Goal: Task Accomplishment & Management: Complete application form

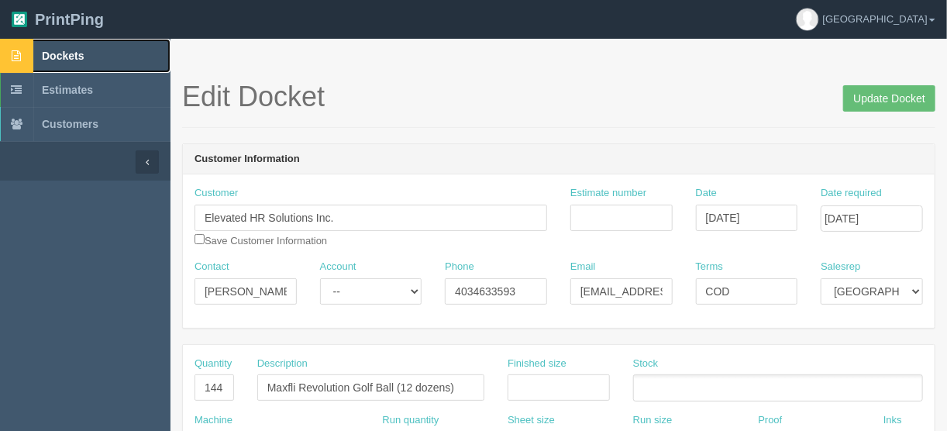
click at [77, 48] on link "Dockets" at bounding box center [85, 56] width 170 height 34
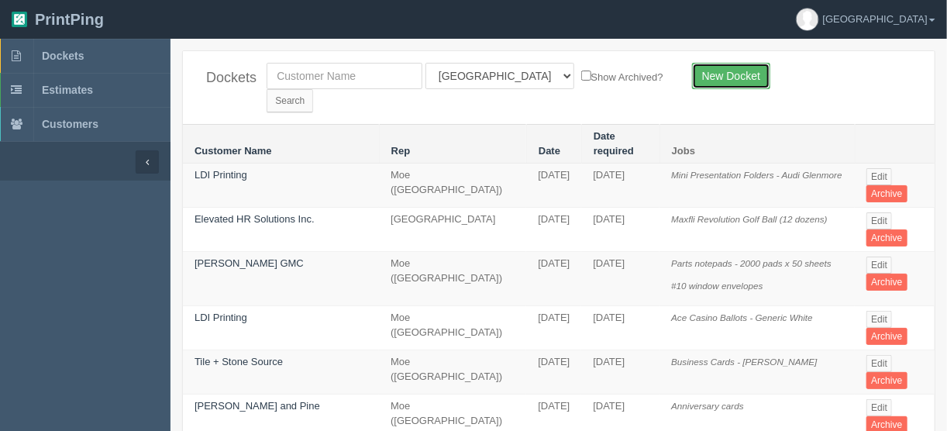
click at [722, 77] on link "New Docket" at bounding box center [731, 76] width 78 height 26
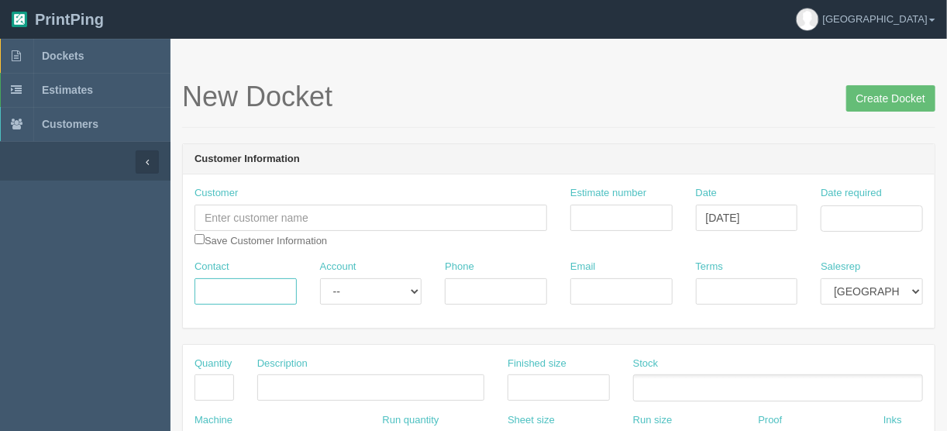
click at [224, 294] on input "Contact" at bounding box center [245, 291] width 102 height 26
paste input "Frank Ngwenya <fradugroup@gmail.com>"
drag, startPoint x: 245, startPoint y: 290, endPoint x: 323, endPoint y: 288, distance: 78.3
click at [323, 288] on div "Contact Frank Ngwenya <fradugroup@gmail.com Account -- Existing Client Allrush …" at bounding box center [559, 288] width 752 height 57
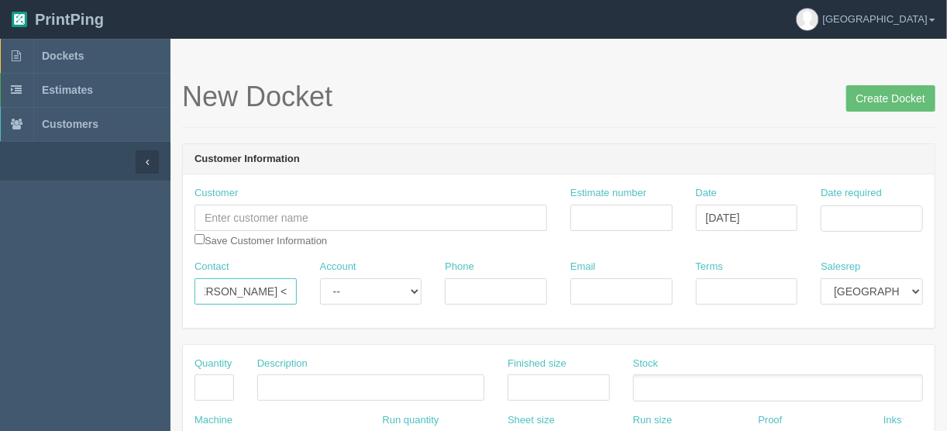
scroll to position [0, 2]
type input "Frank Ngwenya <"
click at [624, 287] on input "Email" at bounding box center [621, 291] width 102 height 26
paste input "fradugroup@gmail.com"
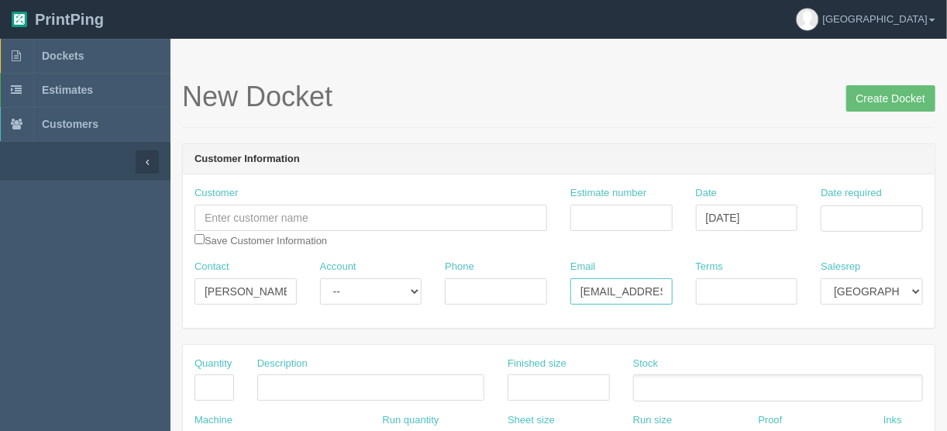
scroll to position [0, 30]
type input "fradugroup@gmail.com"
click at [278, 286] on input "Frank Ngwenya <" at bounding box center [245, 291] width 102 height 26
type input "Frank Ngwenya"
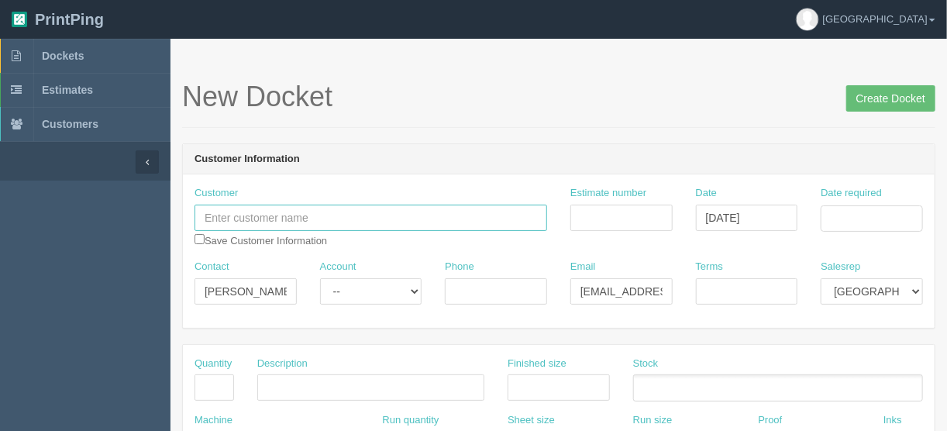
click at [242, 210] on input "text" at bounding box center [370, 218] width 353 height 26
click at [242, 215] on input "Fradu group" at bounding box center [370, 218] width 353 height 26
type input "Fradu Group"
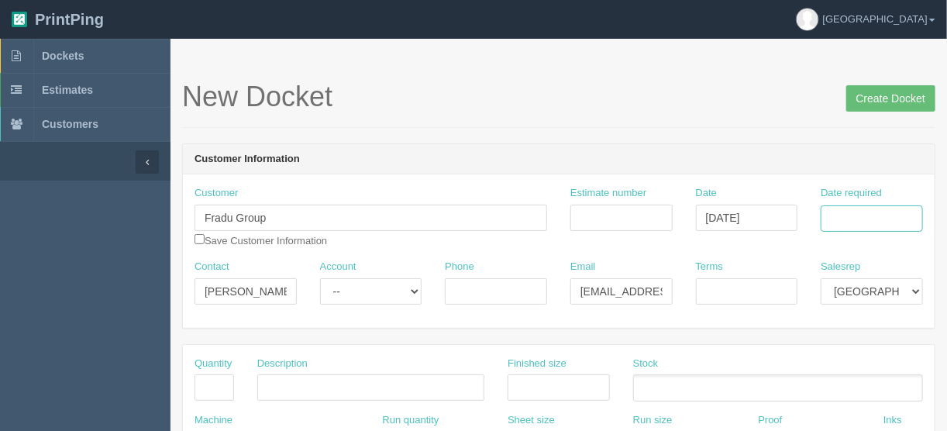
click at [876, 212] on input "Date required" at bounding box center [871, 218] width 102 height 26
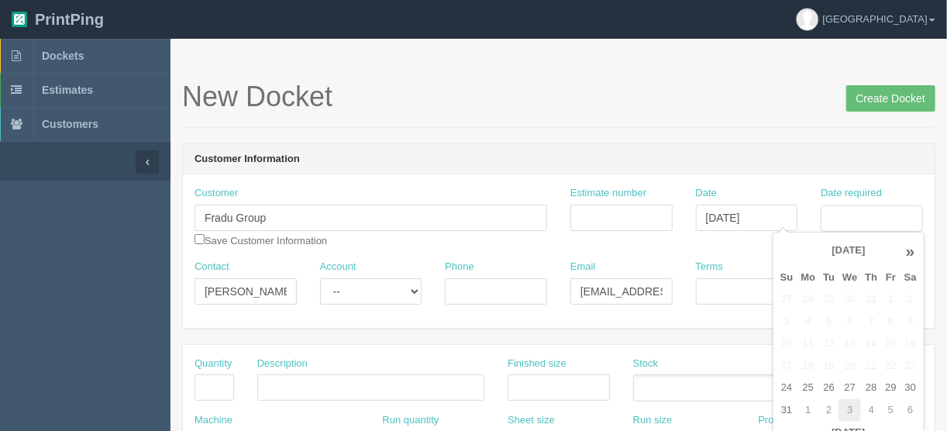
click at [849, 407] on td "3" at bounding box center [849, 410] width 22 height 22
type input "September 3, 2025"
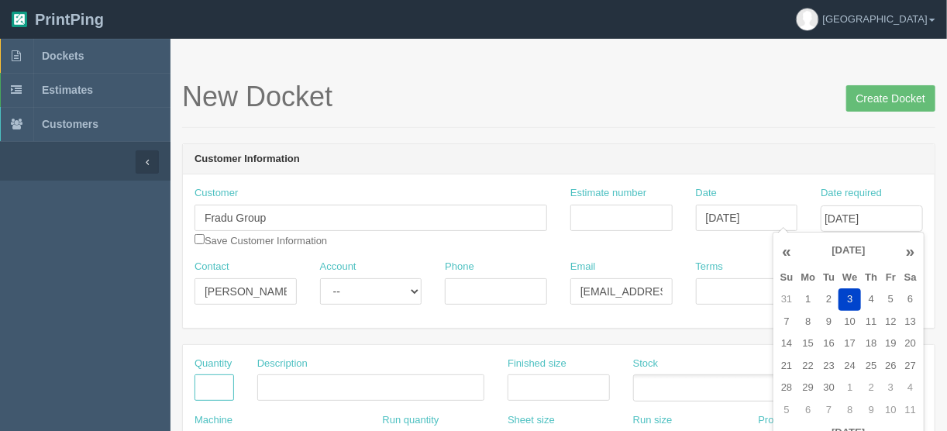
click at [217, 384] on input "text" at bounding box center [214, 387] width 40 height 26
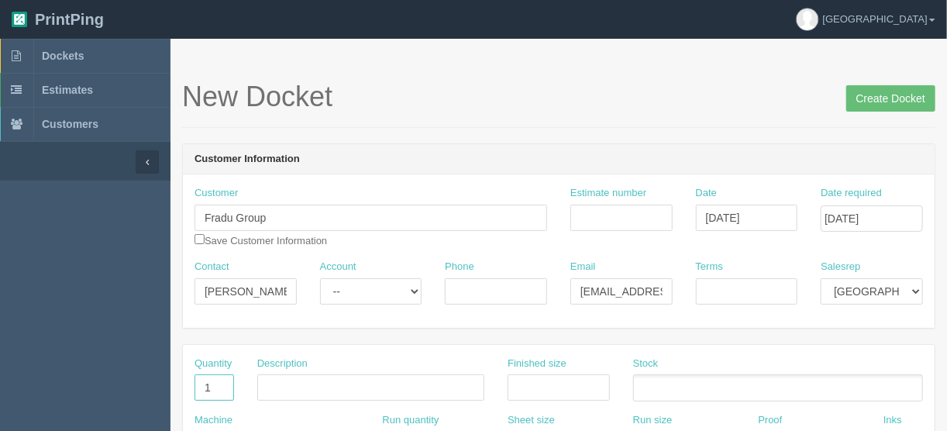
type input "1"
type input "Design - create artwork"
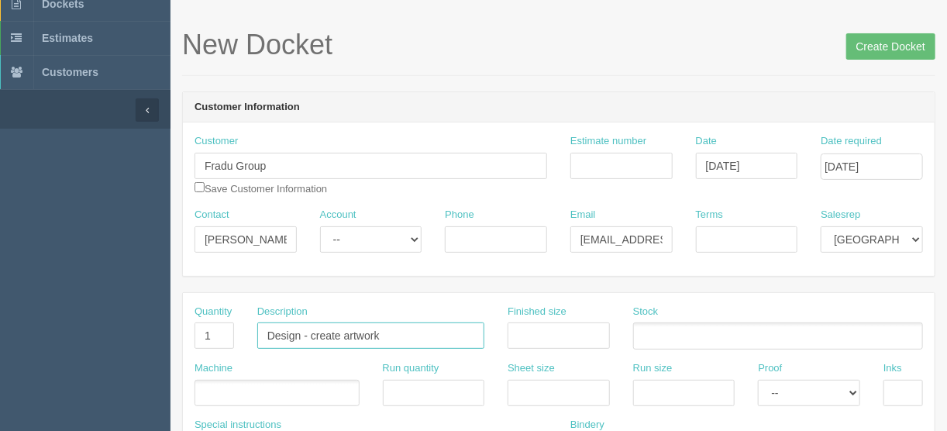
scroll to position [124, 0]
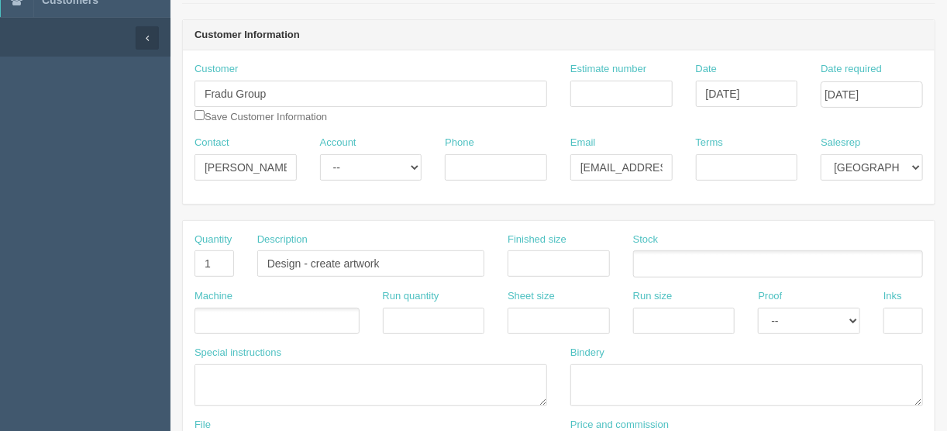
click at [194, 322] on ul at bounding box center [276, 321] width 165 height 27
click at [241, 320] on ul at bounding box center [276, 321] width 165 height 27
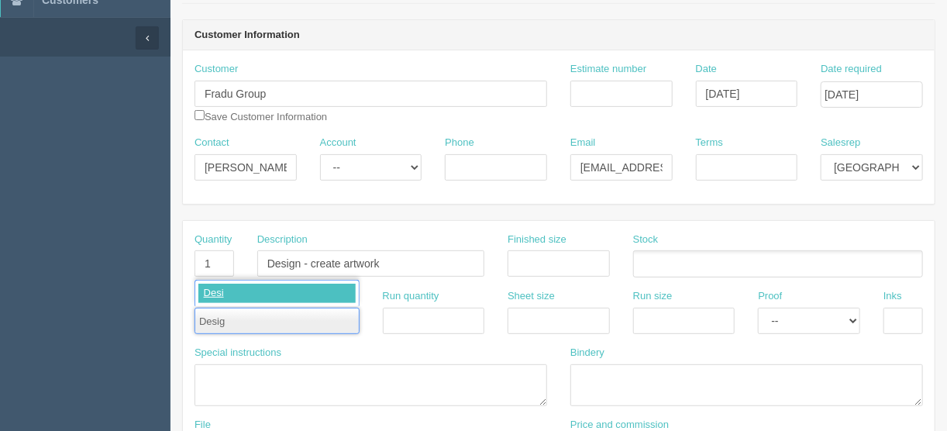
type input "Design"
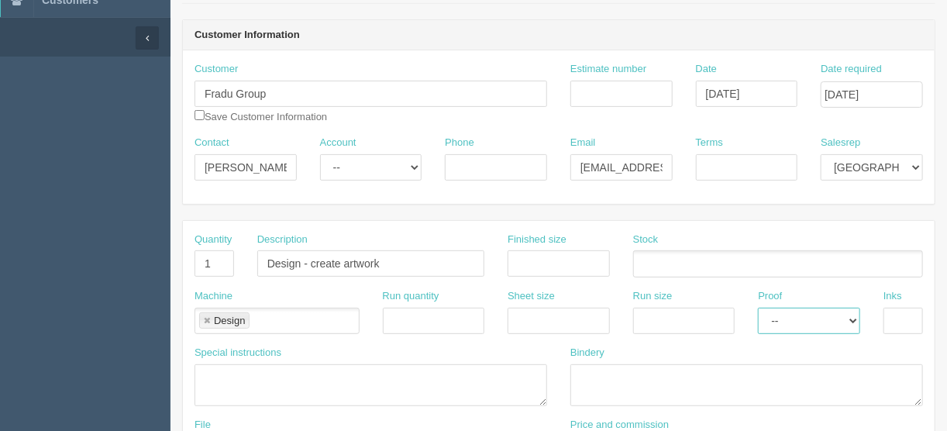
click at [851, 318] on select "-- Email Hard Copy" at bounding box center [809, 321] width 102 height 26
select select "Email"
click at [758, 308] on select "-- Email Hard Copy" at bounding box center [809, 321] width 102 height 26
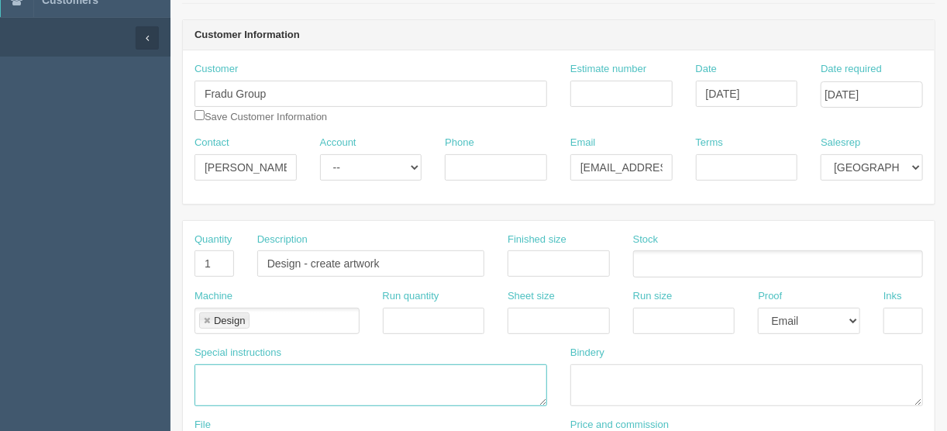
click at [211, 373] on textarea at bounding box center [370, 385] width 353 height 42
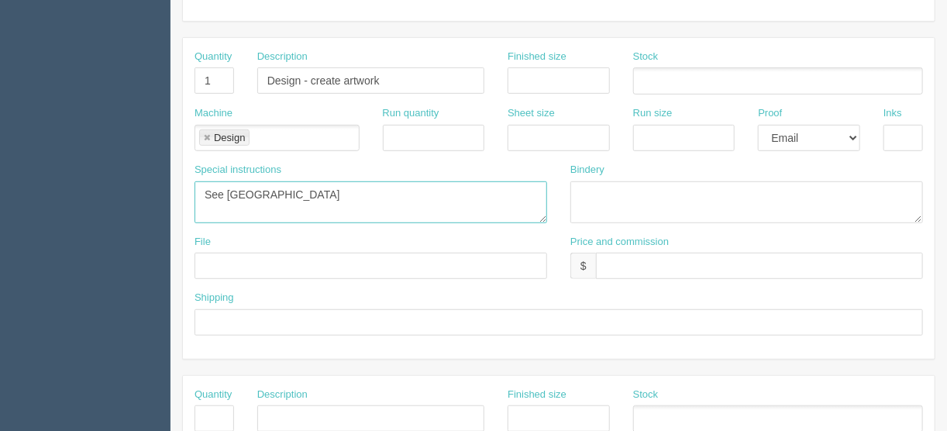
scroll to position [310, 0]
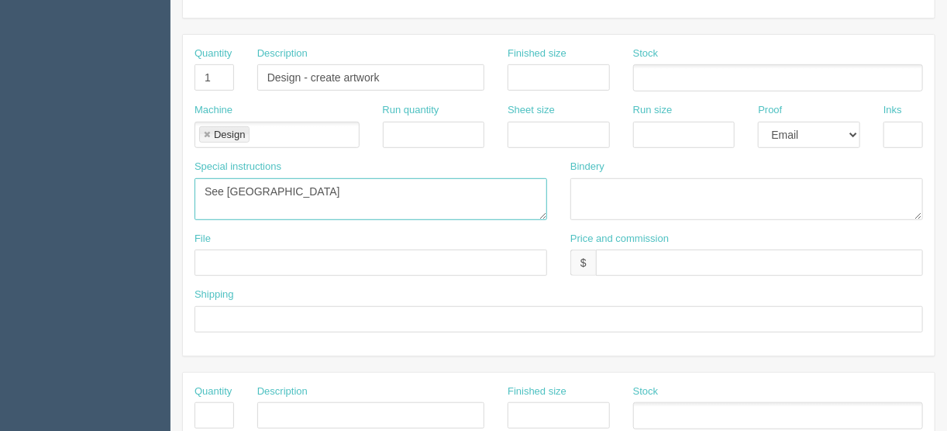
type textarea "See France"
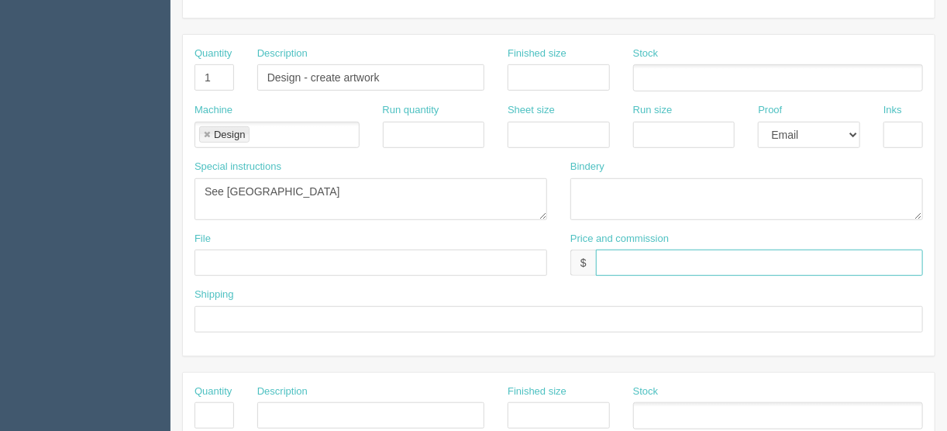
click at [611, 261] on input "text" at bounding box center [759, 262] width 327 height 26
type input "$_________________________________"
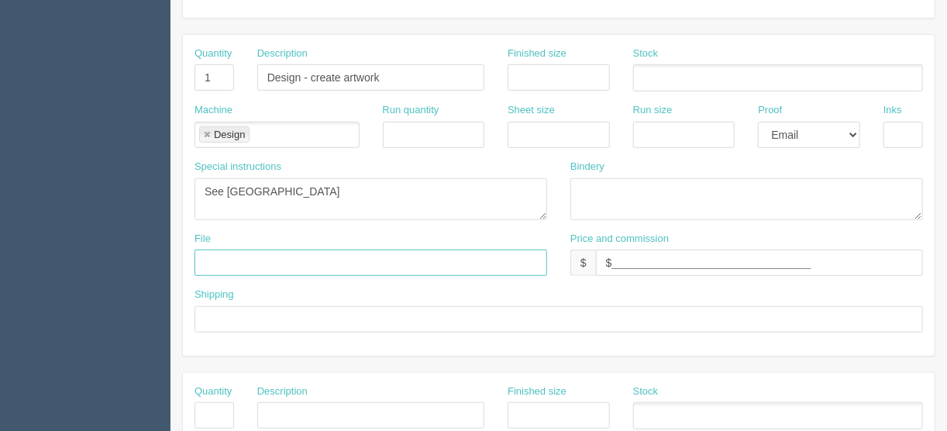
click at [225, 254] on input "text" at bounding box center [370, 262] width 353 height 26
click at [288, 257] on input "Client files > Auigist 2025" at bounding box center [370, 262] width 353 height 26
type input "Client files > August 2025"
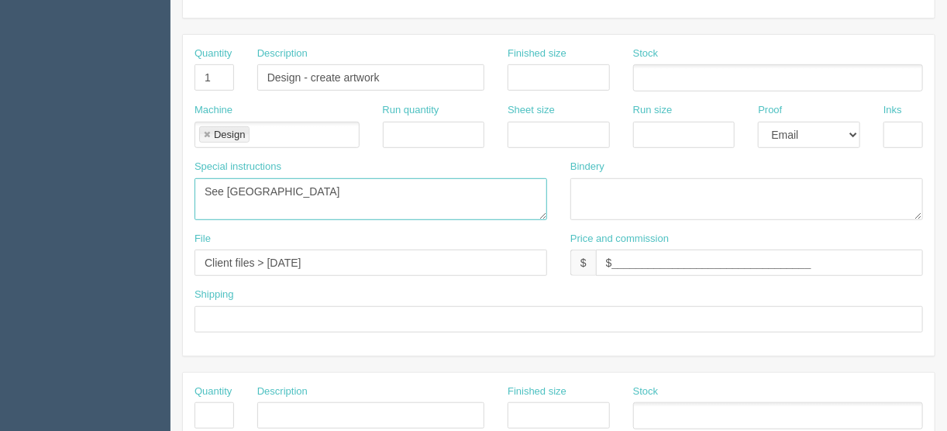
click at [262, 190] on textarea "See France" at bounding box center [370, 199] width 353 height 42
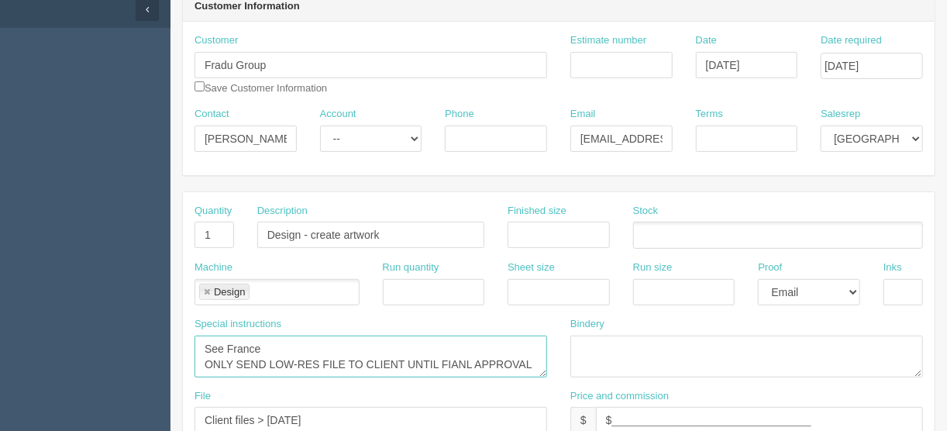
scroll to position [62, 0]
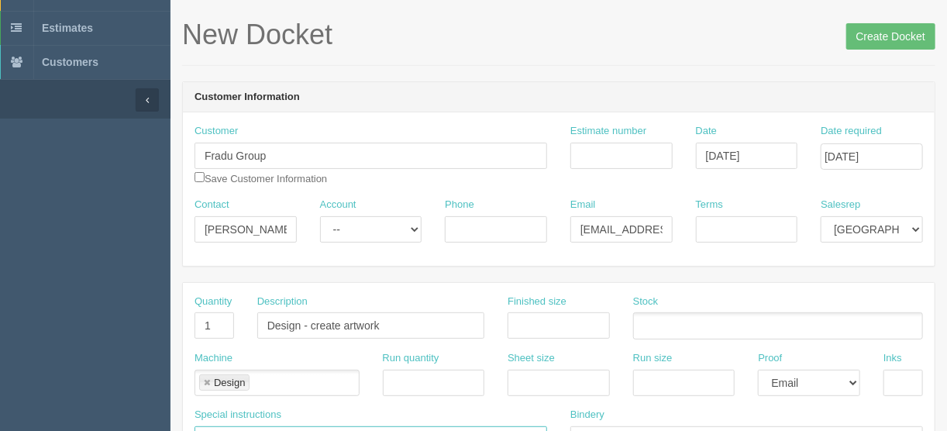
type textarea "See France ONLY SEND LOW-RES FILE TO CLIENT UNTIL FIANL APPROVAL"
click at [735, 229] on input "Terms" at bounding box center [747, 229] width 102 height 26
type input "COD"
drag, startPoint x: 464, startPoint y: 222, endPoint x: 487, endPoint y: 217, distance: 23.7
click at [465, 221] on input "Phone" at bounding box center [496, 229] width 102 height 26
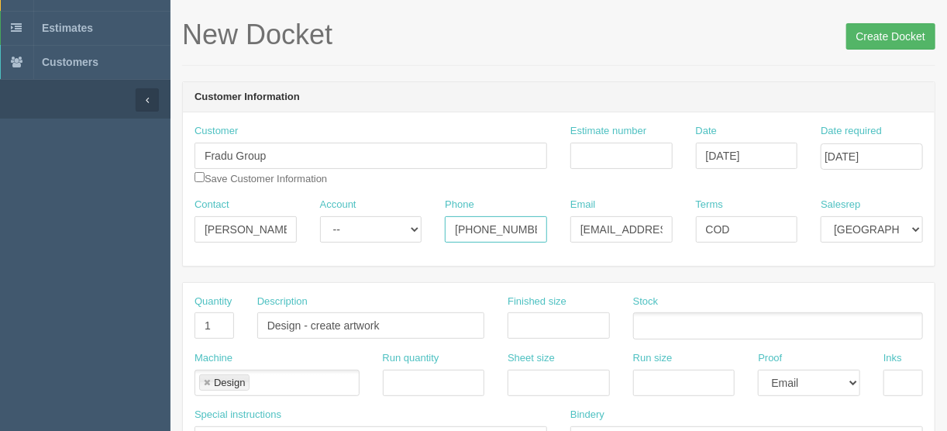
type input "368-338-4994"
click at [876, 34] on input "Create Docket" at bounding box center [890, 36] width 89 height 26
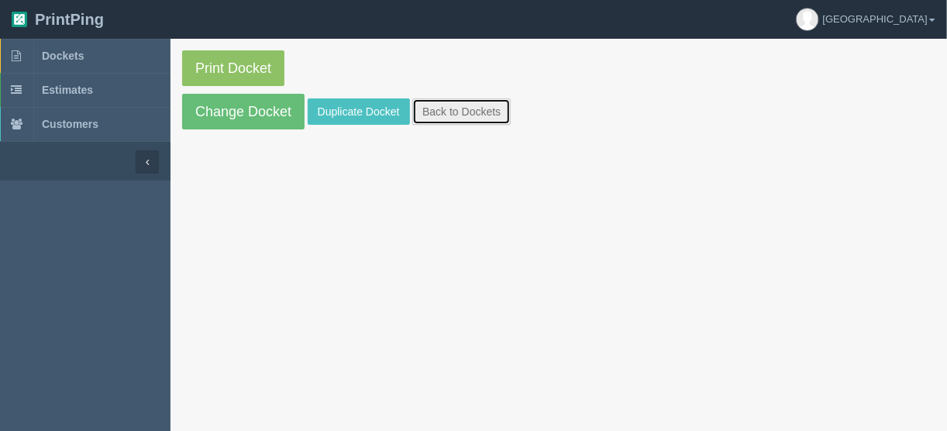
click at [456, 114] on link "Back to Dockets" at bounding box center [461, 111] width 98 height 26
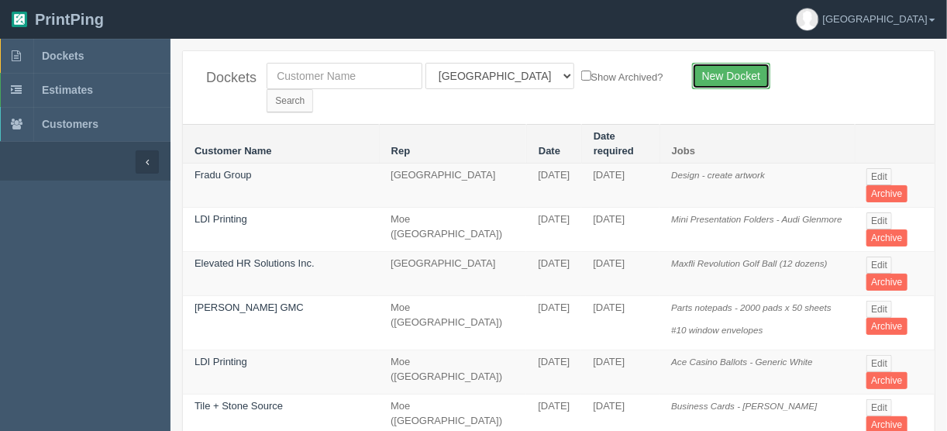
click at [729, 74] on link "New Docket" at bounding box center [731, 76] width 78 height 26
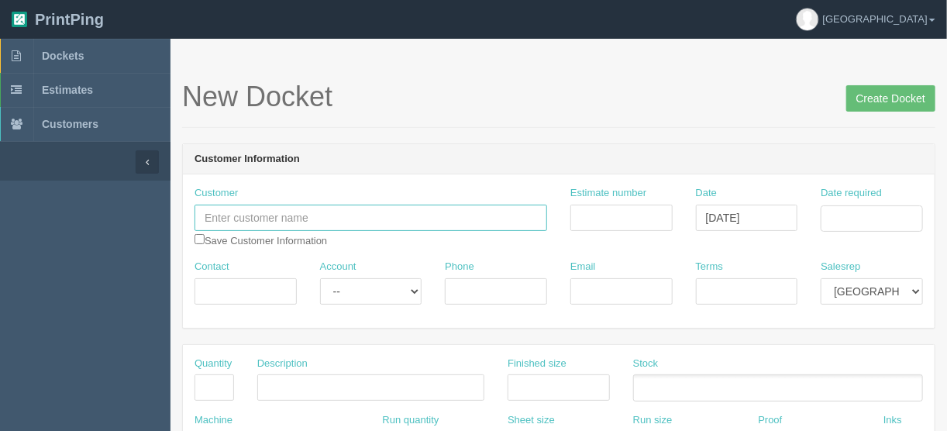
drag, startPoint x: 287, startPoint y: 215, endPoint x: 433, endPoint y: 253, distance: 151.1
click at [287, 215] on input "text" at bounding box center [370, 218] width 353 height 26
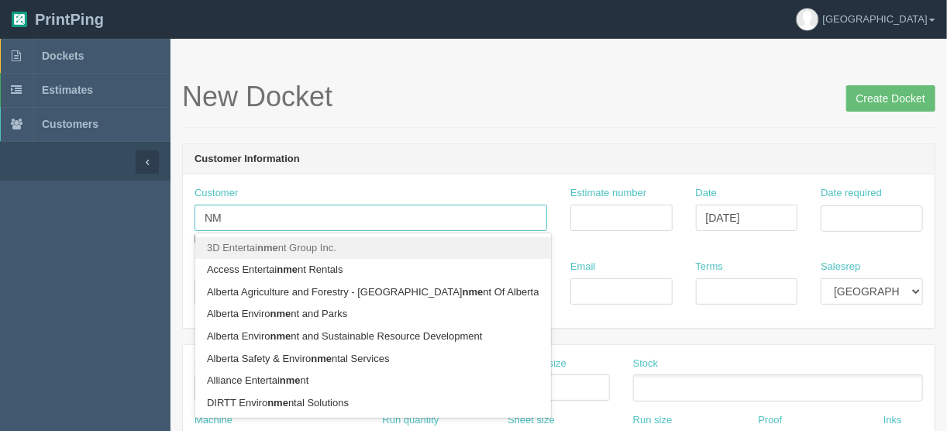
type input "N"
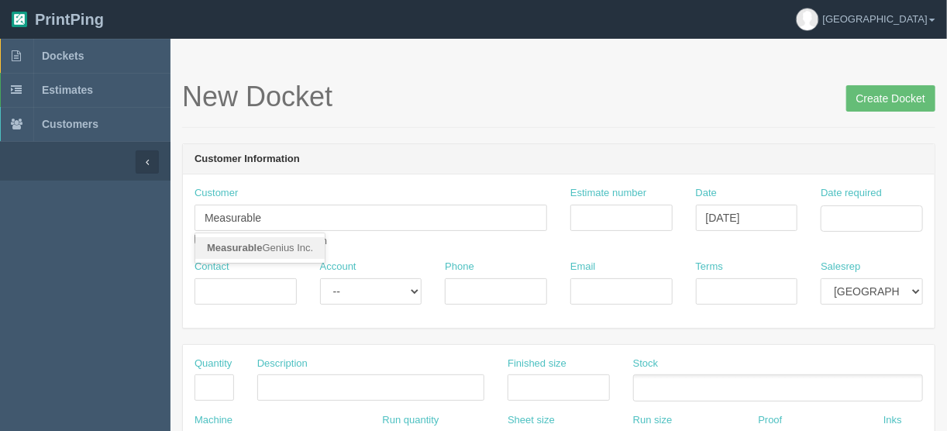
click at [266, 246] on link "Measurable Genius Inc." at bounding box center [259, 248] width 129 height 22
type input "Measurable Genius Inc."
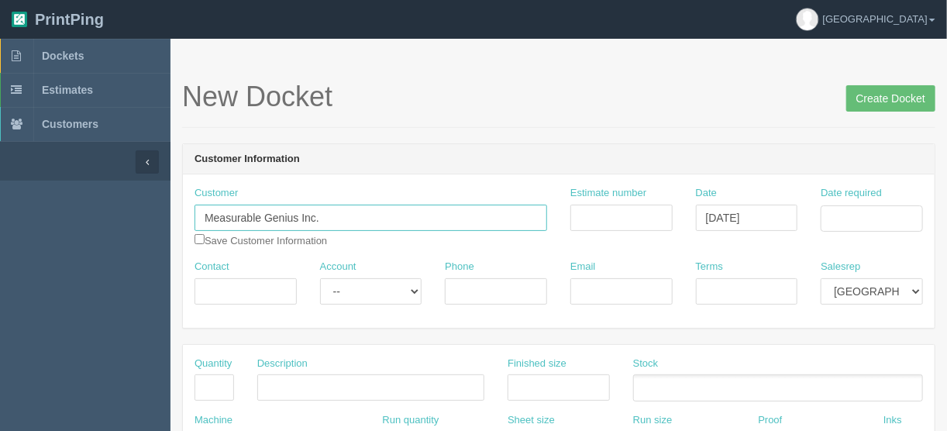
type input "Mike"
type input "403-462-3800"
type input "mike.leduc@measurablegenius.com"
type input "Due on receipt"
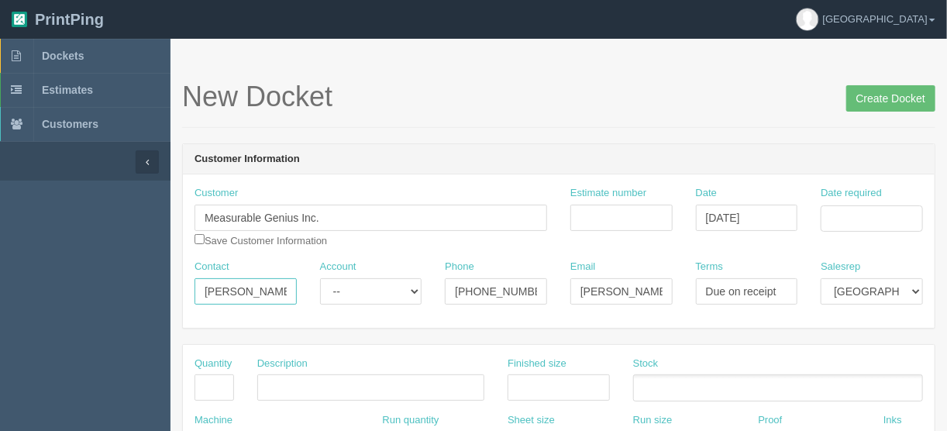
drag, startPoint x: 273, startPoint y: 291, endPoint x: 160, endPoint y: 296, distance: 114.0
type input "Alexander Ford"
drag, startPoint x: 525, startPoint y: 288, endPoint x: 480, endPoint y: 294, distance: 45.4
click at [480, 294] on input "403-462-3800" at bounding box center [496, 291] width 102 height 26
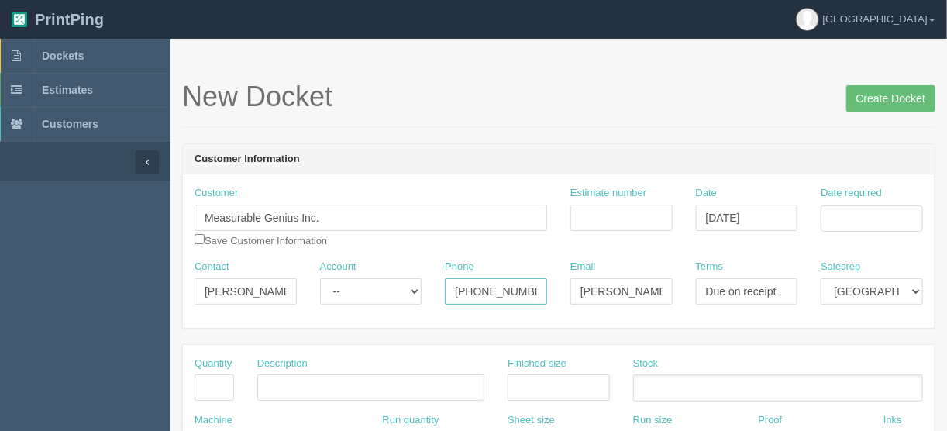
type input "403-454-5968"
drag, startPoint x: 631, startPoint y: 288, endPoint x: 507, endPoint y: 301, distance: 124.6
click at [512, 301] on div "Contact Alexander Ford Account -- Existing Client Allrush Client Rep Client Pho…" at bounding box center [559, 288] width 752 height 57
type input "alexander@measurablegenius.com"
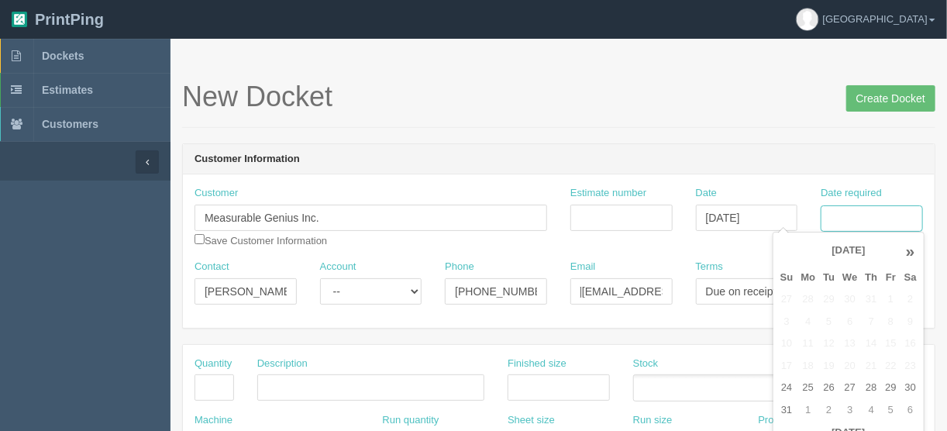
click at [844, 218] on input "Date required" at bounding box center [871, 218] width 102 height 26
click at [824, 390] on td "26" at bounding box center [828, 388] width 19 height 22
click at [883, 388] on td "29" at bounding box center [890, 388] width 19 height 22
type input "[DATE]"
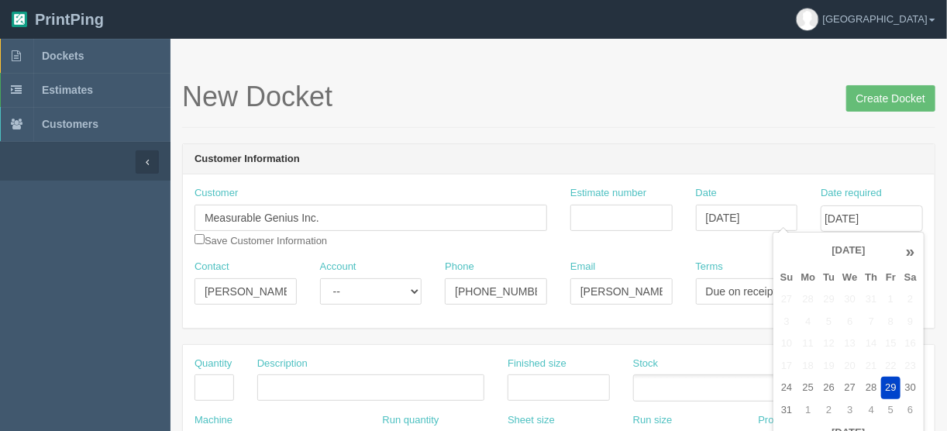
click at [622, 116] on div "New Docket Create Docket" at bounding box center [558, 104] width 753 height 46
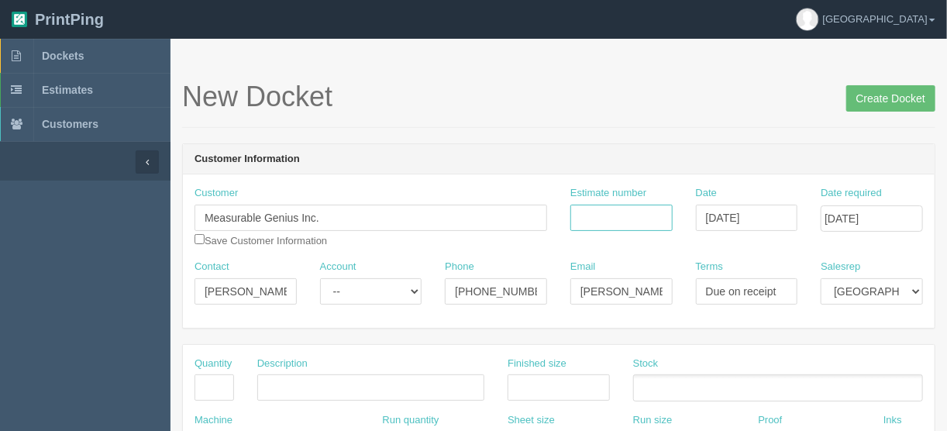
click at [590, 212] on input "Estimate number" at bounding box center [621, 218] width 102 height 26
click at [213, 382] on input "text" at bounding box center [214, 387] width 40 height 26
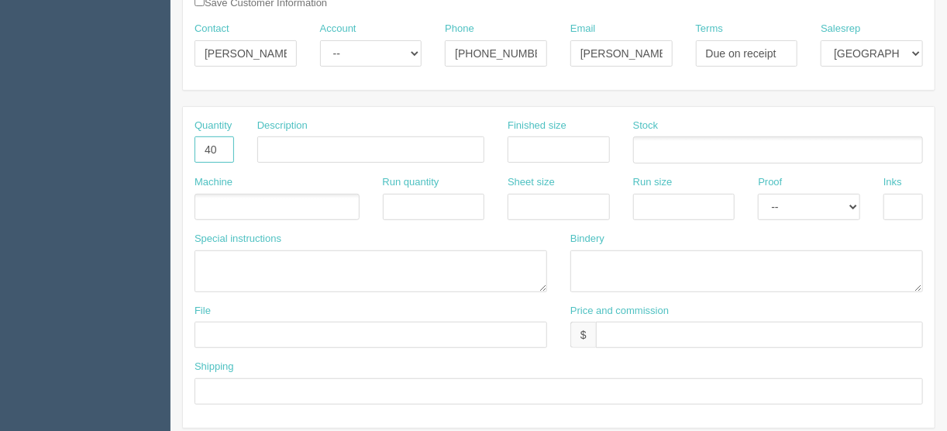
scroll to position [248, 0]
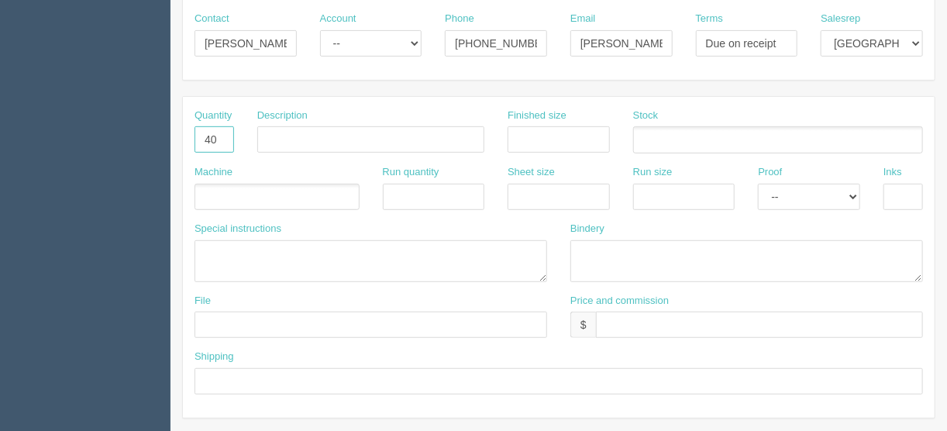
type input "40"
click at [617, 316] on input "text" at bounding box center [759, 324] width 327 height 26
type input "$295.00 | AR $77.34"
click at [538, 127] on input "text" at bounding box center [558, 139] width 102 height 26
type input "17" x 11""
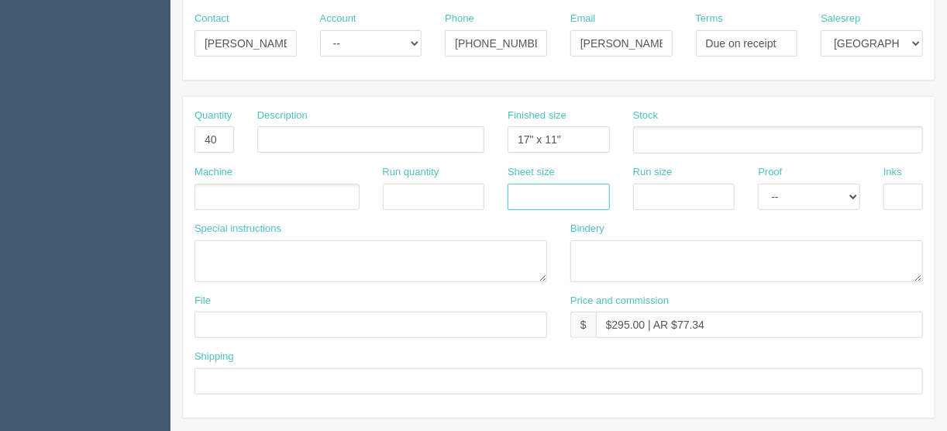
click at [547, 189] on input "text" at bounding box center [558, 197] width 102 height 26
type input "12" x 18""
click at [648, 184] on input "text" at bounding box center [684, 197] width 102 height 26
type input "12" x 18""
click at [790, 196] on select "-- Email Hard Copy" at bounding box center [809, 197] width 102 height 26
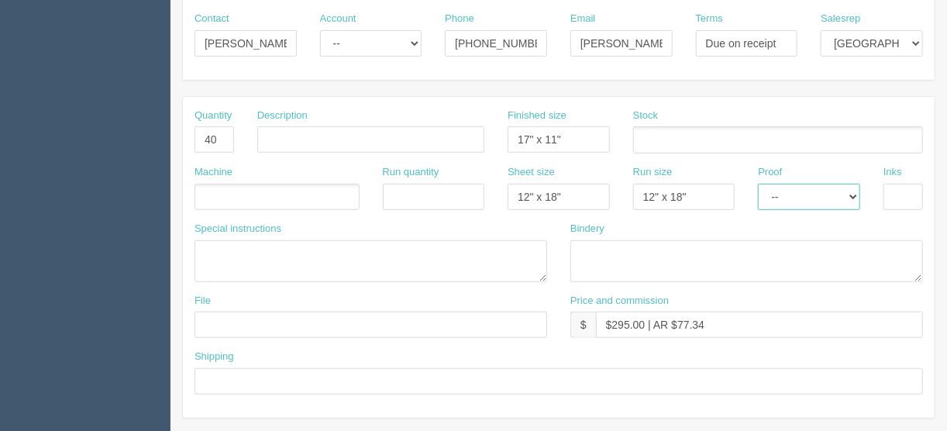
select select "Hard Copy"
click at [758, 184] on select "-- Email Hard Copy" at bounding box center [809, 197] width 102 height 26
drag, startPoint x: 903, startPoint y: 188, endPoint x: 895, endPoint y: 191, distance: 8.1
click at [902, 187] on input "text" at bounding box center [903, 197] width 40 height 26
type input "4/4"
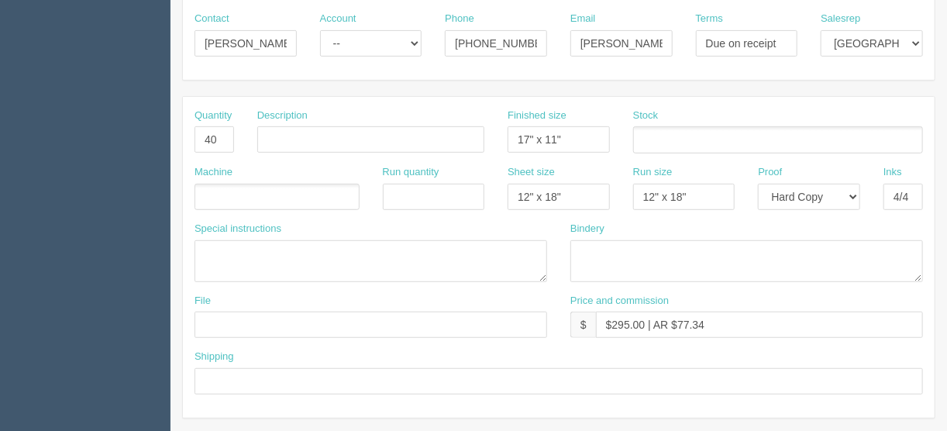
click at [216, 187] on ul at bounding box center [276, 197] width 165 height 27
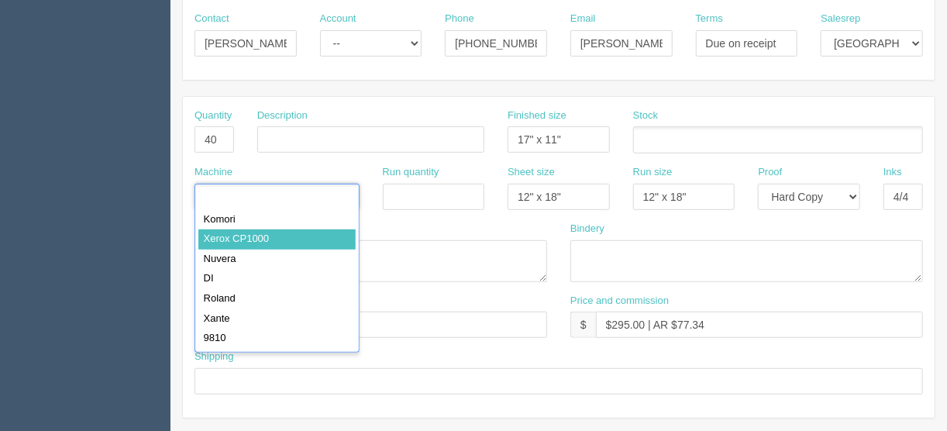
type input "Xerox CP1000"
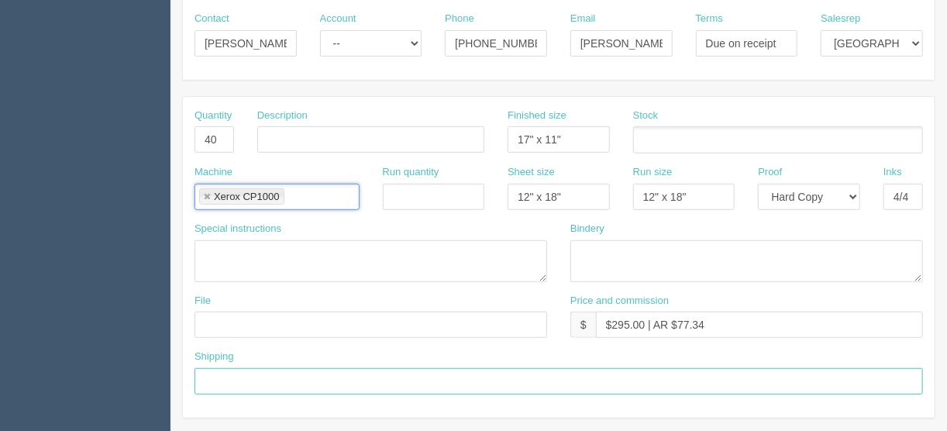
drag, startPoint x: 208, startPoint y: 385, endPoint x: 223, endPoint y: 384, distance: 15.5
click at [208, 385] on input "text" at bounding box center [558, 381] width 728 height 26
type input "Call/email when ready"
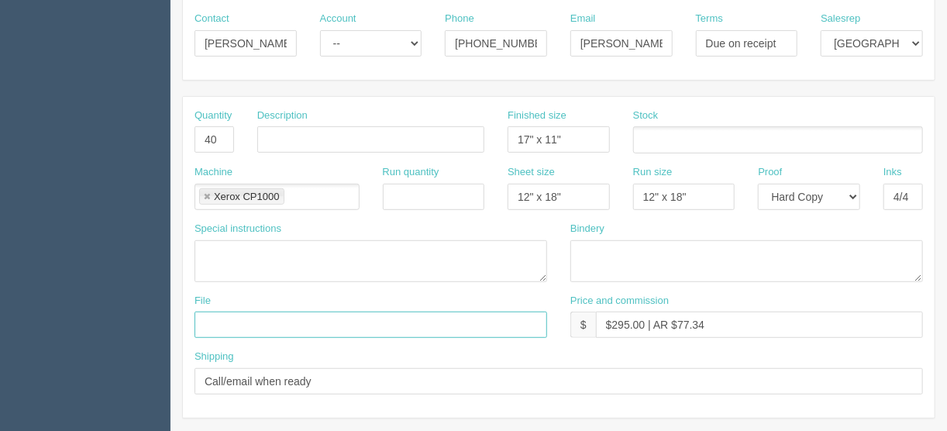
click at [218, 323] on input "text" at bounding box center [370, 324] width 353 height 26
type input "files@allrush.ca"
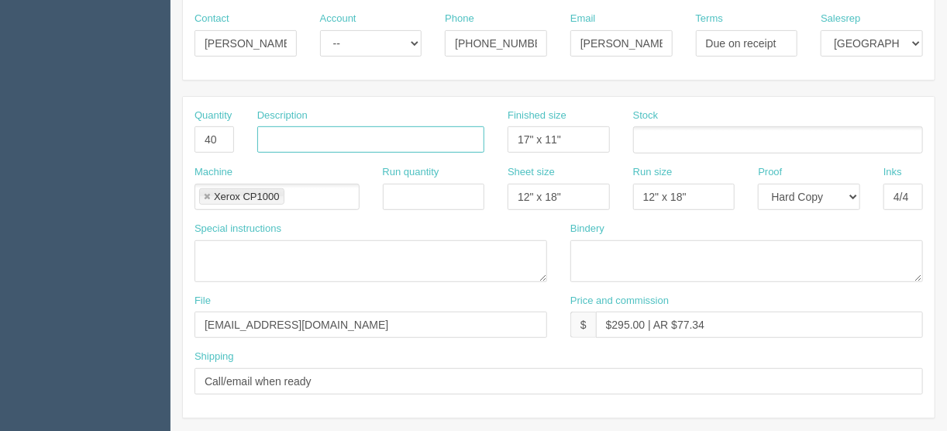
click at [274, 133] on input "text" at bounding box center [370, 139] width 227 height 26
type input "Accelerator brochures"
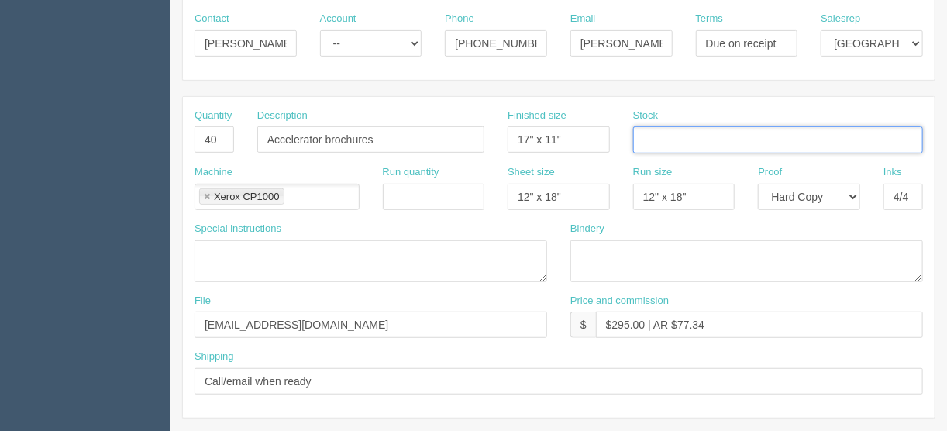
click at [645, 134] on input "text" at bounding box center [641, 140] width 15 height 22
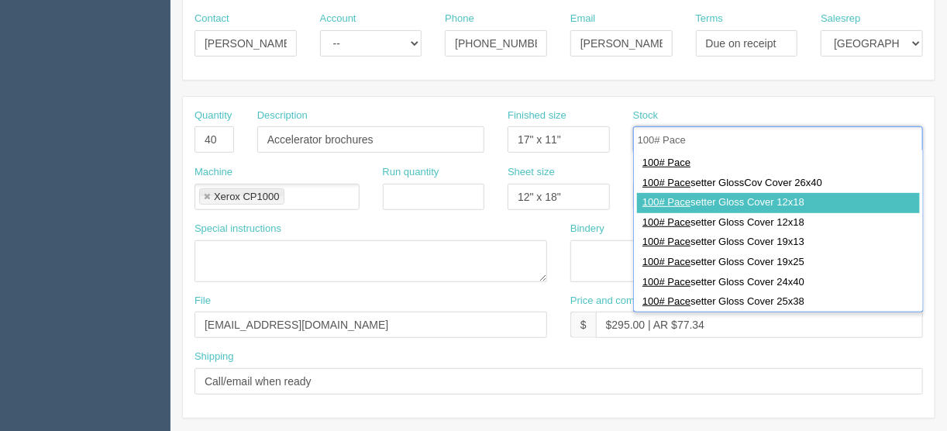
type input "100# Pace"
type input "100# Pacesetter Gloss Cover 12x18"
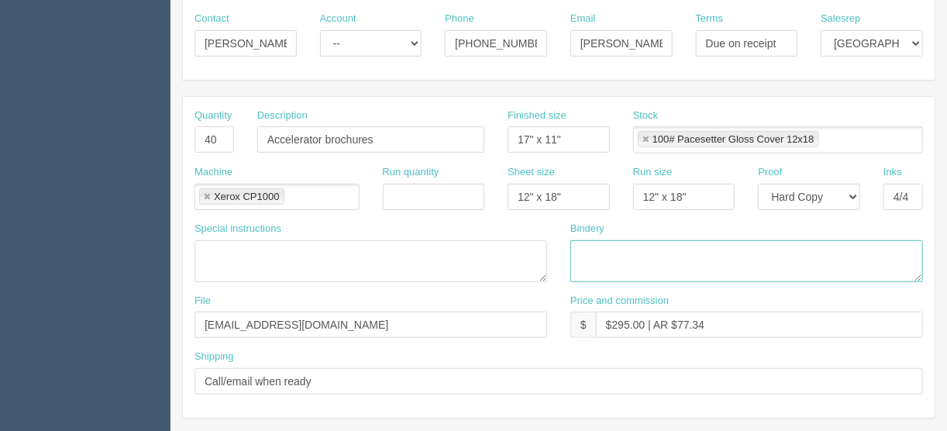
click at [586, 245] on textarea at bounding box center [746, 261] width 353 height 42
type textarea "T"
type textarea "Trim to size, score and fold"
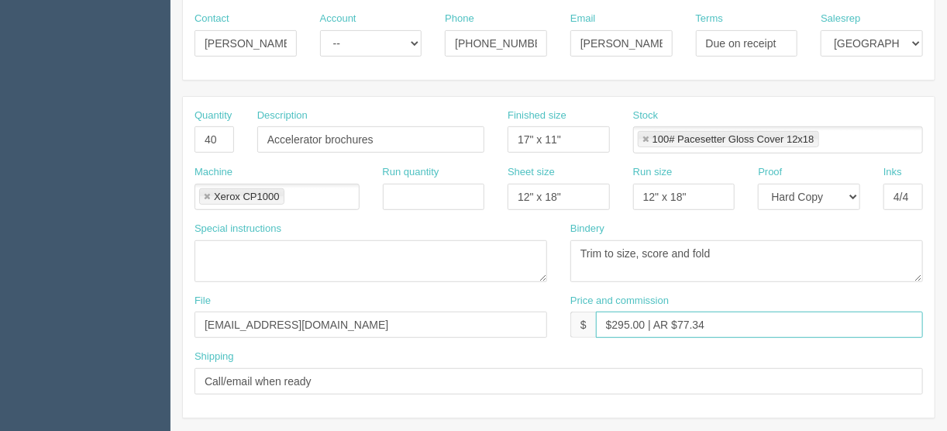
drag, startPoint x: 721, startPoint y: 320, endPoint x: 679, endPoint y: 319, distance: 42.6
click at [679, 319] on input "$295.00 | AR $77.34" at bounding box center [759, 324] width 327 height 26
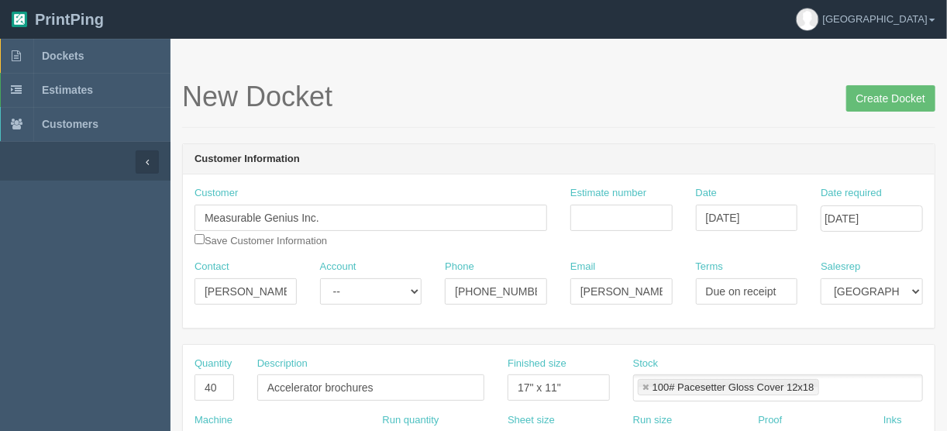
scroll to position [0, 0]
type input "$295.00 | AR $153.96"
click at [917, 287] on select "Mark Mikayla Aly Arif Stacy Rebecca Matthew Viki Phil Greg Jim Sam Brandon Zach…" at bounding box center [871, 291] width 102 height 26
select select "1"
click at [820, 278] on select "Mark Mikayla Aly Arif Stacy Rebecca Matthew Viki Phil Greg Jim Sam Brandon Zach…" at bounding box center [871, 291] width 102 height 26
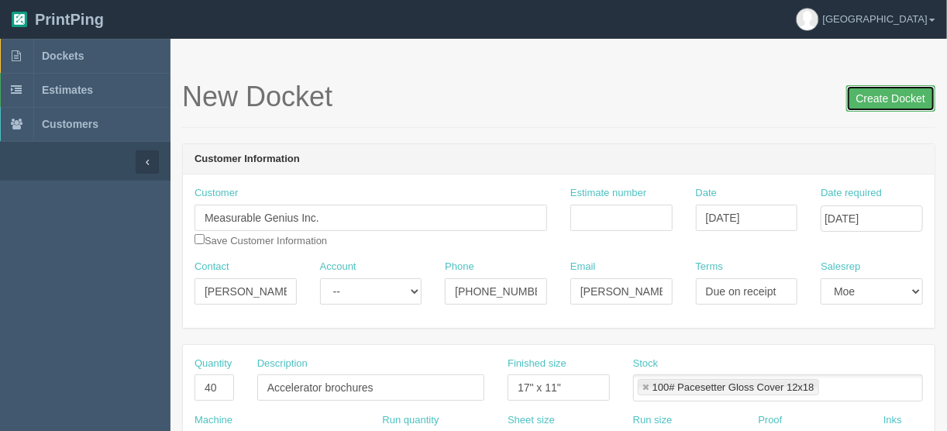
click at [881, 101] on input "Create Docket" at bounding box center [890, 98] width 89 height 26
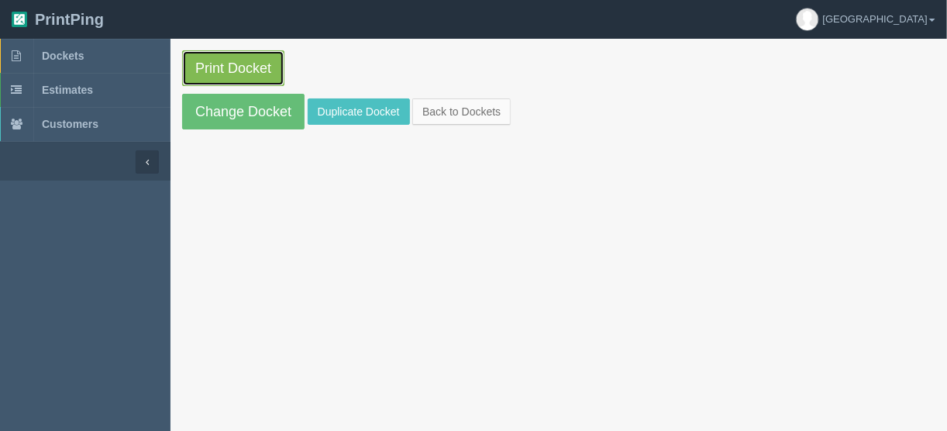
click at [229, 65] on link "Print Docket" at bounding box center [233, 68] width 102 height 36
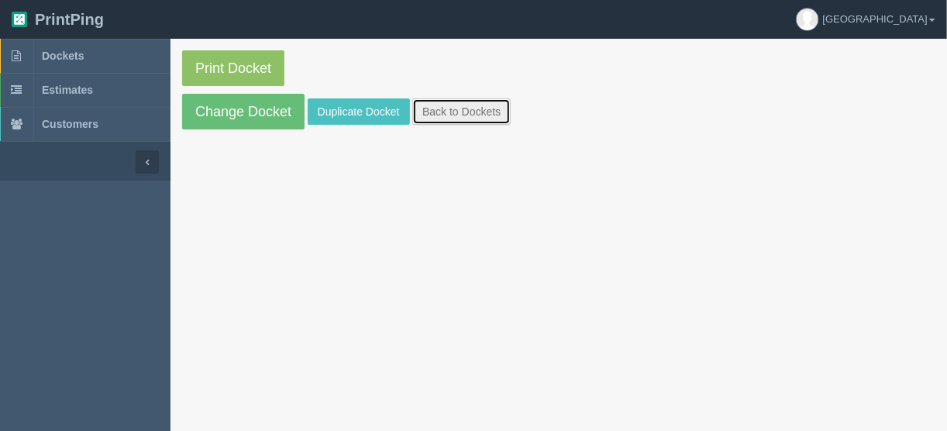
click at [447, 111] on link "Back to Dockets" at bounding box center [461, 111] width 98 height 26
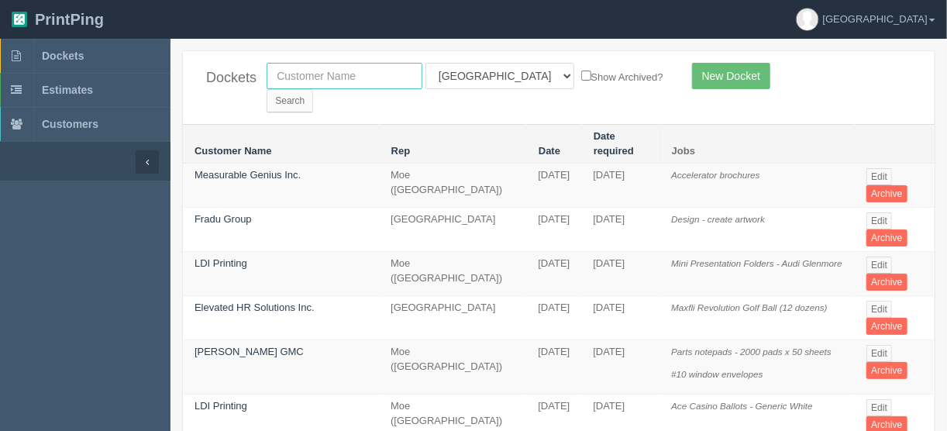
click at [304, 75] on input "text" at bounding box center [345, 76] width 156 height 26
type input "farmer"
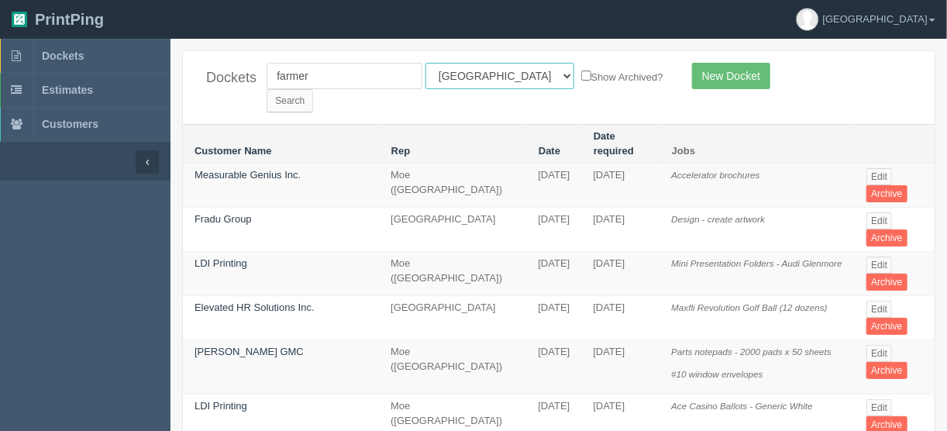
click at [490, 74] on select "All Users Ali Ali Test 1 Aly Amy Ankit Arif Brandon Dan France Greg Jim Mark Ma…" at bounding box center [499, 76] width 149 height 26
select select
click at [425, 63] on select "All Users Ali Ali Test 1 Aly Amy Ankit Arif Brandon Dan France Greg Jim Mark Ma…" at bounding box center [499, 76] width 149 height 26
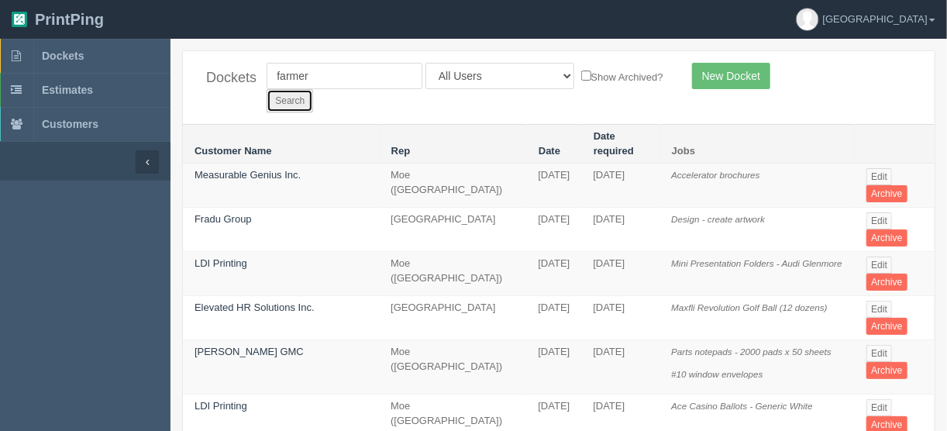
click at [313, 89] on input "Search" at bounding box center [290, 100] width 46 height 23
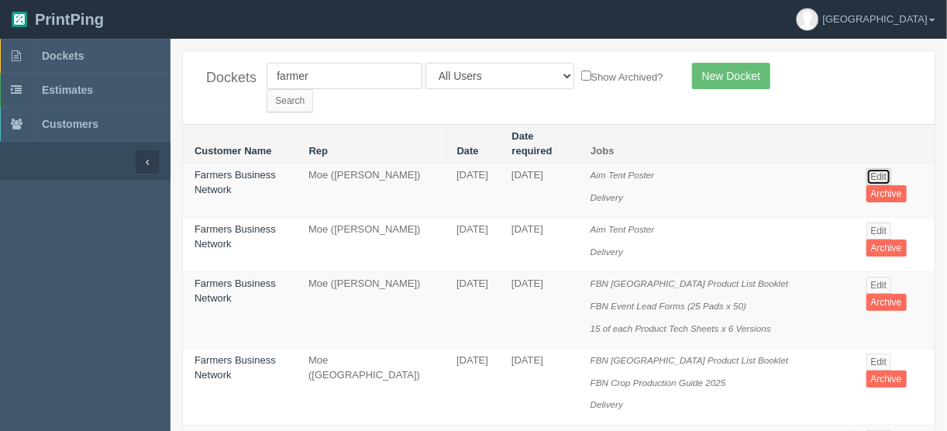
click at [876, 168] on link "Edit" at bounding box center [879, 176] width 26 height 17
click at [879, 277] on link "Edit" at bounding box center [879, 285] width 26 height 17
click at [880, 353] on link "Edit" at bounding box center [879, 361] width 26 height 17
click at [881, 168] on link "Edit" at bounding box center [879, 176] width 26 height 17
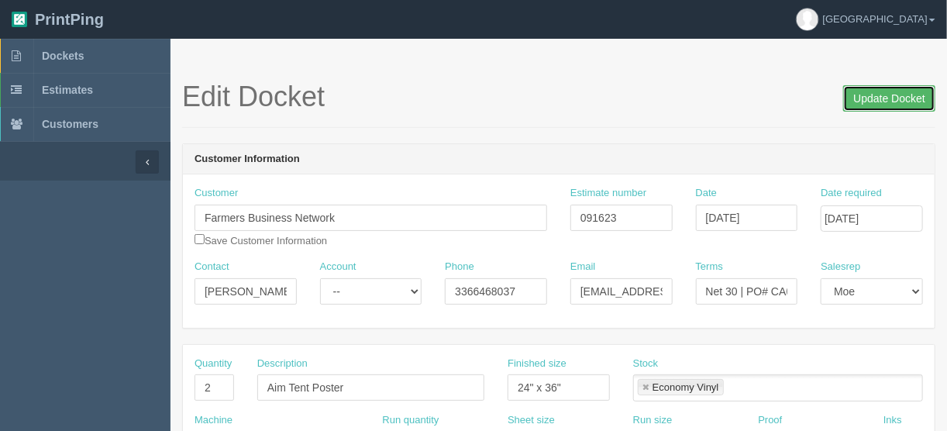
click at [897, 93] on input "Update Docket" at bounding box center [889, 98] width 92 height 26
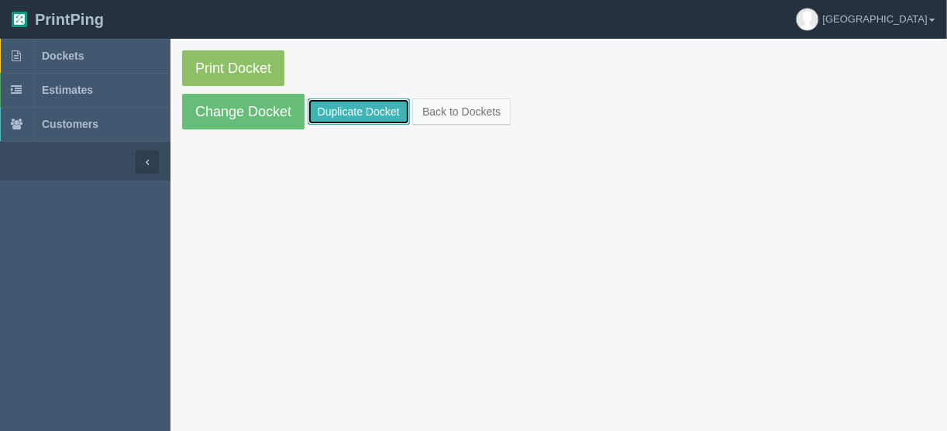
click at [376, 114] on link "Duplicate Docket" at bounding box center [359, 111] width 102 height 26
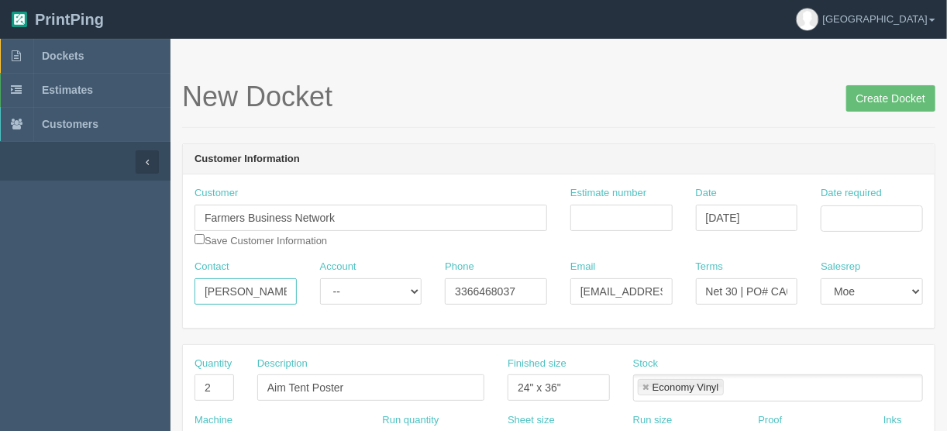
drag, startPoint x: 284, startPoint y: 284, endPoint x: 117, endPoint y: 296, distance: 167.0
paste input "[PERSON_NAME] <[EMAIL_ADDRESS][DOMAIN_NAME]>"
drag, startPoint x: 215, startPoint y: 286, endPoint x: 353, endPoint y: 279, distance: 137.3
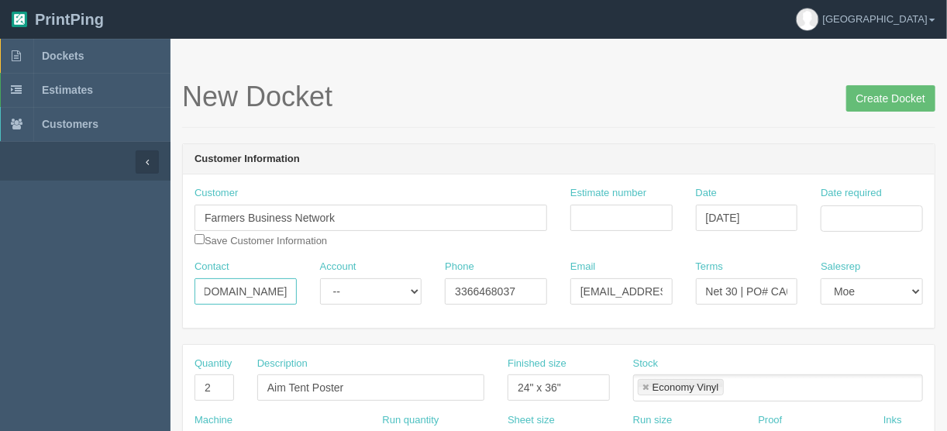
click at [353, 279] on div "Contact [PERSON_NAME] <[EMAIL_ADDRESS][DOMAIN_NAME] Account -- Existing Client …" at bounding box center [559, 288] width 752 height 57
type input "[PERSON_NAME] <"
drag, startPoint x: 577, startPoint y: 287, endPoint x: 701, endPoint y: 291, distance: 124.0
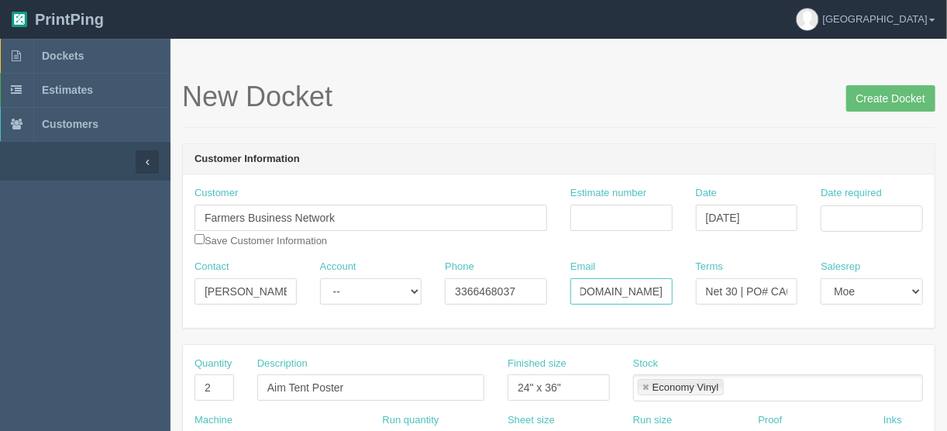
click at [701, 291] on div "Contact [PERSON_NAME] < Account -- Existing Client Allrush Client Rep Client Ph…" at bounding box center [559, 288] width 752 height 57
paste input "rschneider"
type input "[EMAIL_ADDRESS][DOMAIN_NAME]"
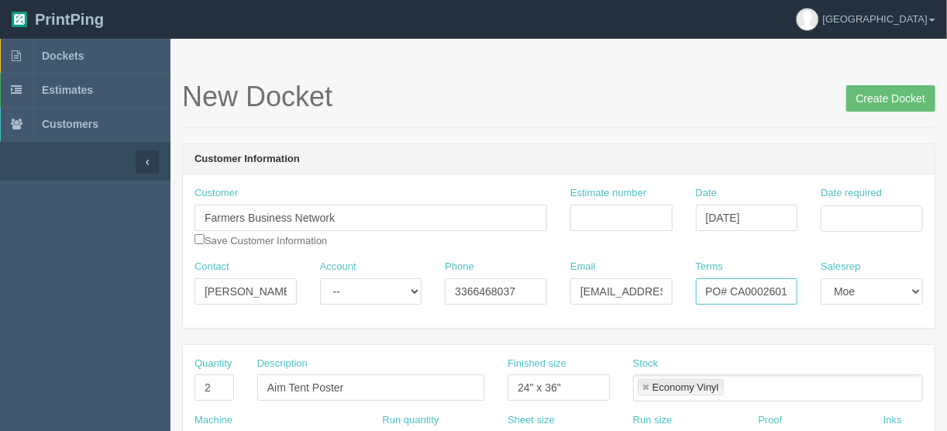
drag, startPoint x: 769, startPoint y: 287, endPoint x: 801, endPoint y: 292, distance: 32.2
click at [801, 292] on div "Terms Net 30 | PO# CA0002601" at bounding box center [747, 288] width 126 height 57
click at [842, 214] on input "Date required" at bounding box center [871, 218] width 102 height 26
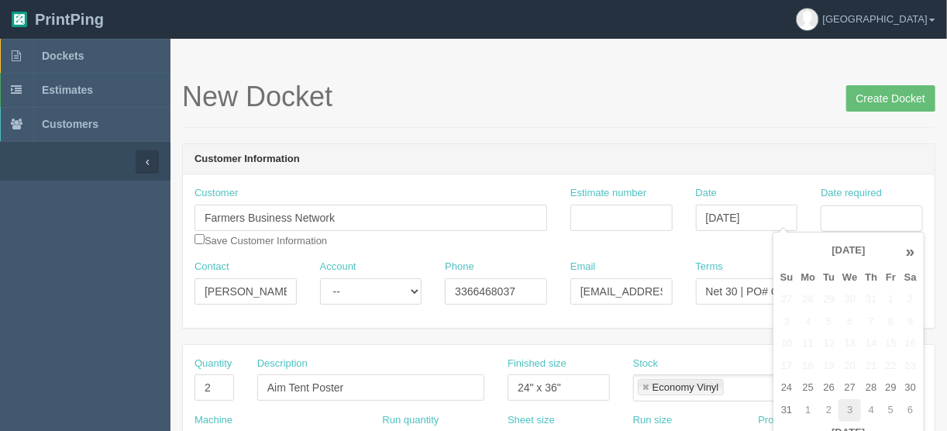
click at [855, 406] on td "3" at bounding box center [849, 410] width 22 height 22
type input "September 3, 2025"
click at [631, 201] on div "Estimate number" at bounding box center [621, 208] width 102 height 45
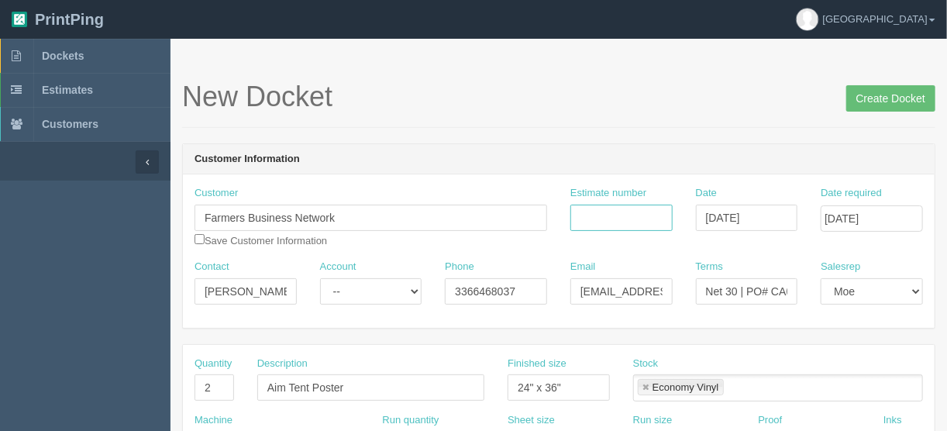
click at [626, 215] on input "Estimate number" at bounding box center [621, 218] width 102 height 26
type input "092248"
drag, startPoint x: 739, startPoint y: 291, endPoint x: 818, endPoint y: 291, distance: 79.0
click at [818, 291] on div "Contact Rachel Schneider < Account -- Existing Client Allrush Client Rep Client…" at bounding box center [559, 288] width 752 height 57
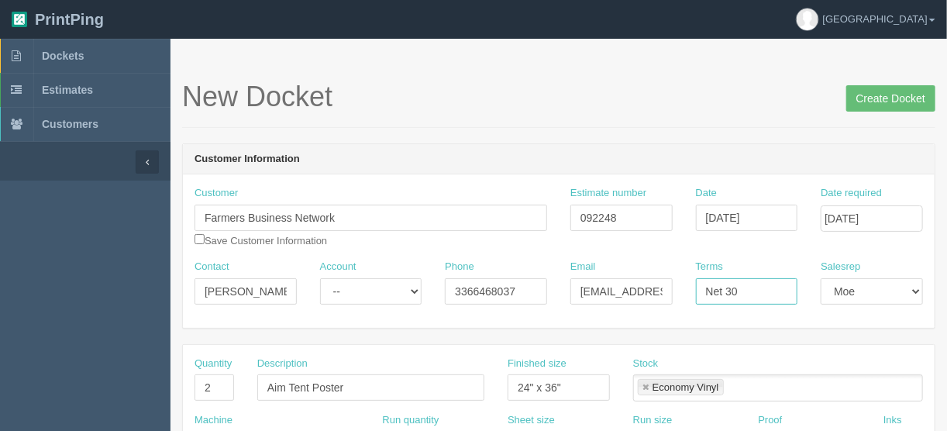
scroll to position [0, 0]
type input "Net 30"
drag, startPoint x: 380, startPoint y: 381, endPoint x: 208, endPoint y: 381, distance: 171.2
click at [209, 381] on div "Quantity 2 Description Aim Tent Poster Finished size 24" x 36" Stock Economy Vi…" at bounding box center [559, 384] width 752 height 57
type input "Product booklet"
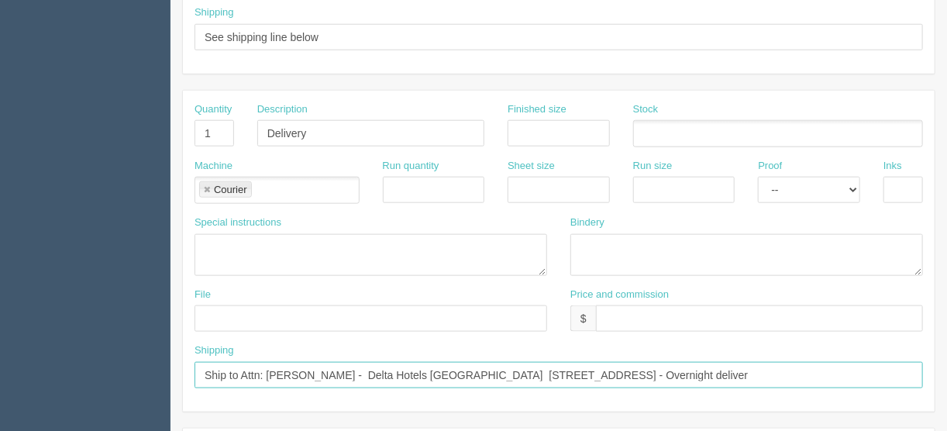
scroll to position [600, 0]
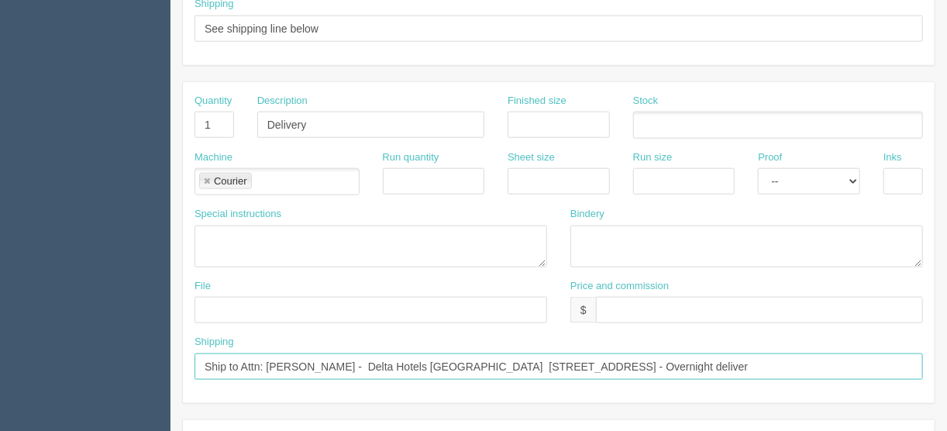
drag, startPoint x: 829, startPoint y: 401, endPoint x: 270, endPoint y: 367, distance: 560.4
click at [266, 367] on input "Ship to Attn: Megan Guarini - Delta Hotels Bessborough 601 Spadina Crescent E S…" at bounding box center [558, 366] width 728 height 26
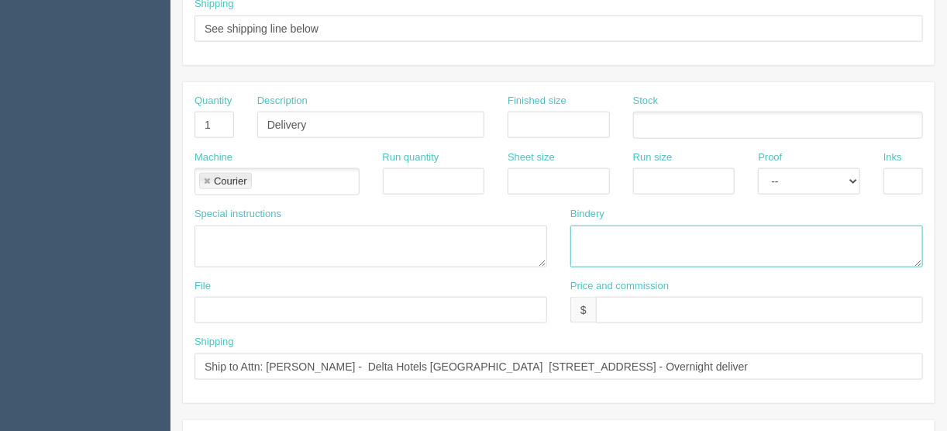
drag, startPoint x: 669, startPoint y: 232, endPoint x: 688, endPoint y: 247, distance: 24.8
click at [669, 231] on textarea at bounding box center [746, 246] width 353 height 42
drag, startPoint x: 620, startPoint y: 294, endPoint x: 636, endPoint y: 294, distance: 16.3
click at [620, 297] on input "text" at bounding box center [759, 310] width 327 height 26
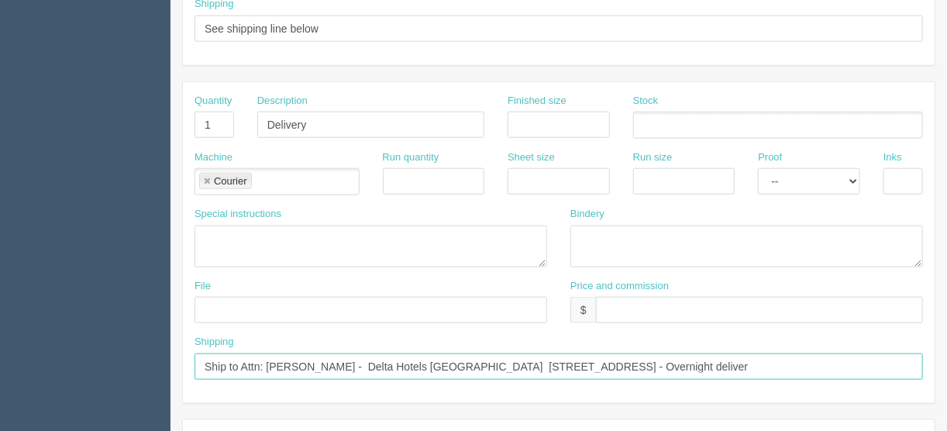
drag, startPoint x: 815, startPoint y: 357, endPoint x: 239, endPoint y: 364, distance: 575.7
click at [239, 364] on input "Ship to Attn: Megan Guarini - Delta Hotels Bessborough 601 Spadina Crescent E S…" at bounding box center [558, 366] width 728 height 26
paste input "ention: Sam Witherspoon FBN 744906 Oxford Road #17, R.R. # 6, Woodstock, ON N4S…"
type input "Ship to Attention: Sam Witherspoon FBN 744906 Oxford Road #17, R.R. # 6, Woodst…"
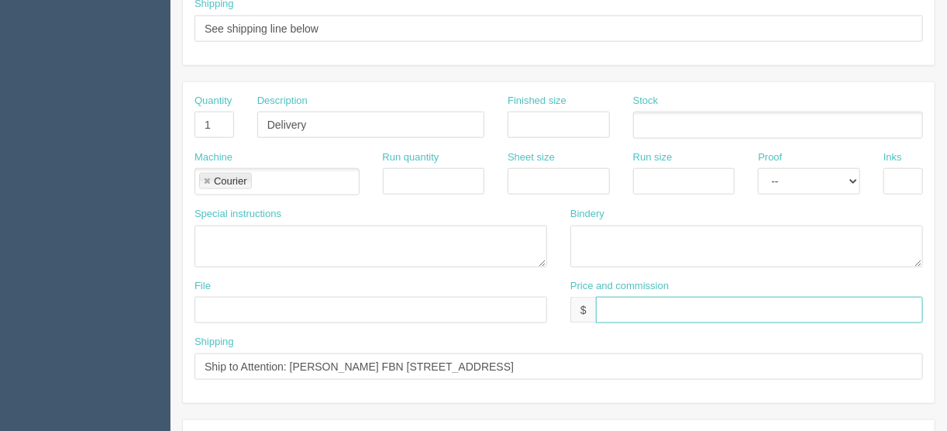
click at [655, 297] on input "text" at bounding box center [759, 310] width 327 height 26
type input "$______________________"
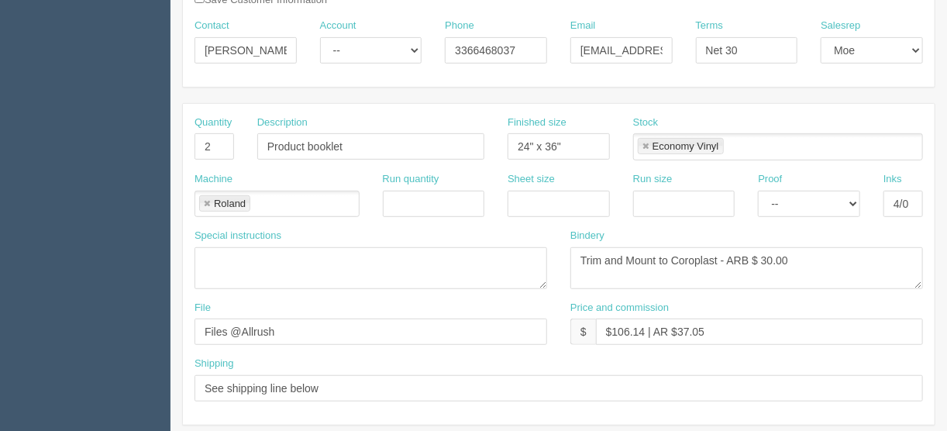
scroll to position [167, 0]
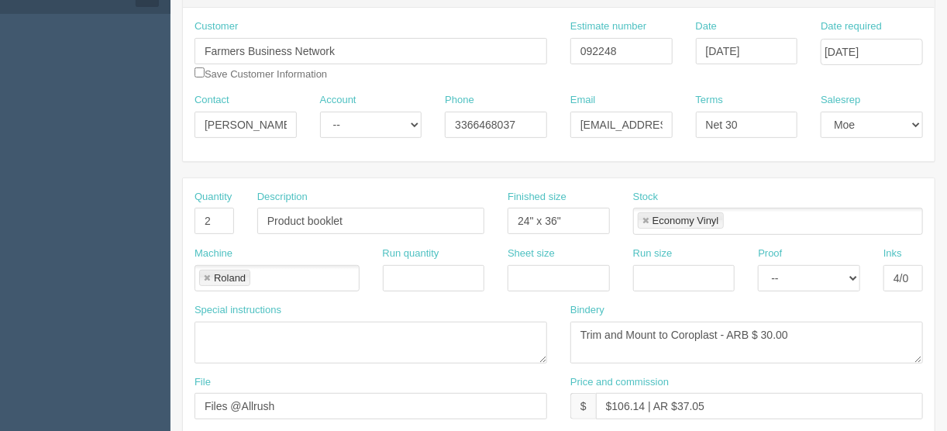
click at [645, 216] on link at bounding box center [645, 221] width 9 height 10
drag, startPoint x: 592, startPoint y: 221, endPoint x: 504, endPoint y: 213, distance: 88.7
click at [507, 214] on input "24" x 36"" at bounding box center [558, 221] width 102 height 26
drag, startPoint x: 808, startPoint y: 329, endPoint x: 604, endPoint y: 332, distance: 203.8
click at [604, 332] on textarea "Trim and Mount to Coroplast - ARB $ 30.00" at bounding box center [746, 343] width 353 height 42
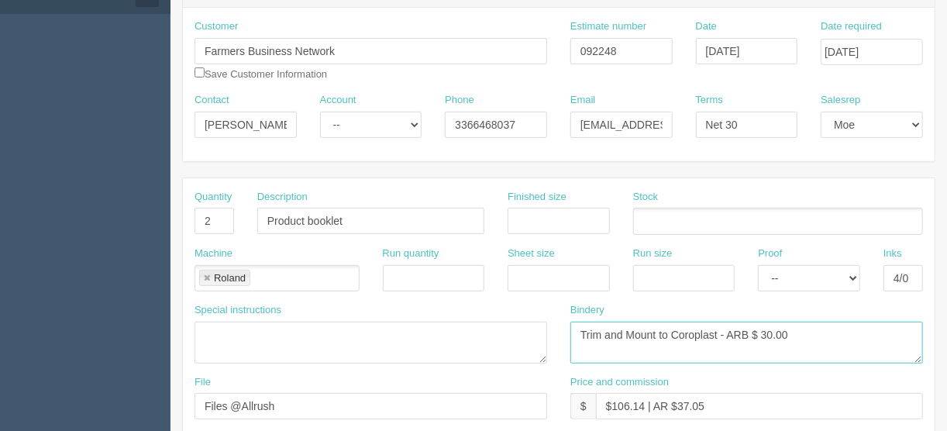
type textarea "Trim"
click at [202, 273] on link at bounding box center [206, 278] width 9 height 10
type textarea "Trim"
drag, startPoint x: 280, startPoint y: 406, endPoint x: 165, endPoint y: 406, distance: 115.4
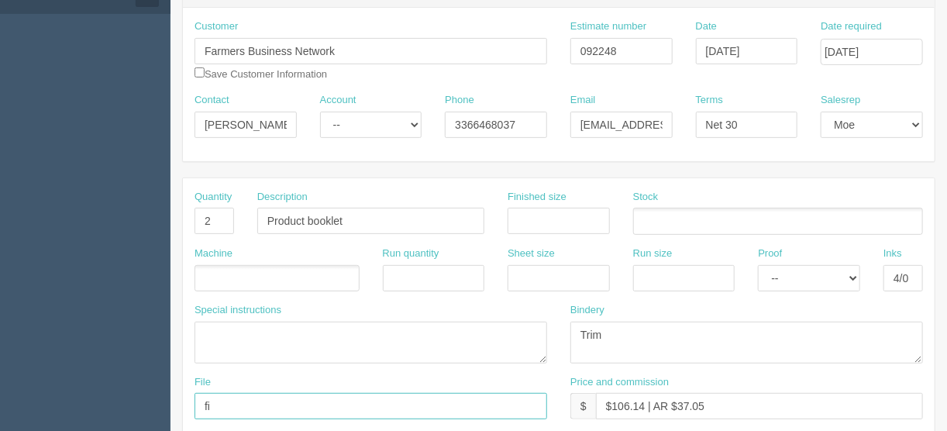
type input "files@allrush.ca"
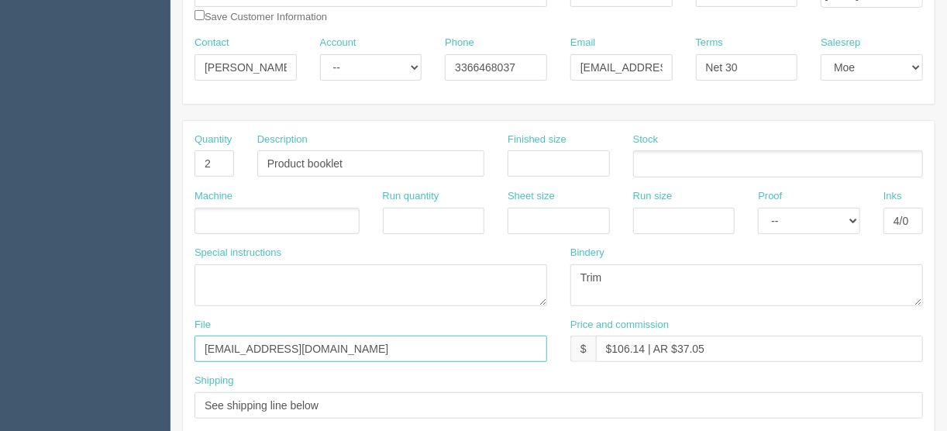
scroll to position [291, 0]
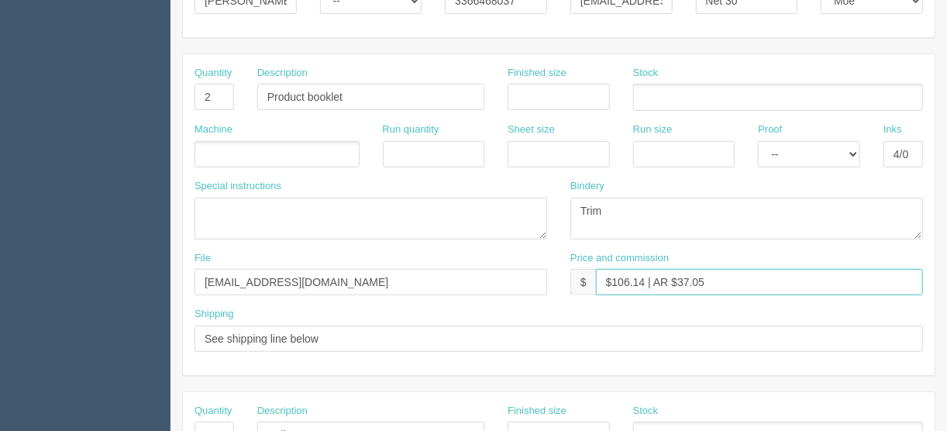
drag, startPoint x: 643, startPoint y: 277, endPoint x: 613, endPoint y: 277, distance: 30.2
click at [613, 277] on input "$106.14 | AR $37.05" at bounding box center [759, 282] width 327 height 26
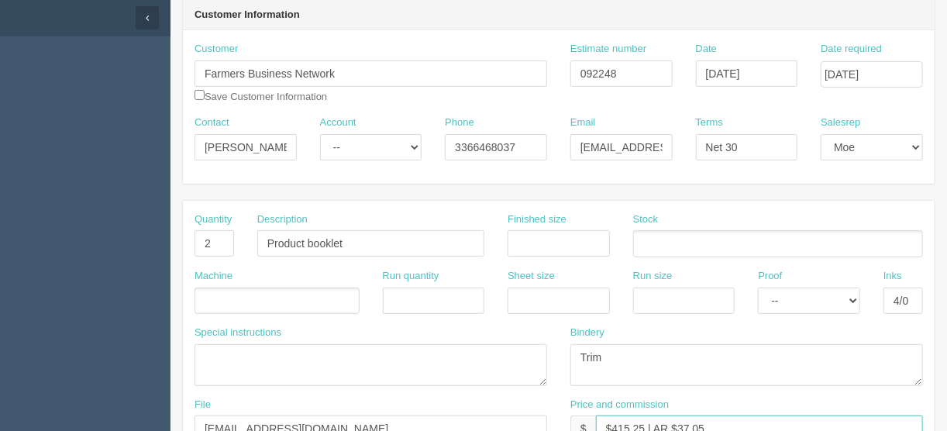
scroll to position [186, 0]
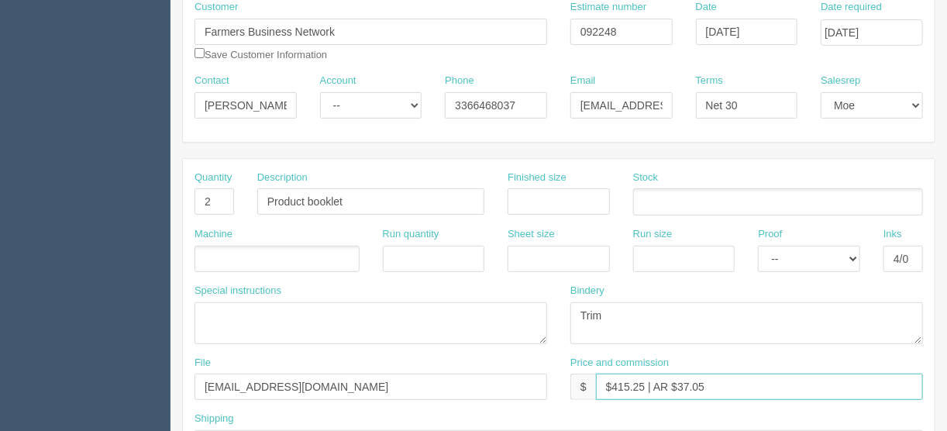
type input "$415.25 | AR $37.05"
click at [856, 254] on select "-- Email Hard Copy" at bounding box center [809, 259] width 102 height 26
select select "Hard Copy"
click at [758, 246] on select "-- Email Hard Copy" at bounding box center [809, 259] width 102 height 26
click at [233, 251] on ul at bounding box center [276, 259] width 165 height 27
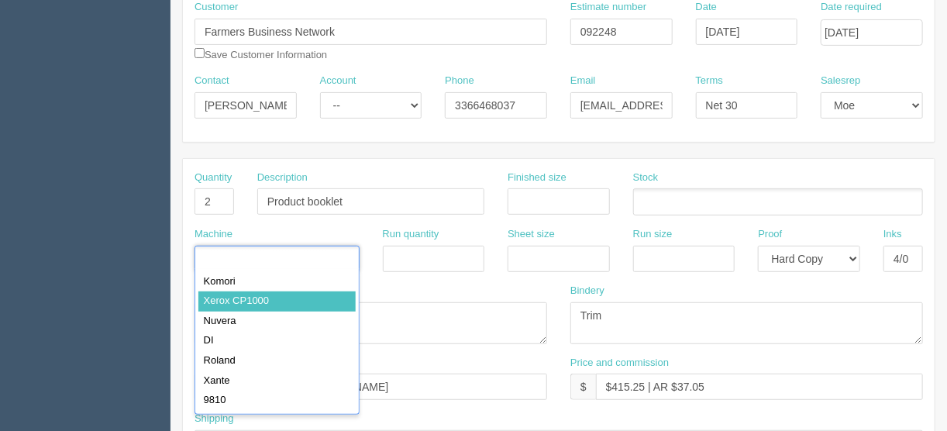
drag, startPoint x: 268, startPoint y: 302, endPoint x: 304, endPoint y: 308, distance: 36.8
type input "Xerox CP1000"
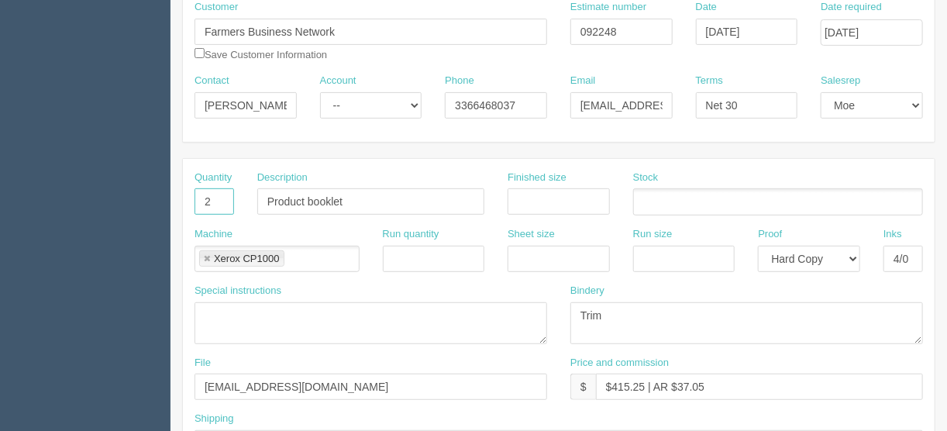
click at [210, 196] on input "2" at bounding box center [214, 201] width 40 height 26
type input "200"
click at [246, 309] on textarea at bounding box center [370, 323] width 353 height 42
type textarea "12 pages"
click at [917, 258] on input "4/0" at bounding box center [903, 259] width 40 height 26
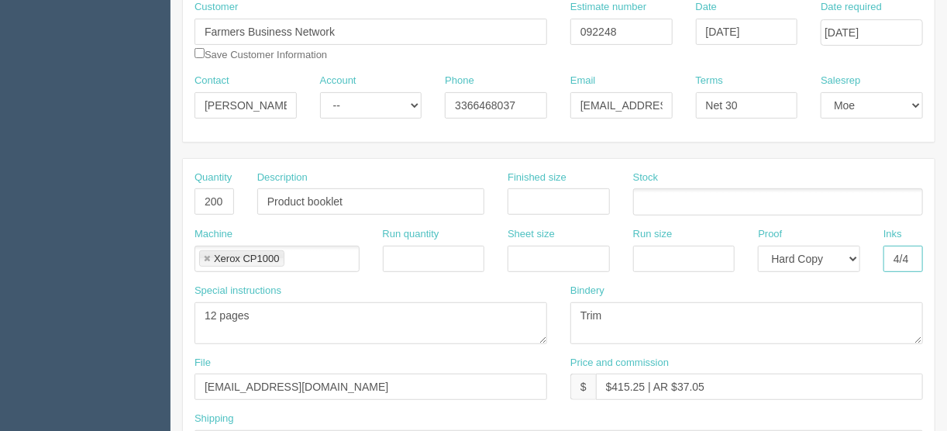
type input "4/4"
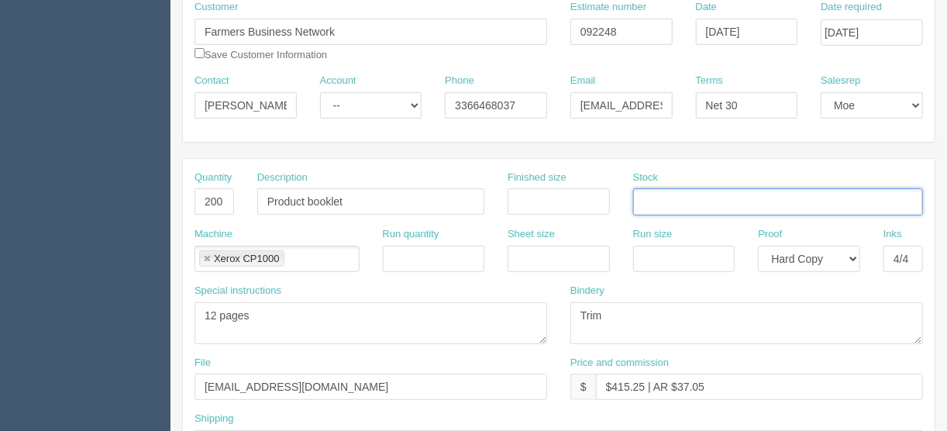
click at [645, 201] on input "text" at bounding box center [641, 202] width 15 height 22
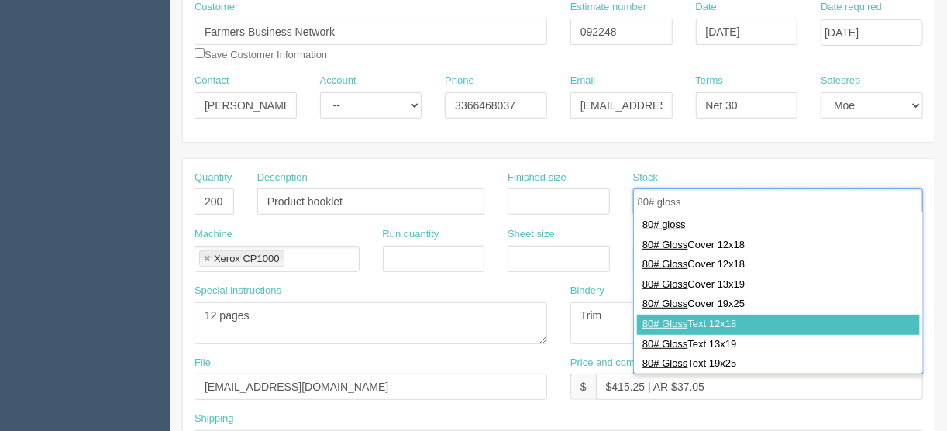
type input "80# gloss"
drag, startPoint x: 710, startPoint y: 321, endPoint x: 628, endPoint y: 284, distance: 90.9
type input "80# Gloss Text 12x18"
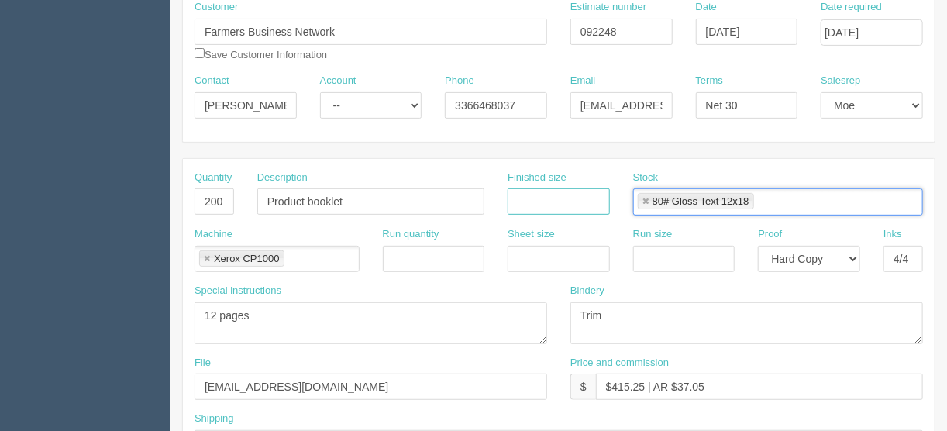
click at [540, 201] on input "text" at bounding box center [558, 201] width 102 height 26
type input "8.5" x 11""
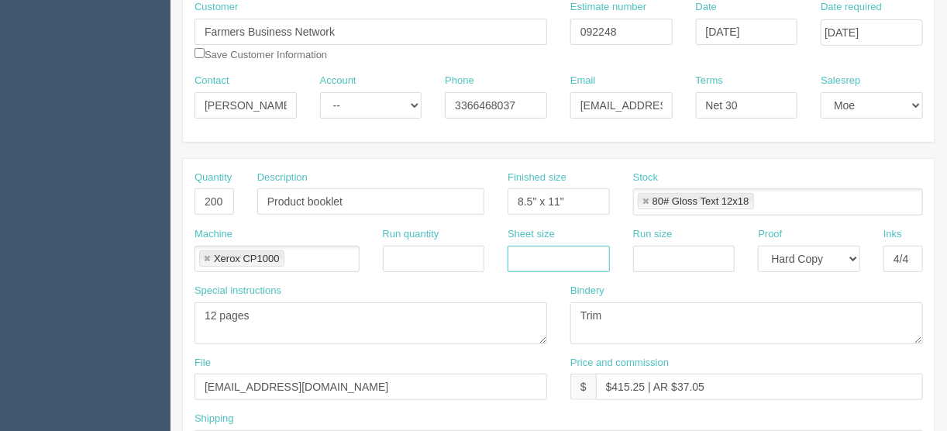
click at [518, 258] on input "text" at bounding box center [558, 259] width 102 height 26
type input "12" x 18""
click at [661, 252] on input "text" at bounding box center [684, 259] width 102 height 26
type input "12" x 18""
drag, startPoint x: 569, startPoint y: 198, endPoint x: 547, endPoint y: 200, distance: 21.8
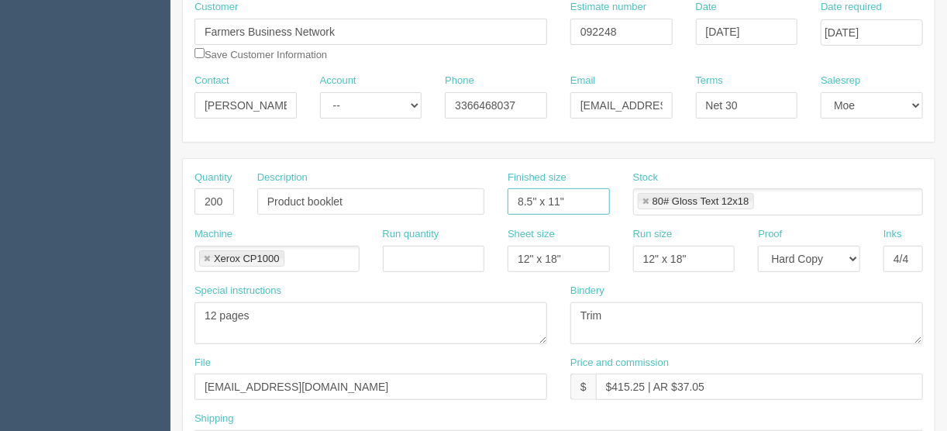
click at [547, 200] on input "8.5" x 11"" at bounding box center [558, 201] width 102 height 26
drag, startPoint x: 578, startPoint y: 203, endPoint x: 743, endPoint y: 239, distance: 169.0
click at [432, 206] on div "Quantity 200 Description Product booklet Finished size 8.5" x 5. Stock 80# Glos…" at bounding box center [559, 198] width 752 height 57
type input "5.5" x 8.5""
click at [623, 304] on textarea "Trim and Mount to Coroplast - ARB $ 30.00" at bounding box center [746, 323] width 353 height 42
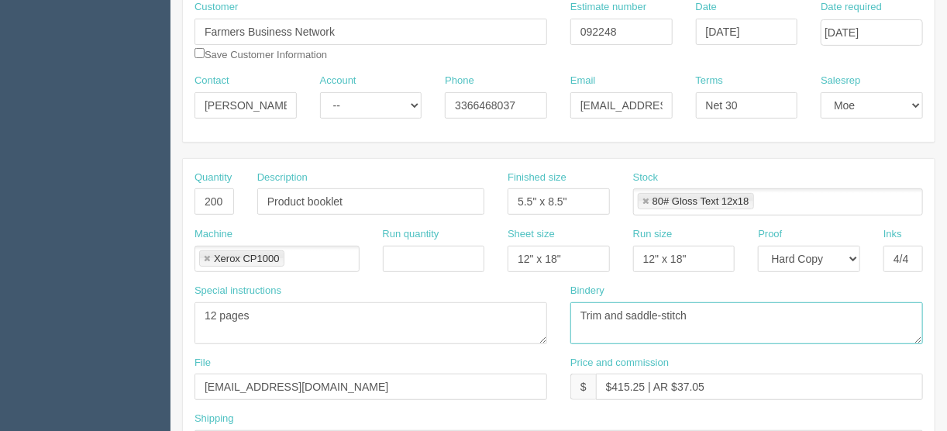
type textarea "Trim and saddle-stitch"
drag, startPoint x: 714, startPoint y: 389, endPoint x: 677, endPoint y: 383, distance: 37.7
click at [677, 383] on input "$415.25 | AR $37.05" at bounding box center [759, 386] width 327 height 26
click at [702, 382] on input "$415.25 | AR $1383.08" at bounding box center [759, 386] width 327 height 26
type input "$415.25 | AR $138.08"
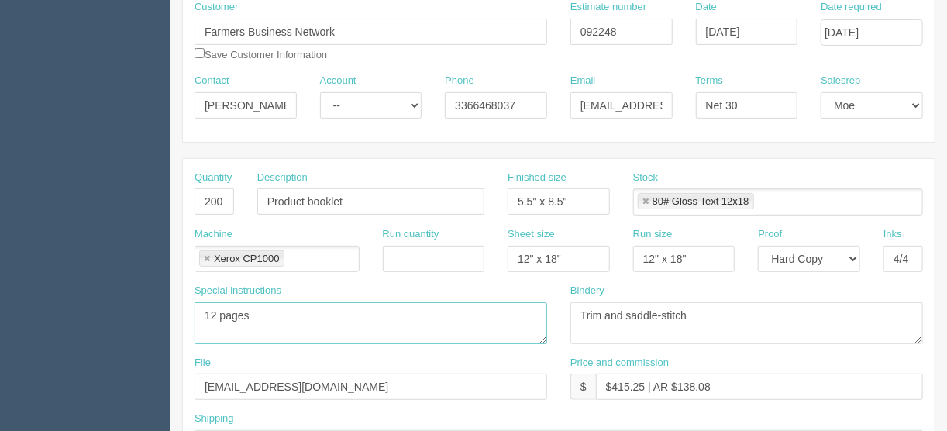
click at [337, 325] on textarea "12 pages" at bounding box center [370, 323] width 353 height 42
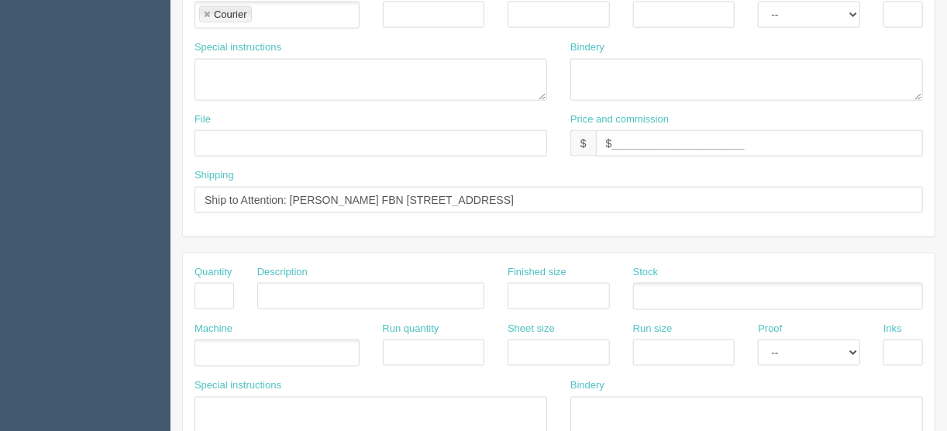
scroll to position [868, 0]
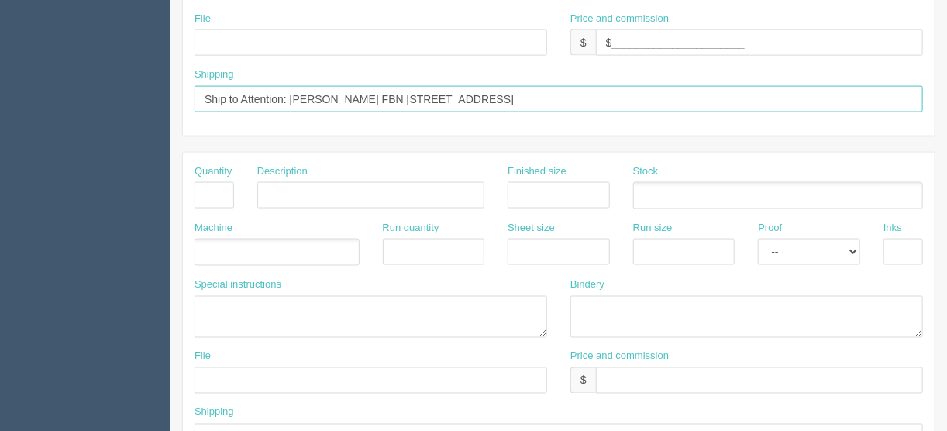
drag, startPoint x: 401, startPoint y: 91, endPoint x: 385, endPoint y: 95, distance: 16.6
click at [377, 94] on input "Ship to Attention: Sam Witherspoon FBN 744906 Oxford Road #17, R.R. # 6, Woodst…" at bounding box center [558, 99] width 728 height 26
click at [242, 90] on input "Ship to Attention: Sam Witherspoon 744906 Oxford Road #17, R.R. # 6, Woodstock,…" at bounding box center [558, 99] width 728 height 26
paste input "FBN"
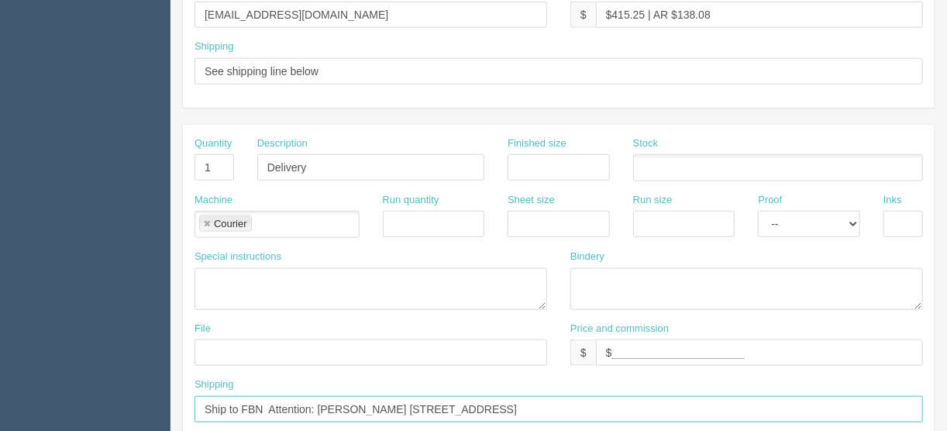
scroll to position [682, 0]
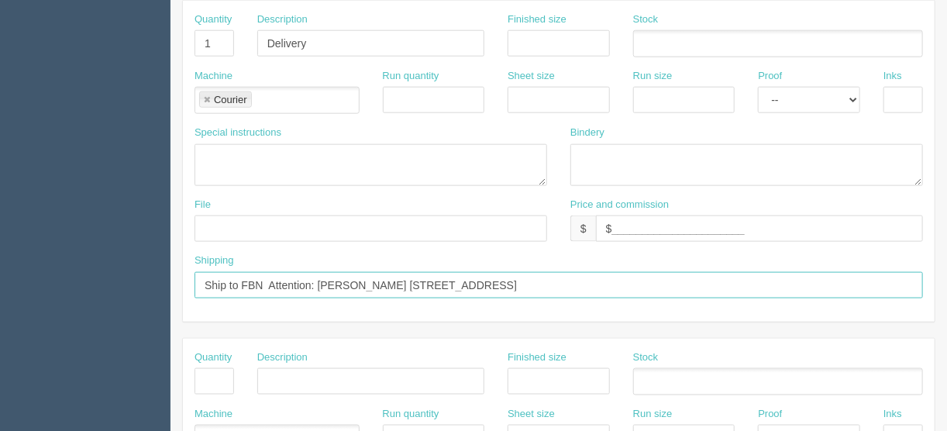
type input "Ship to FBN Attention: Sam Witherspoon 744906 Oxford Road #17, R.R. # 6, Woodst…"
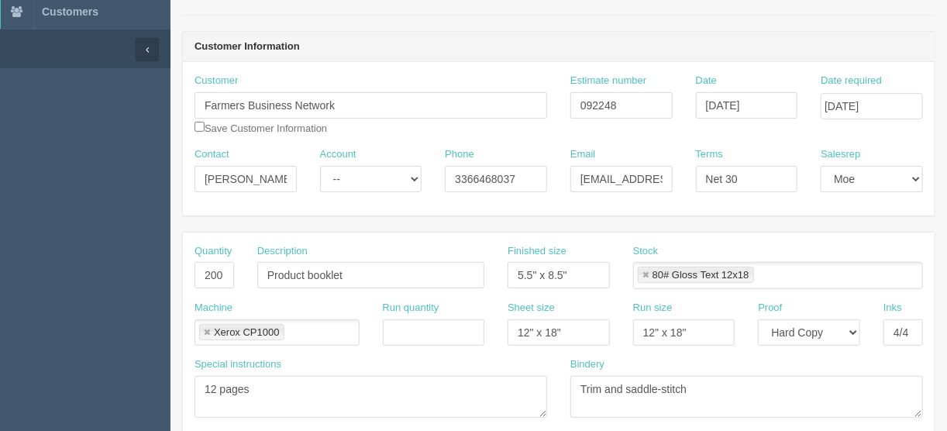
scroll to position [0, 0]
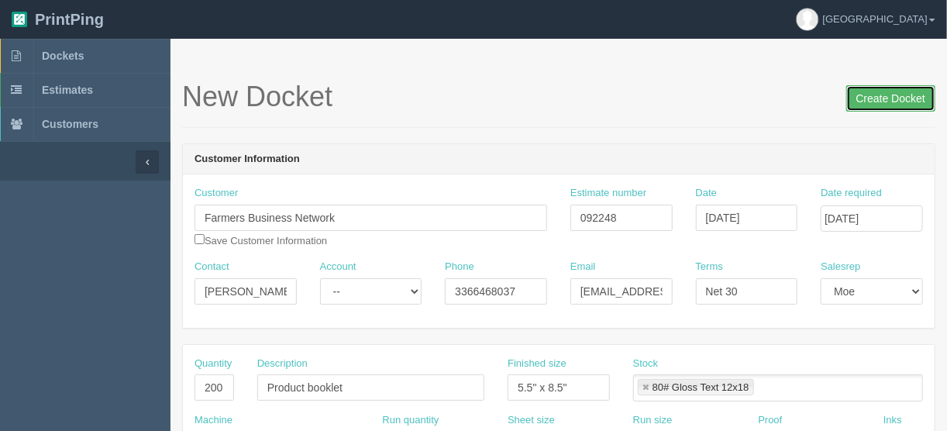
click at [881, 95] on input "Create Docket" at bounding box center [890, 98] width 89 height 26
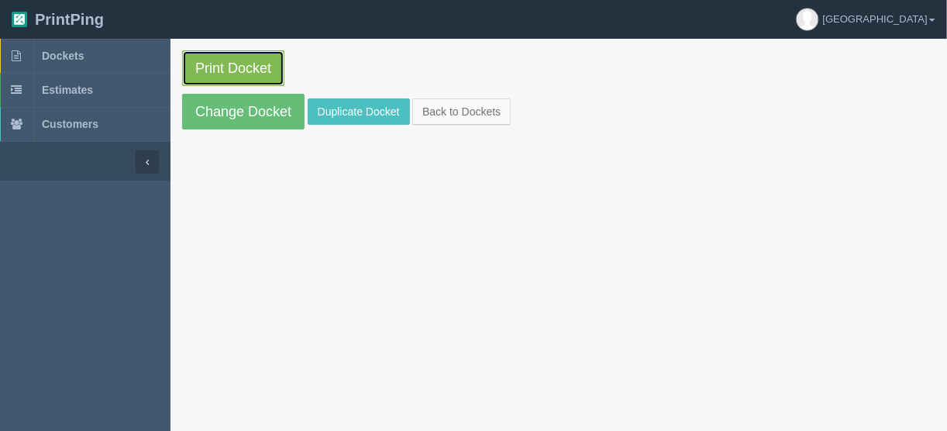
click at [222, 63] on link "Print Docket" at bounding box center [233, 68] width 102 height 36
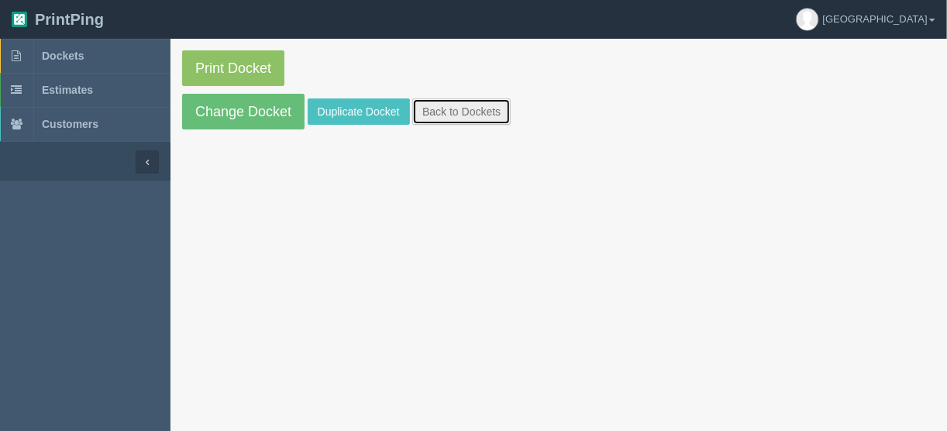
click at [436, 108] on link "Back to Dockets" at bounding box center [461, 111] width 98 height 26
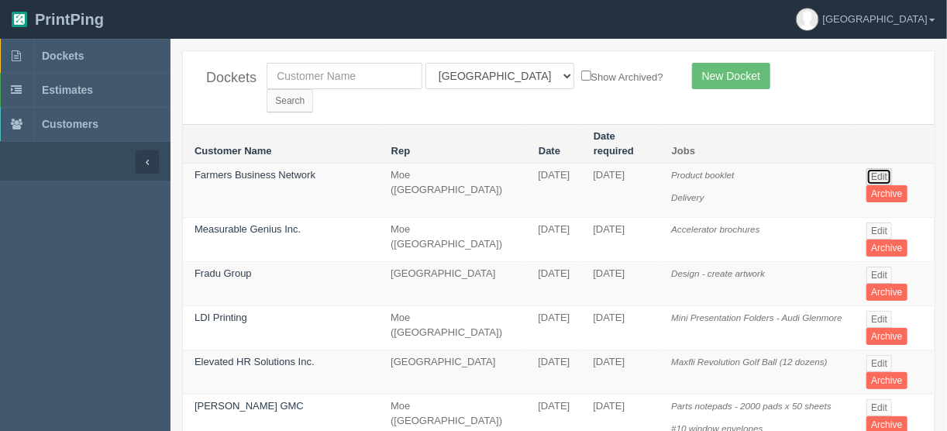
click at [879, 168] on link "Edit" at bounding box center [879, 176] width 26 height 17
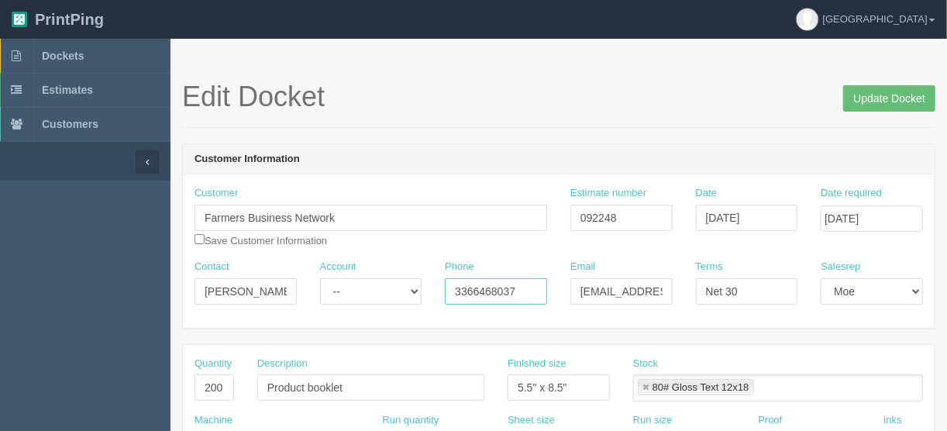
drag, startPoint x: 520, startPoint y: 287, endPoint x: 408, endPoint y: 300, distance: 112.3
click at [408, 298] on div "Contact [PERSON_NAME] < Account -- Existing Client Allrush Client Rep Client Ph…" at bounding box center [559, 288] width 752 height 57
type input "[PHONE_NUMBER]"
drag, startPoint x: 275, startPoint y: 289, endPoint x: 290, endPoint y: 277, distance: 19.2
click at [275, 288] on input "[PERSON_NAME] <" at bounding box center [245, 291] width 102 height 26
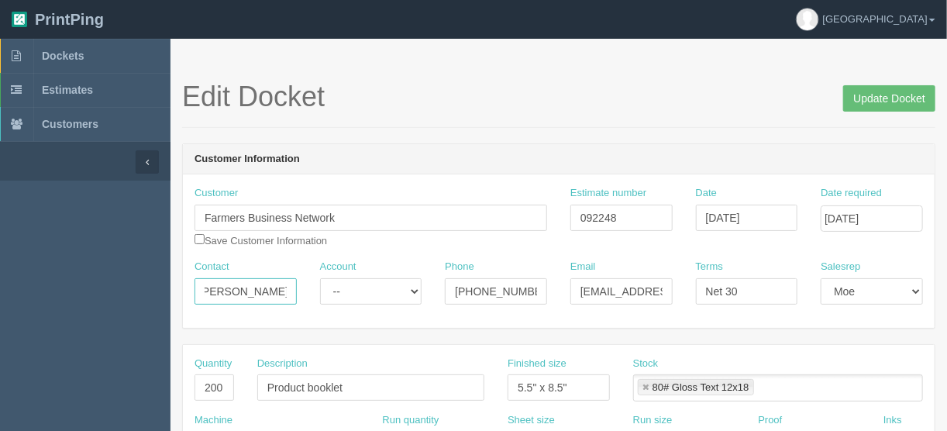
scroll to position [0, 2]
type input "[PERSON_NAME]"
click at [901, 96] on input "Update Docket" at bounding box center [889, 98] width 92 height 26
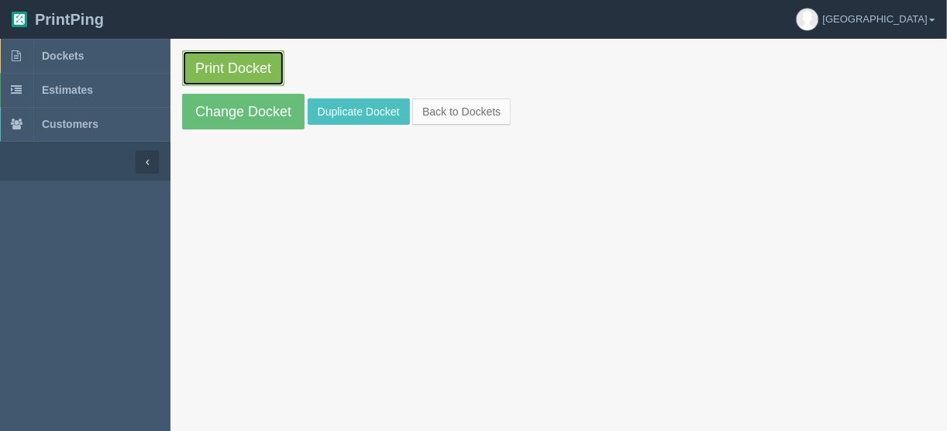
click at [239, 63] on link "Print Docket" at bounding box center [233, 68] width 102 height 36
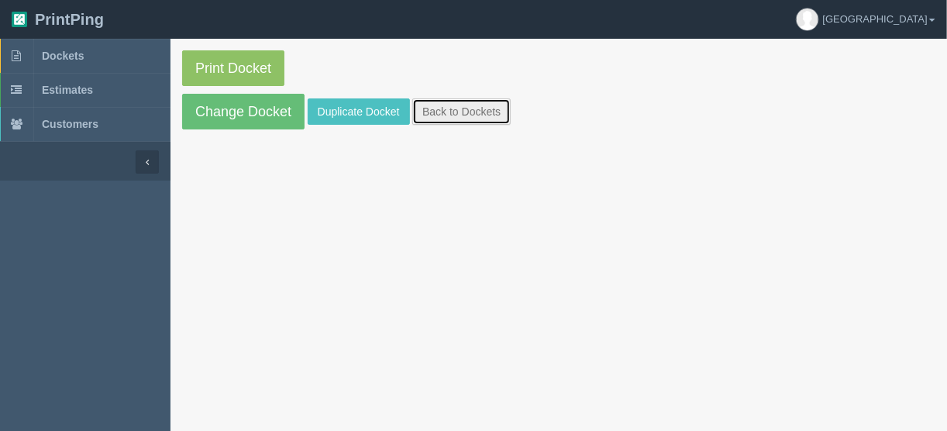
click at [457, 108] on link "Back to Dockets" at bounding box center [461, 111] width 98 height 26
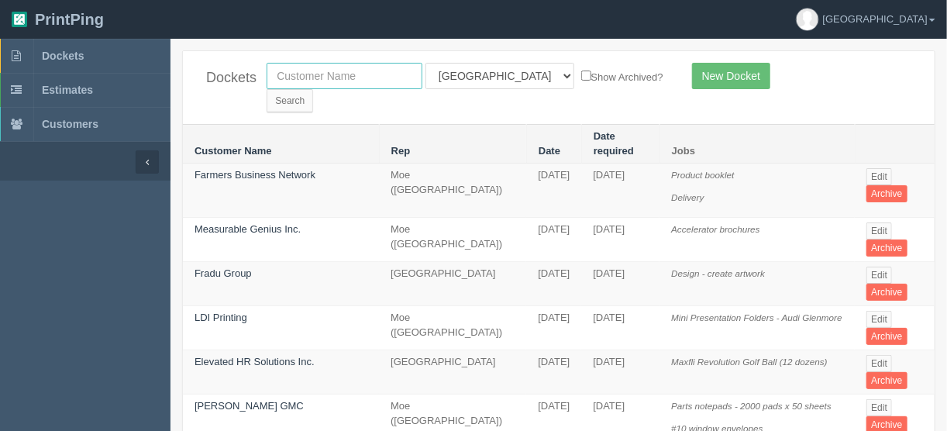
click at [339, 79] on input "text" at bounding box center [345, 76] width 156 height 26
type input "peak p"
click at [496, 74] on select "All Users [PERSON_NAME] Test 1 [PERSON_NAME] [PERSON_NAME] [PERSON_NAME] France…" at bounding box center [499, 76] width 149 height 26
select select
click at [425, 63] on select "All Users [PERSON_NAME] Test 1 [PERSON_NAME] [PERSON_NAME] [PERSON_NAME] France…" at bounding box center [499, 76] width 149 height 26
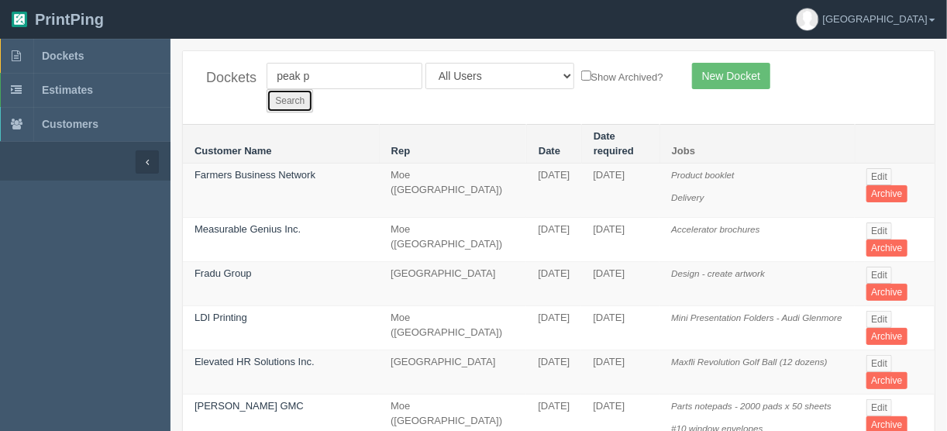
click at [313, 89] on input "Search" at bounding box center [290, 100] width 46 height 23
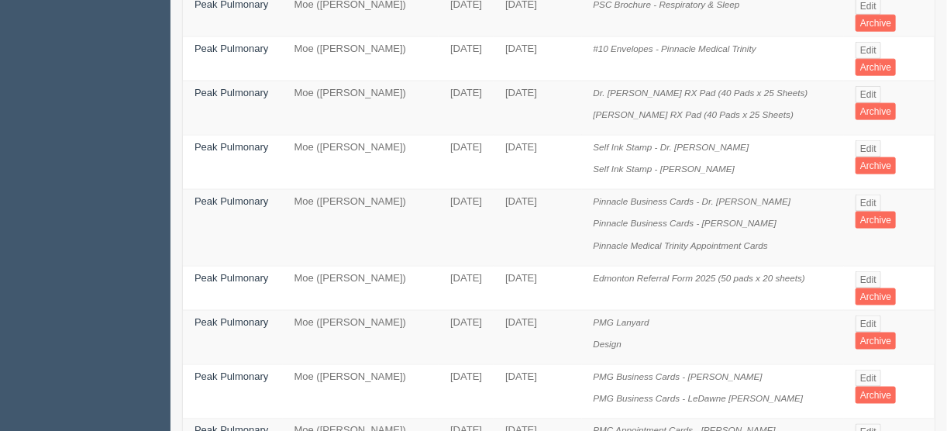
scroll to position [806, 0]
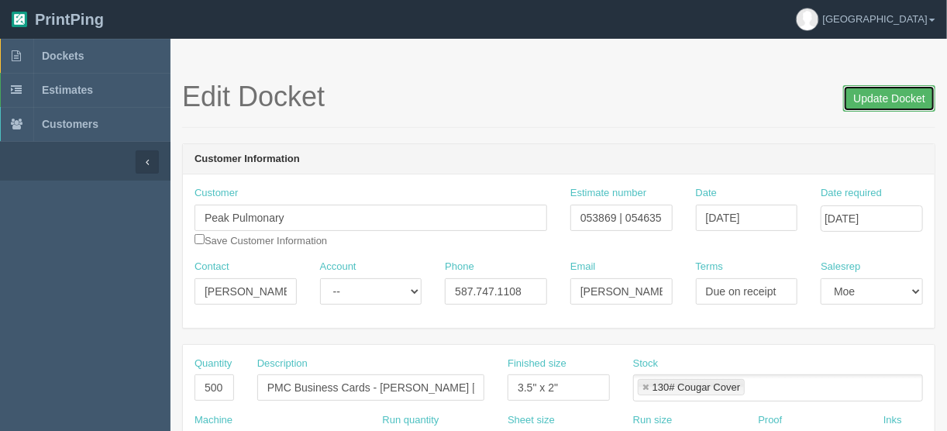
click at [872, 96] on input "Update Docket" at bounding box center [889, 98] width 92 height 26
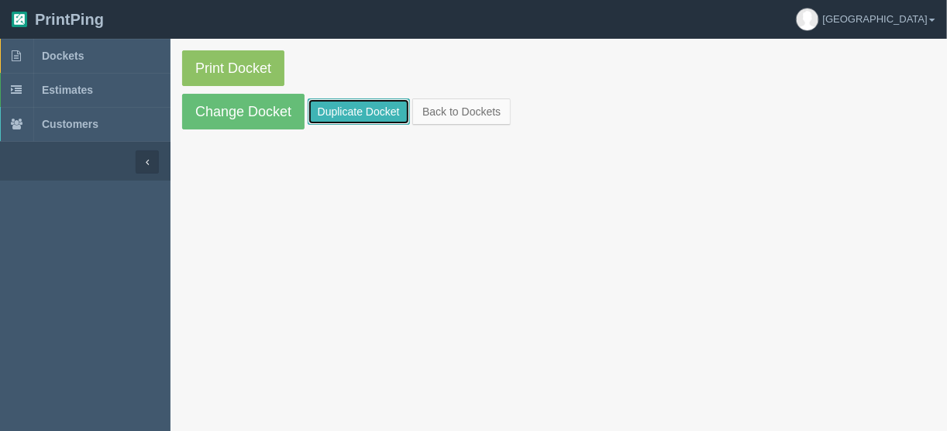
click at [363, 111] on link "Duplicate Docket" at bounding box center [359, 111] width 102 height 26
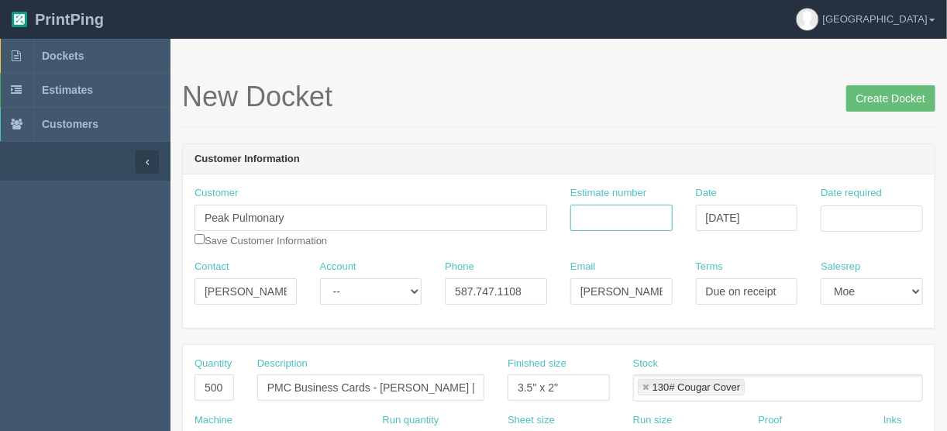
click at [585, 212] on input "Estimate number" at bounding box center [621, 218] width 102 height 26
type input "053869 | 054635"
click at [878, 209] on input "Date required" at bounding box center [871, 218] width 102 height 26
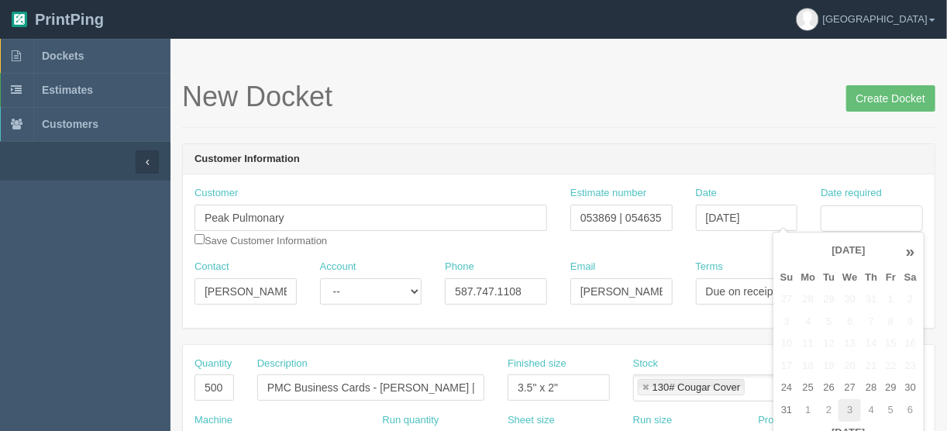
click at [853, 404] on td "3" at bounding box center [849, 410] width 22 height 22
type input "September 3, 2025"
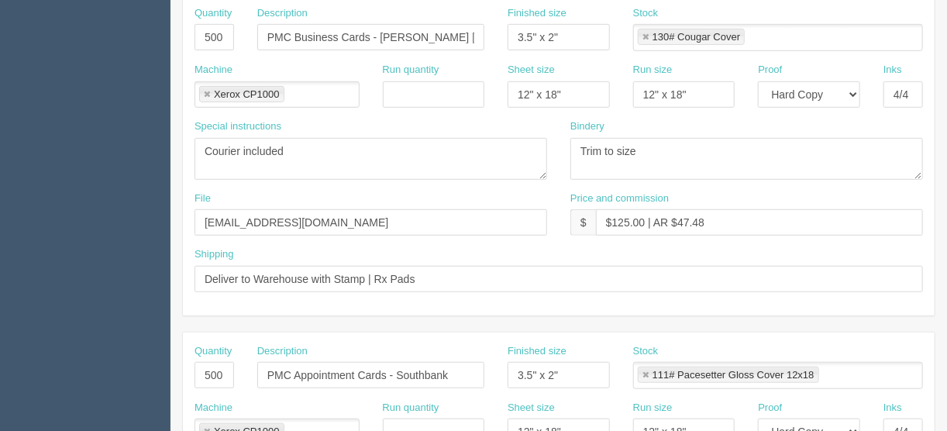
scroll to position [372, 0]
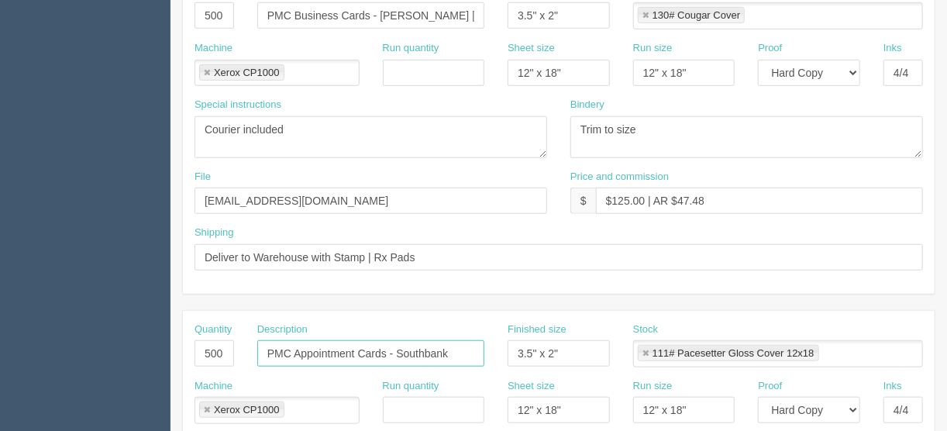
click at [463, 349] on input "PMC Appointment Cards - Southbank" at bounding box center [370, 353] width 227 height 26
drag, startPoint x: 455, startPoint y: 349, endPoint x: 397, endPoint y: 349, distance: 57.3
click at [397, 349] on input "PMC Appointment Cards - Southbank" at bounding box center [370, 353] width 227 height 26
click at [442, 349] on input "PMC Appointment Cards - Hampton's" at bounding box center [370, 353] width 227 height 26
type input "PMC Appointment Cards - Hamptons"
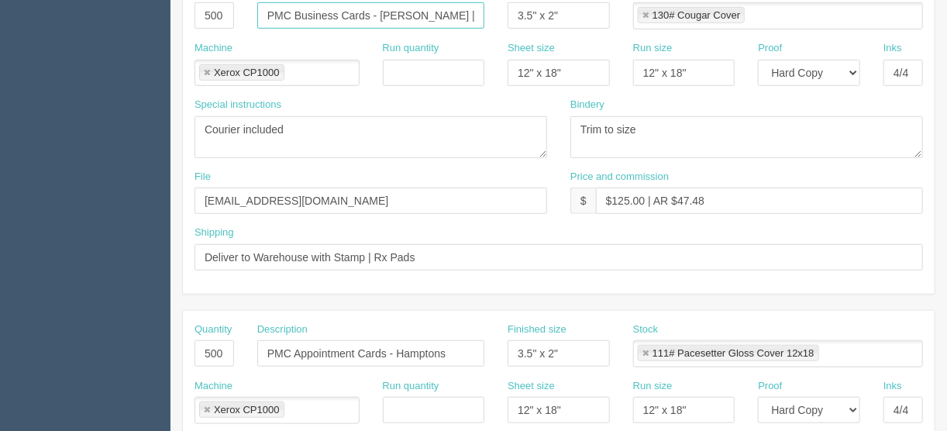
drag, startPoint x: 473, startPoint y: 9, endPoint x: 397, endPoint y: 11, distance: 76.7
click at [397, 11] on input "PMC Business Cards - Dr. Akin Komolafe" at bounding box center [370, 15] width 227 height 26
click at [405, 135] on textarea "Courier included" at bounding box center [370, 137] width 353 height 42
drag, startPoint x: 465, startPoint y: 15, endPoint x: 397, endPoint y: 14, distance: 68.2
click at [397, 14] on input "PMC Business Cards - [PERSON_NAME] [PERSON_NAME]" at bounding box center [370, 15] width 227 height 26
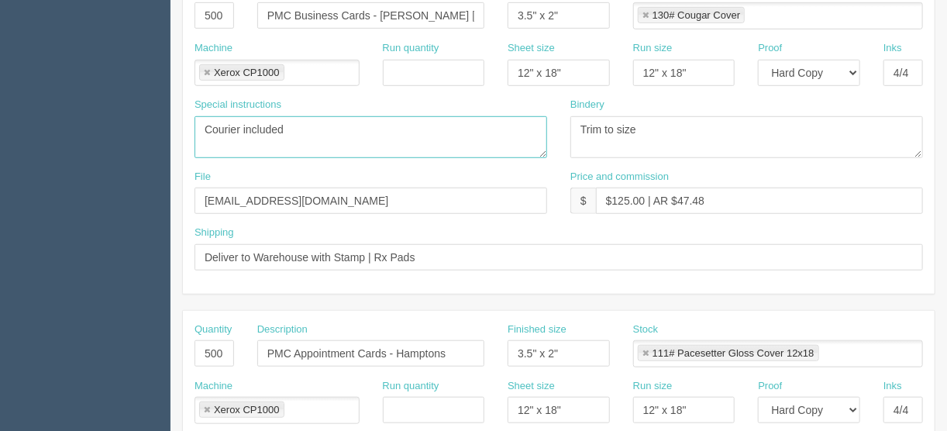
drag, startPoint x: 404, startPoint y: 129, endPoint x: 413, endPoint y: 112, distance: 19.1
click at [404, 129] on textarea "Courier included" at bounding box center [370, 137] width 353 height 42
drag, startPoint x: 471, startPoint y: 12, endPoint x: 397, endPoint y: 15, distance: 74.4
click at [397, 15] on input "PMC Business Cards - [PERSON_NAME] [PERSON_NAME]" at bounding box center [370, 15] width 227 height 26
type input "PMC Business Cards - Dr. Iziegbe Irador"
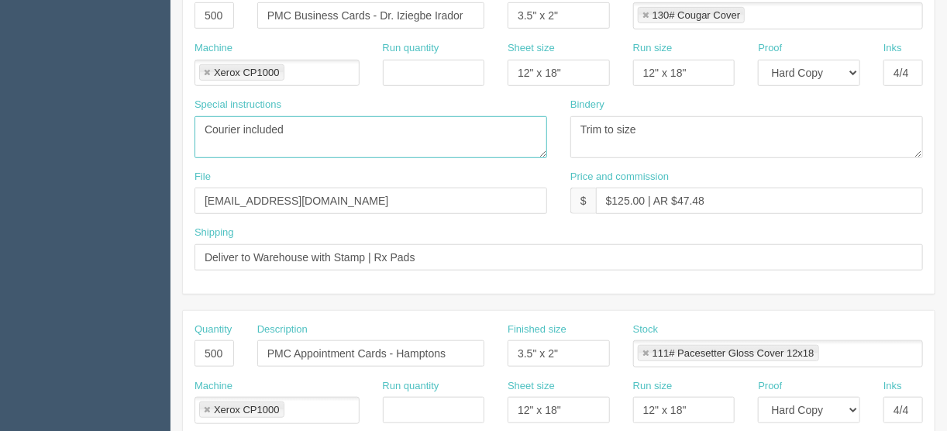
click at [450, 136] on textarea "Courier included" at bounding box center [370, 137] width 353 height 42
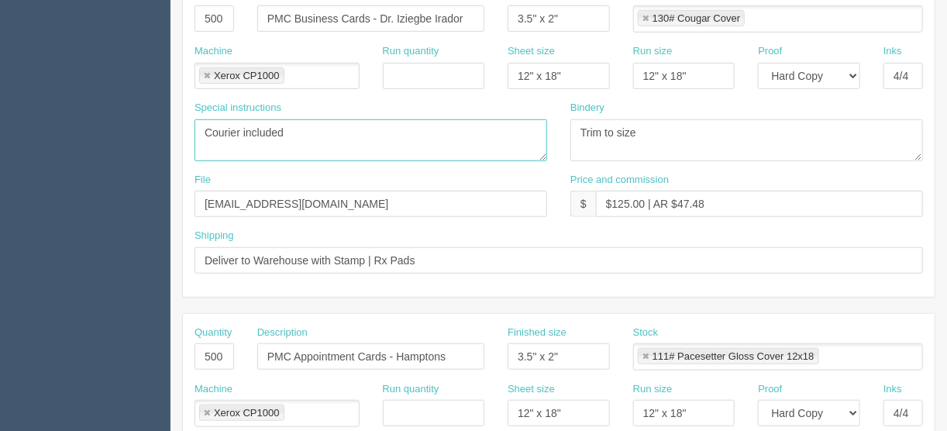
scroll to position [348, 0]
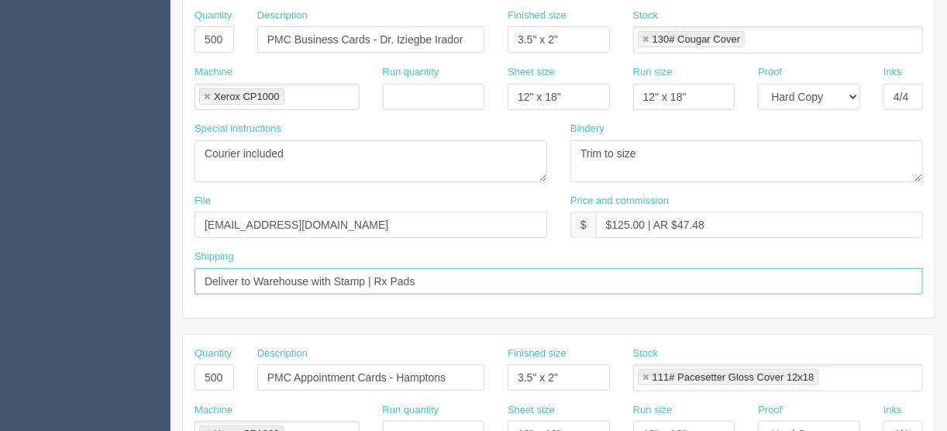
drag, startPoint x: 305, startPoint y: 277, endPoint x: 252, endPoint y: 276, distance: 53.5
click at [252, 276] on input "Deliver to Warehouse with Stamp | Rx Pads" at bounding box center [558, 281] width 728 height 26
click at [383, 275] on input "Deliver to the Hamptons with Stamp | Rx Pads" at bounding box center [558, 281] width 728 height 26
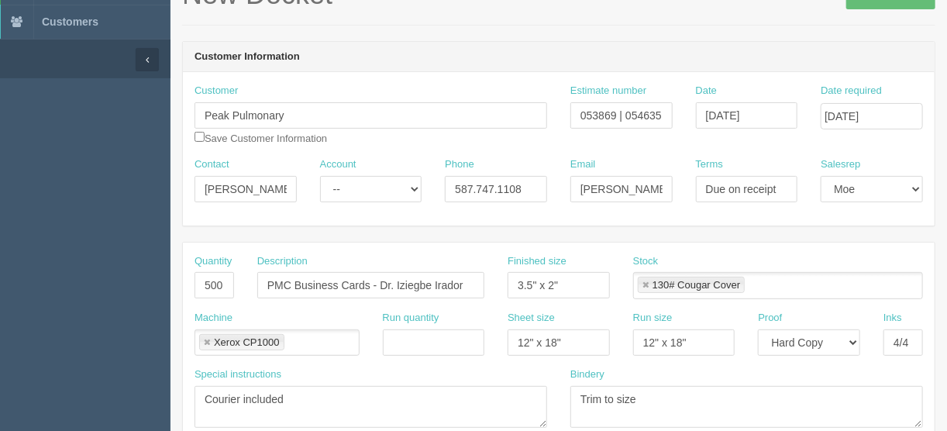
scroll to position [38, 0]
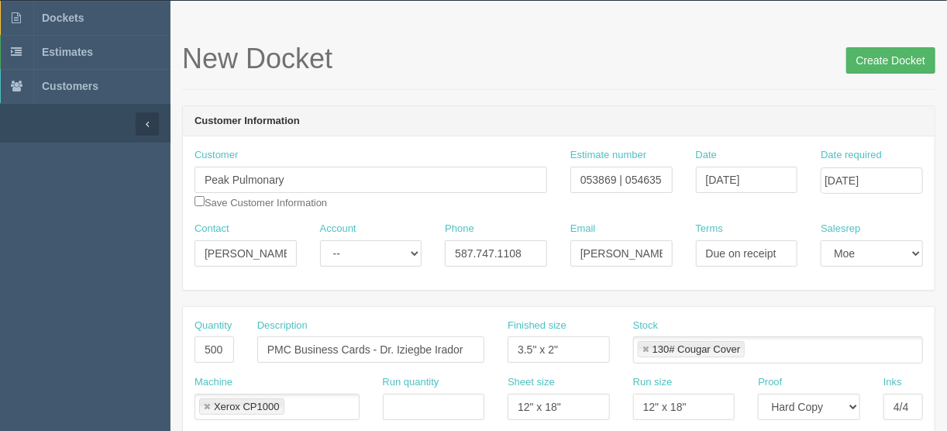
type input "Deliver to the Hamptons with Stamp and Rx Pads"
click at [882, 60] on input "Create Docket" at bounding box center [890, 60] width 89 height 26
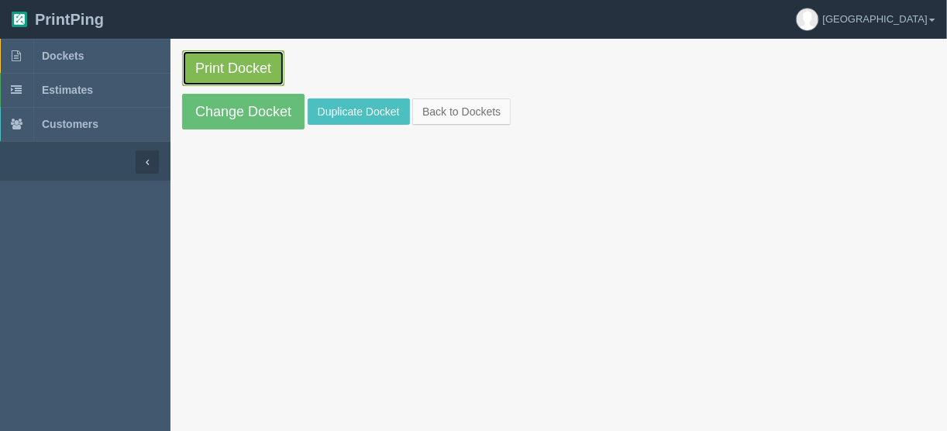
click at [234, 67] on link "Print Docket" at bounding box center [233, 68] width 102 height 36
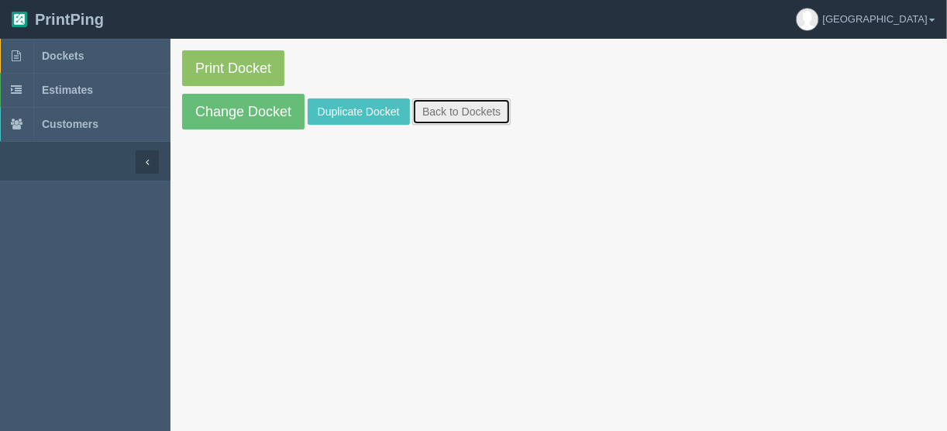
click at [448, 104] on link "Back to Dockets" at bounding box center [461, 111] width 98 height 26
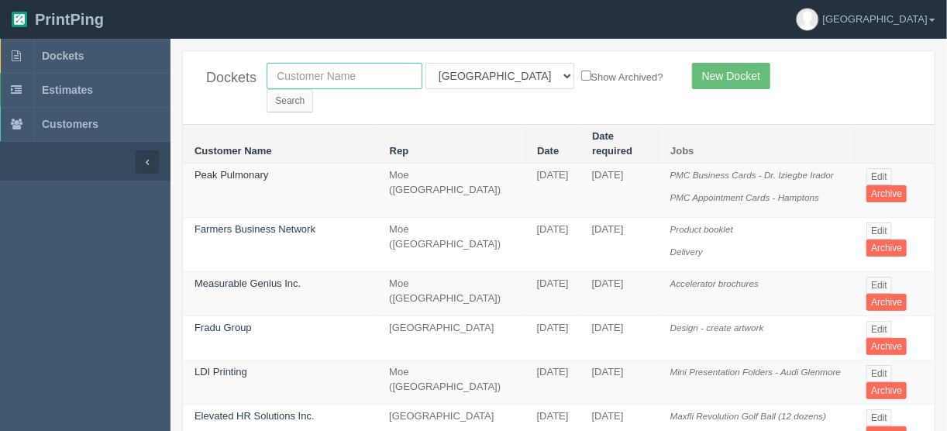
click at [353, 70] on input "text" at bounding box center [345, 76] width 156 height 26
type input "peak p"
click at [475, 83] on select "All Users [PERSON_NAME] Test 1 [PERSON_NAME] [PERSON_NAME] [PERSON_NAME] France…" at bounding box center [499, 76] width 149 height 26
select select
click at [425, 63] on select "All Users [PERSON_NAME] Test 1 [PERSON_NAME] [PERSON_NAME] [PERSON_NAME] France…" at bounding box center [499, 76] width 149 height 26
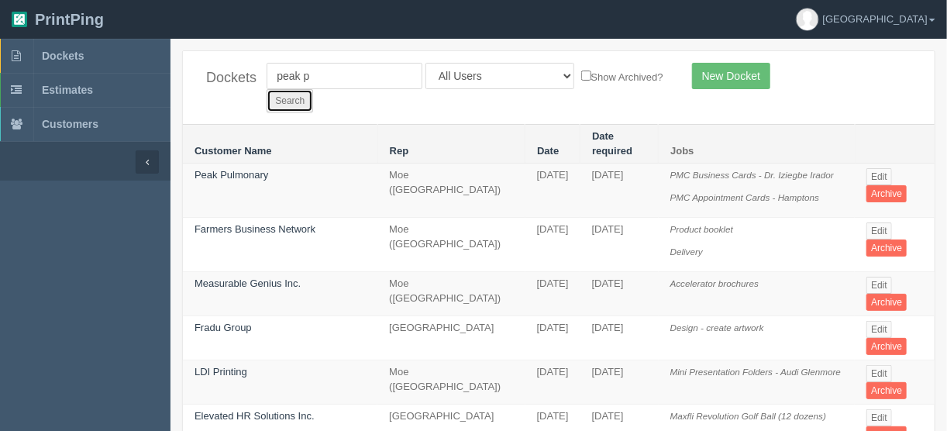
click at [313, 89] on input "Search" at bounding box center [290, 100] width 46 height 23
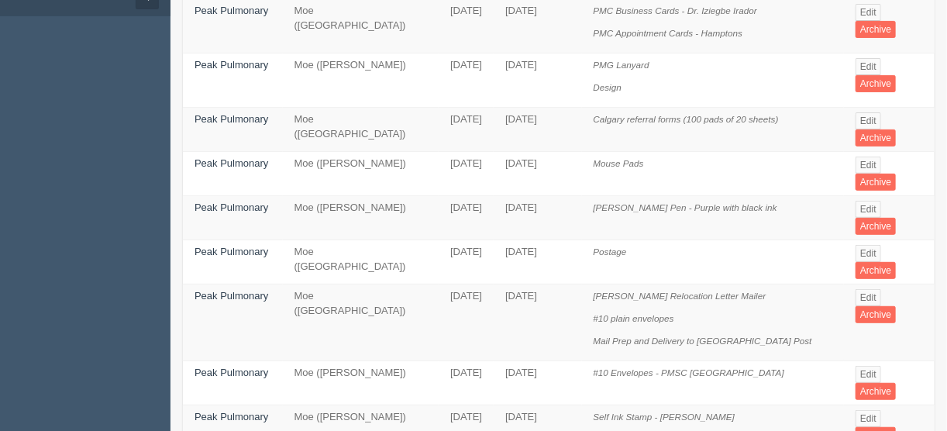
scroll to position [186, 0]
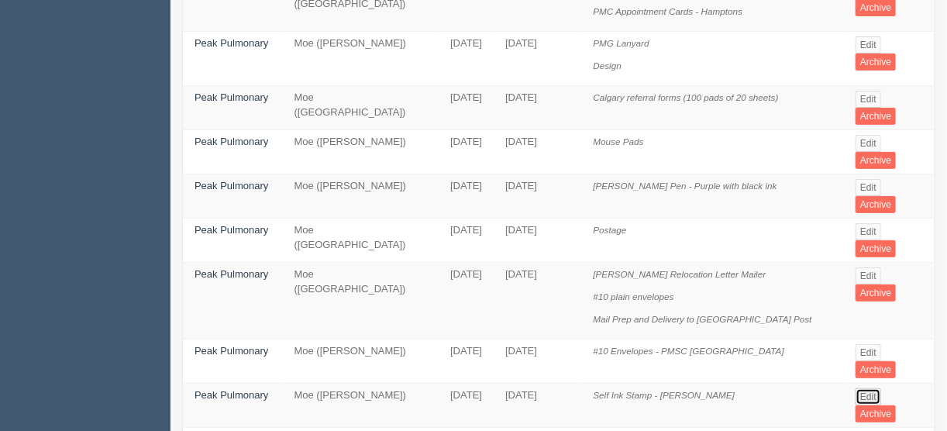
click at [868, 388] on link "Edit" at bounding box center [868, 396] width 26 height 17
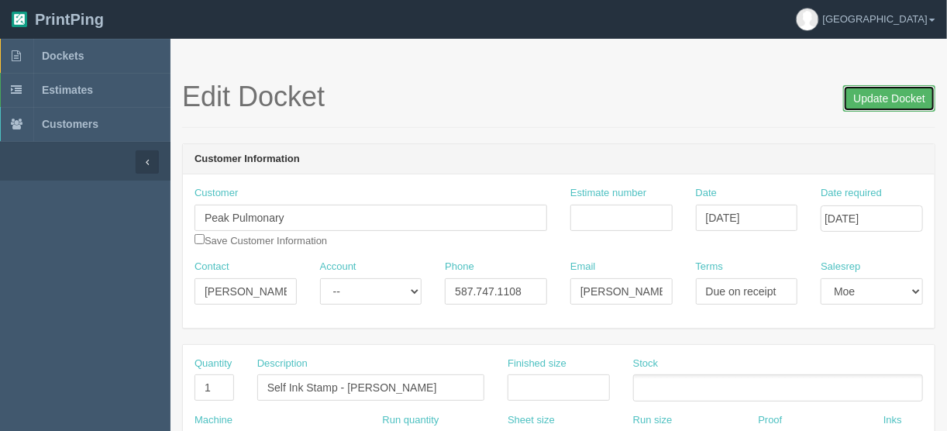
click at [876, 100] on input "Update Docket" at bounding box center [889, 98] width 92 height 26
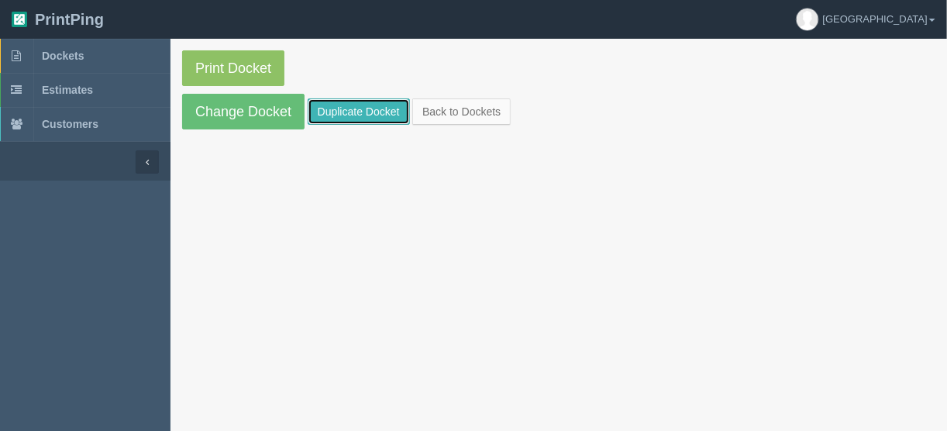
click at [368, 108] on link "Duplicate Docket" at bounding box center [359, 111] width 102 height 26
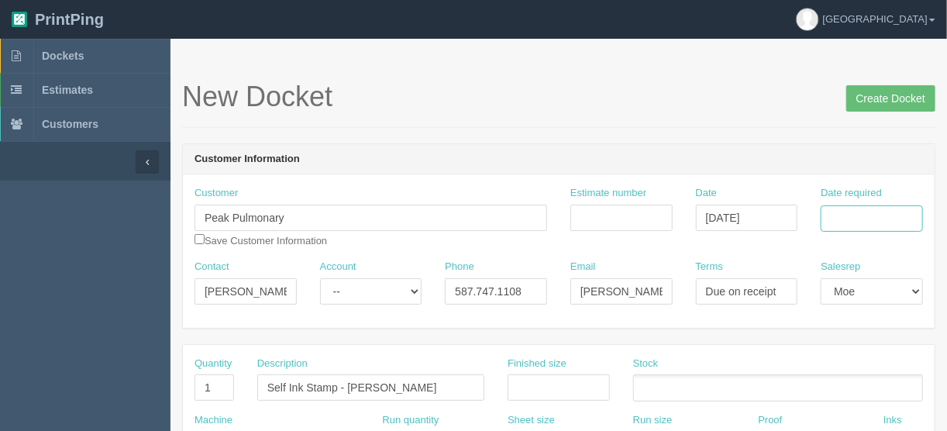
click at [848, 215] on input "Date required" at bounding box center [871, 218] width 102 height 26
click at [823, 329] on td "5" at bounding box center [828, 322] width 19 height 22
click at [886, 407] on td "5" at bounding box center [890, 410] width 19 height 22
type input "September 5, 2025"
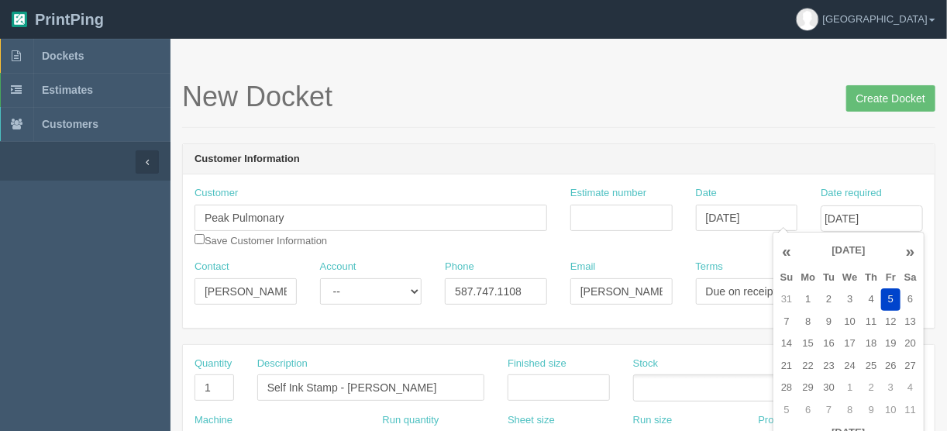
click at [542, 115] on div "New Docket Create Docket" at bounding box center [558, 104] width 753 height 46
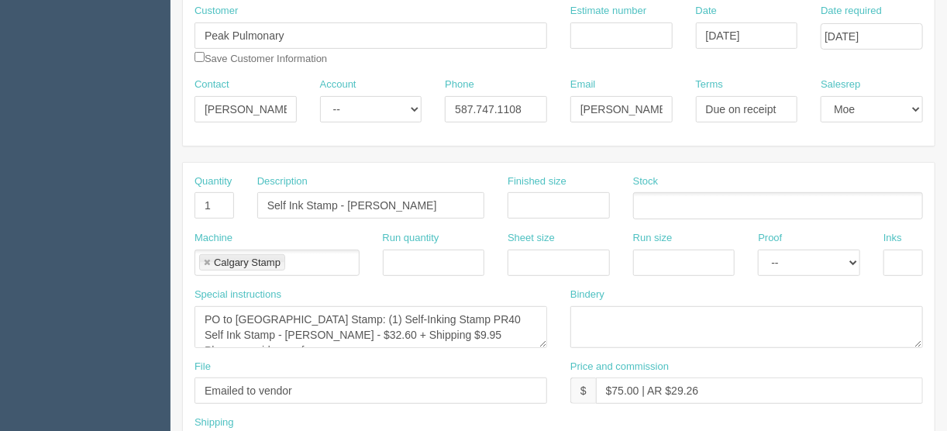
scroll to position [186, 0]
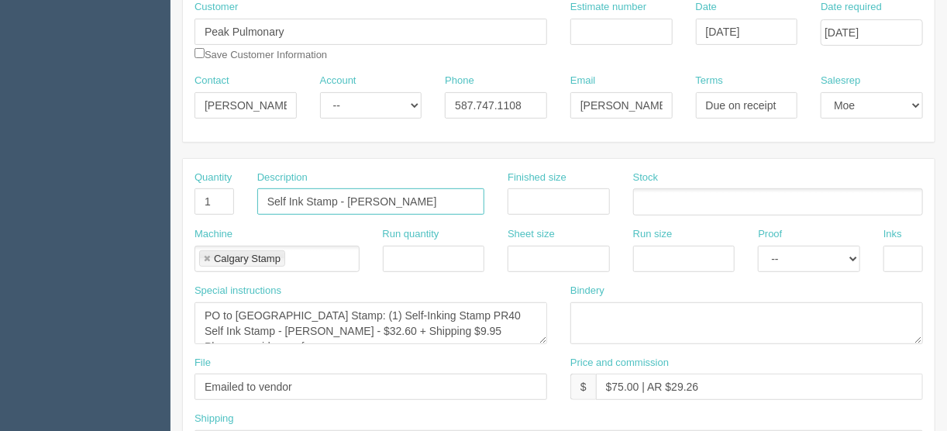
drag, startPoint x: 436, startPoint y: 201, endPoint x: 373, endPoint y: 204, distance: 63.6
click at [366, 201] on input "Self Ink Stamp - [PERSON_NAME]" at bounding box center [370, 201] width 227 height 26
drag, startPoint x: 448, startPoint y: 195, endPoint x: 349, endPoint y: 196, distance: 98.4
click at [349, 196] on input "Self Ink Stamp - Dr. Iziegbe Irador" at bounding box center [370, 201] width 227 height 26
type input "Self Ink Stamp - Dr. Iziegbe Irador"
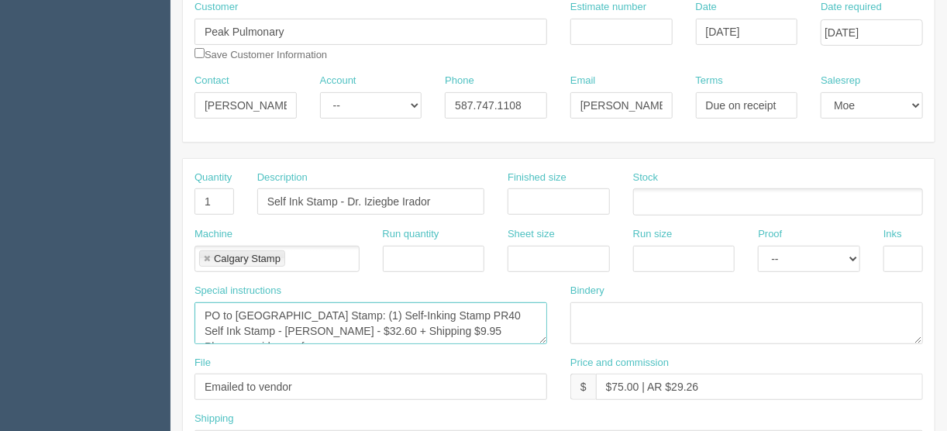
drag, startPoint x: 279, startPoint y: 327, endPoint x: 249, endPoint y: 325, distance: 30.3
click at [249, 325] on textarea "PO to Calgary Stamp: (1) Self-Inking Stamp PR40 Self Ink Stamp - Dr. Harinder G…" at bounding box center [370, 323] width 353 height 42
drag, startPoint x: 280, startPoint y: 327, endPoint x: 206, endPoint y: 327, distance: 74.4
click at [206, 327] on textarea "PO to Calgary Stamp: (1) Self-Inking Stamp PR40 Self Ink Stamp - Dr. Harinder G…" at bounding box center [370, 323] width 353 height 42
paste textarea "Iziegbe Irador"
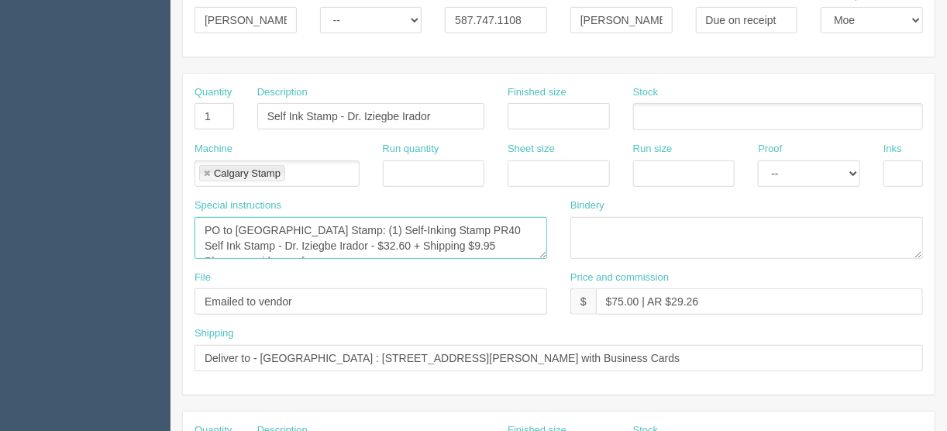
scroll to position [310, 0]
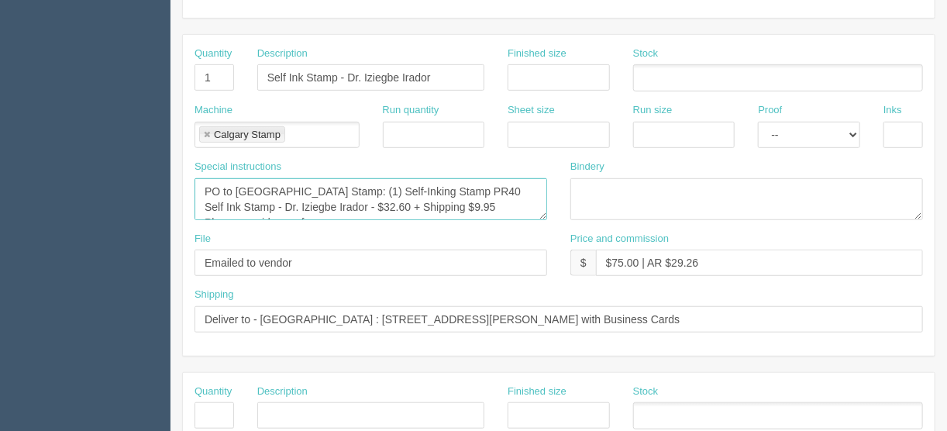
type textarea "PO to Calgary Stamp: (1) Self-Inking Stamp PR40 Self Ink Stamp - Dr. Iziegbe Ir…"
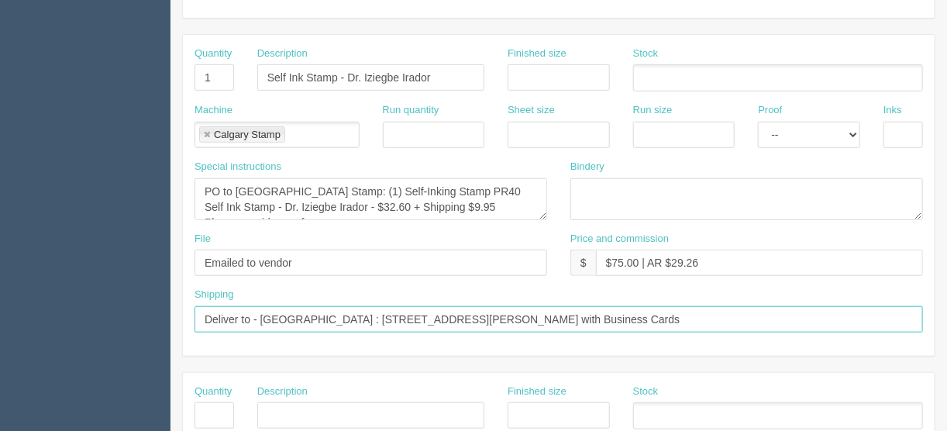
drag, startPoint x: 551, startPoint y: 315, endPoint x: 253, endPoint y: 312, distance: 297.5
click at [253, 312] on input "Deliver to - Lincoln Park : 49 Richard Way SW Calgary, Alberta T3E 7M8 with Bus…" at bounding box center [558, 319] width 728 height 26
click at [271, 315] on input "Deliver to the with Business Cards" at bounding box center [558, 319] width 728 height 26
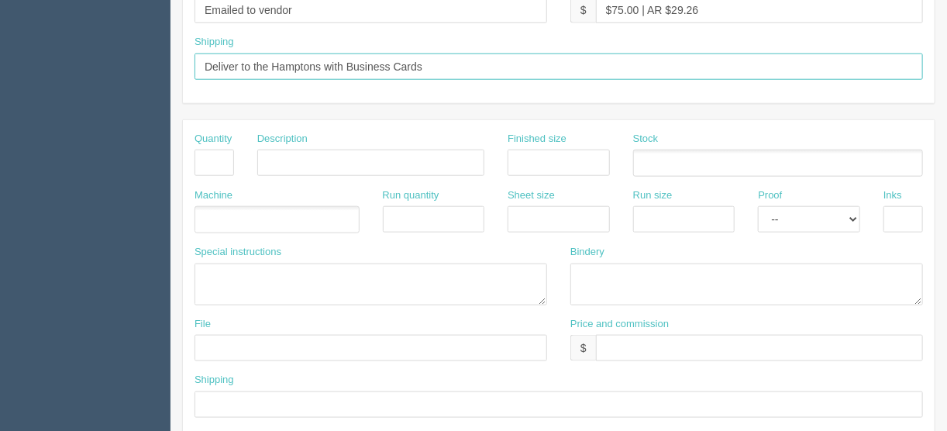
scroll to position [534, 0]
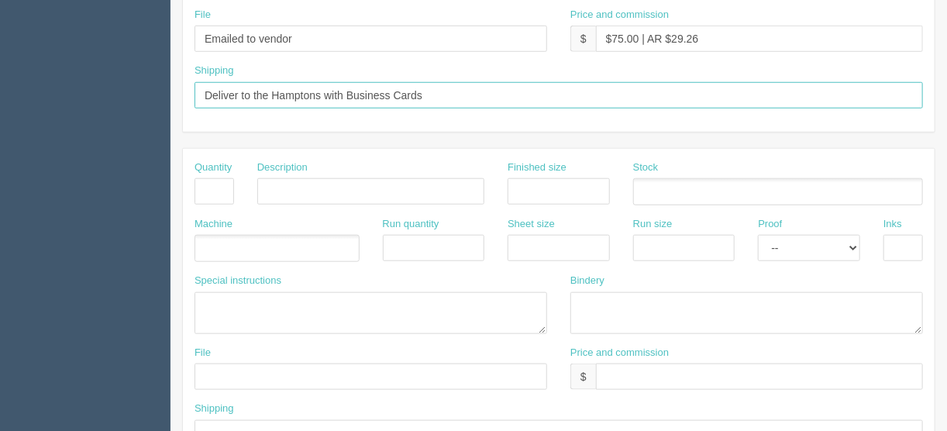
click at [390, 91] on input "Deliver to the Hamptons with Business Cards" at bounding box center [558, 95] width 728 height 26
click at [428, 91] on input "Deliver to the Hamptons with Business Cards" at bounding box center [558, 95] width 728 height 26
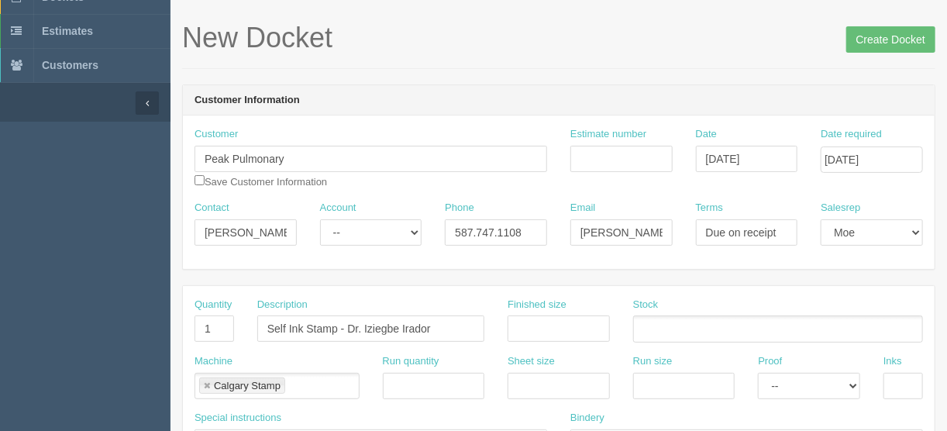
scroll to position [38, 0]
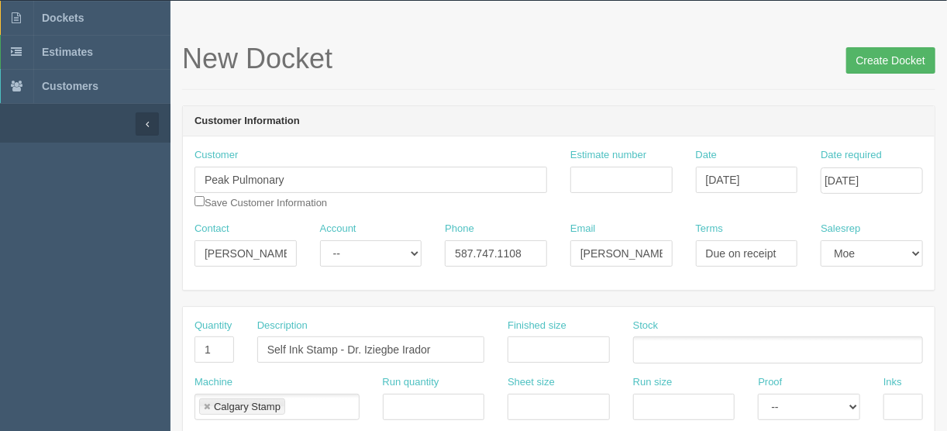
type input "Deliver to the Hamptons with Business Cards + appointment cards + Rx pads"
click at [894, 56] on input "Create Docket" at bounding box center [890, 60] width 89 height 26
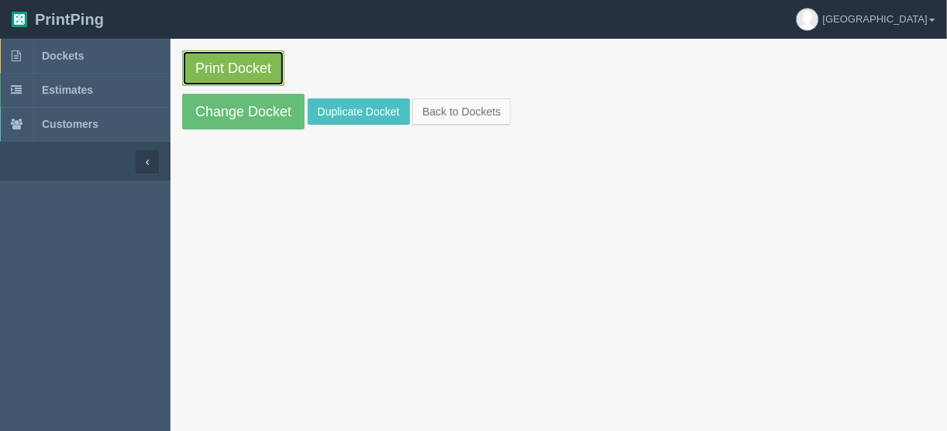
click at [246, 63] on link "Print Docket" at bounding box center [233, 68] width 102 height 36
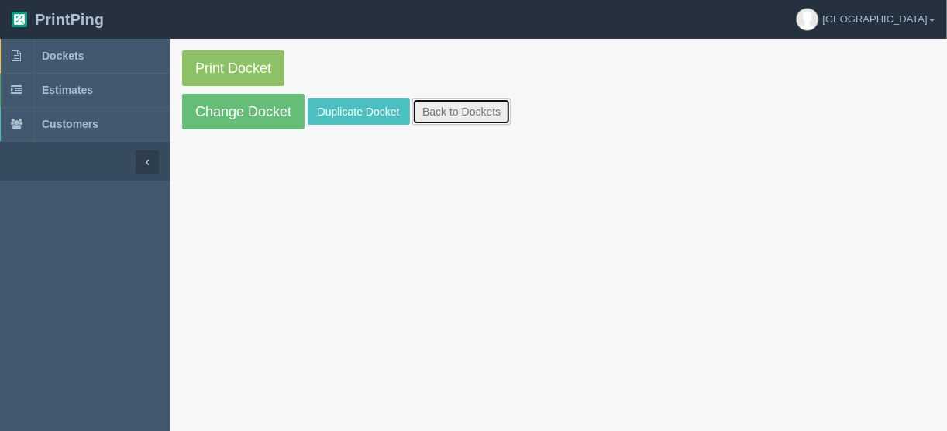
click at [435, 109] on link "Back to Dockets" at bounding box center [461, 111] width 98 height 26
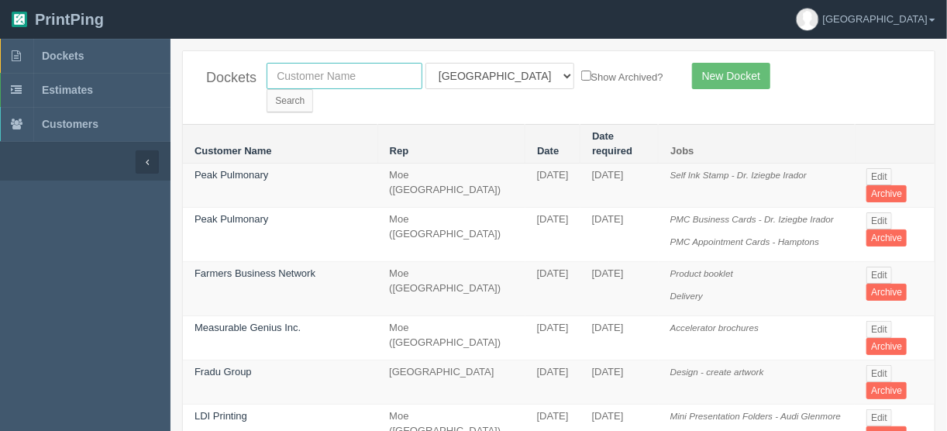
click at [321, 65] on input "text" at bounding box center [345, 76] width 156 height 26
type input "peak p"
click at [494, 77] on select "All Users Ali Ali Test 1 Aly Amy Ankit Arif Brandon Dan France Greg Jim Mark Ma…" at bounding box center [499, 76] width 149 height 26
select select
click at [425, 63] on select "All Users Ali Ali Test 1 Aly Amy Ankit Arif Brandon Dan France Greg Jim Mark Ma…" at bounding box center [499, 76] width 149 height 26
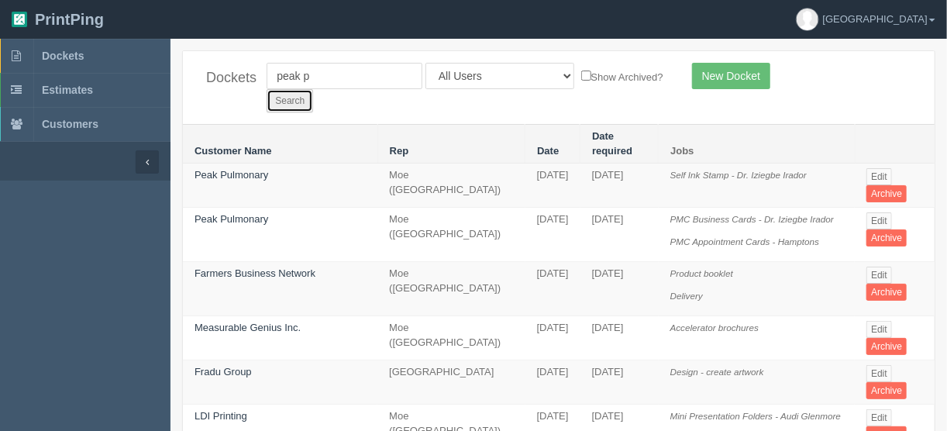
click at [313, 89] on input "Search" at bounding box center [290, 100] width 46 height 23
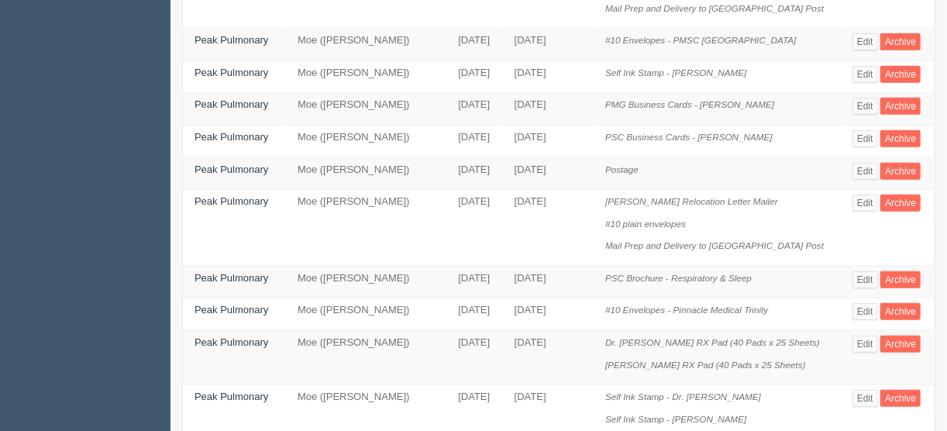
scroll to position [496, 0]
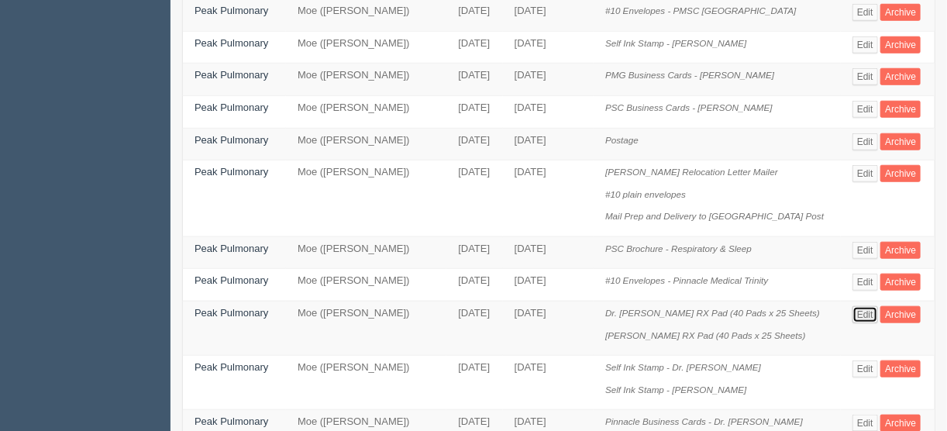
click at [863, 306] on link "Edit" at bounding box center [865, 314] width 26 height 17
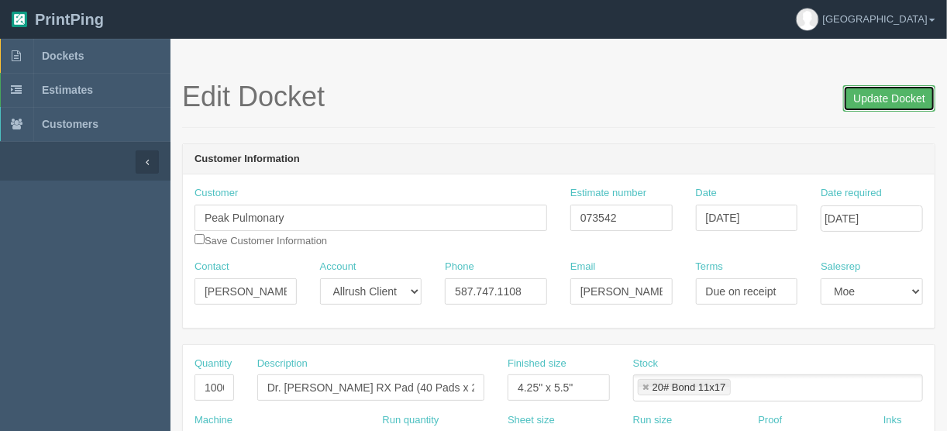
click at [879, 105] on input "Update Docket" at bounding box center [889, 98] width 92 height 26
drag, startPoint x: 886, startPoint y: 98, endPoint x: 863, endPoint y: 86, distance: 26.0
click at [884, 96] on input "Update Docket" at bounding box center [889, 98] width 92 height 26
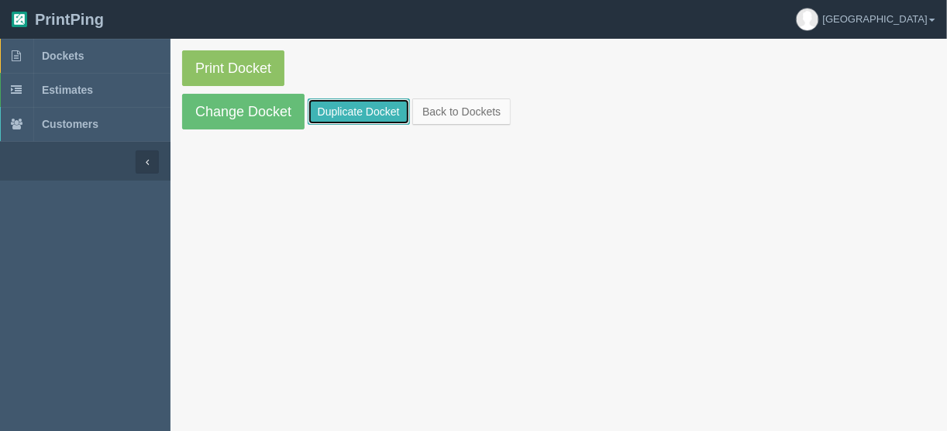
click at [356, 113] on link "Duplicate Docket" at bounding box center [359, 111] width 102 height 26
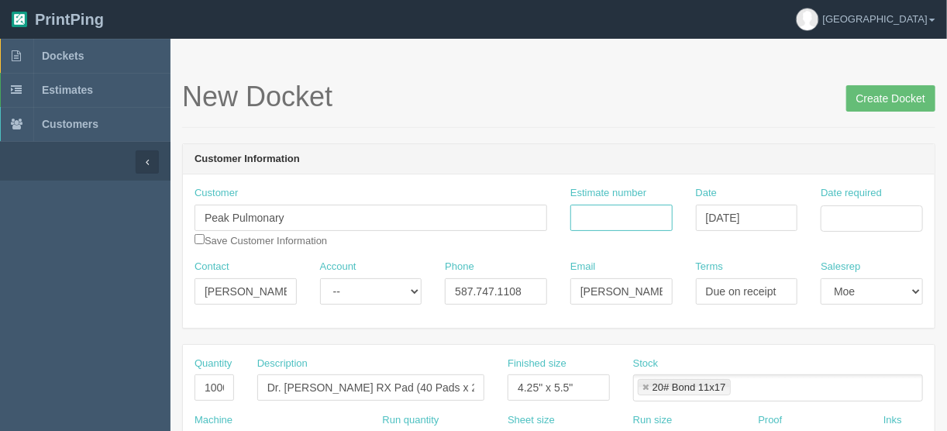
click at [613, 218] on input "Estimate number" at bounding box center [621, 218] width 102 height 26
type input "073542"
drag, startPoint x: 863, startPoint y: 219, endPoint x: 845, endPoint y: 220, distance: 17.8
click at [863, 219] on input "Date required" at bounding box center [871, 218] width 102 height 26
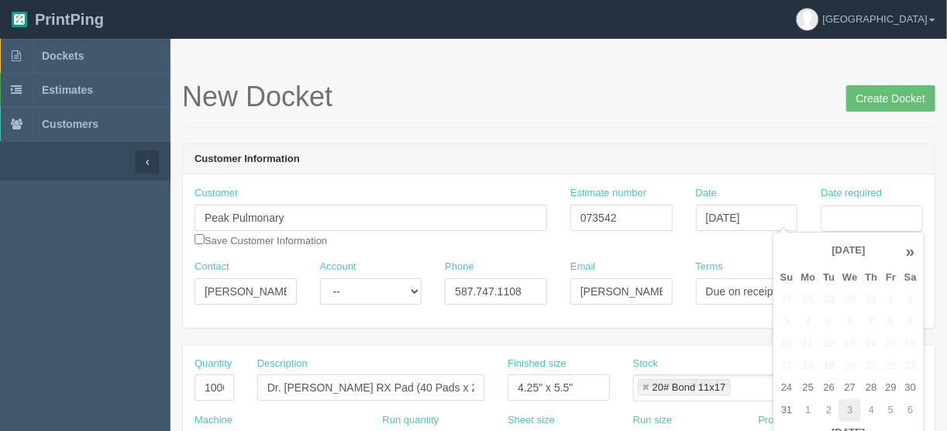
click at [851, 410] on td "3" at bounding box center [849, 410] width 22 height 22
type input "September 3, 2025"
drag, startPoint x: 621, startPoint y: 162, endPoint x: 596, endPoint y: 170, distance: 26.2
click at [620, 160] on header "Customer Information" at bounding box center [559, 159] width 752 height 31
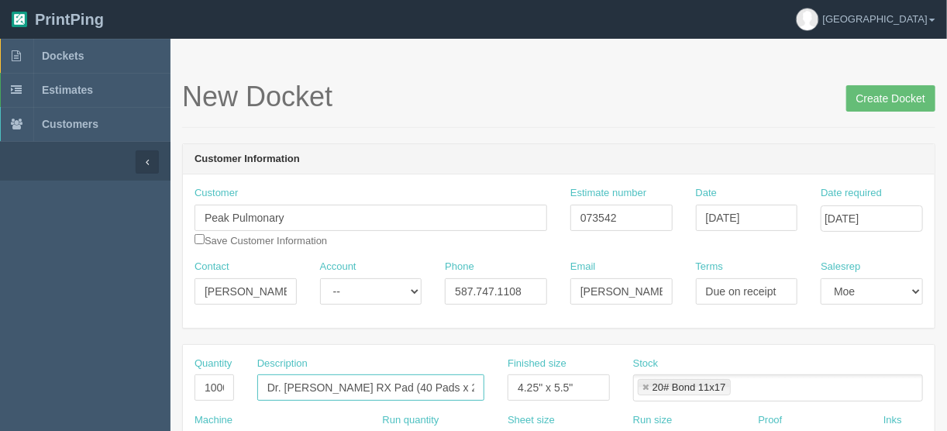
drag, startPoint x: 340, startPoint y: 384, endPoint x: 243, endPoint y: 387, distance: 97.7
click at [246, 385] on div "Description Dr. Bilal Ahmed RX Pad (40 Pads x 25 Sheets)" at bounding box center [371, 384] width 250 height 57
paste input "Iziegbe Irador"
click at [365, 378] on input "Dr. Iziegbe Irador RX Pad (40 Pads x 25 Sheets)" at bounding box center [370, 387] width 227 height 26
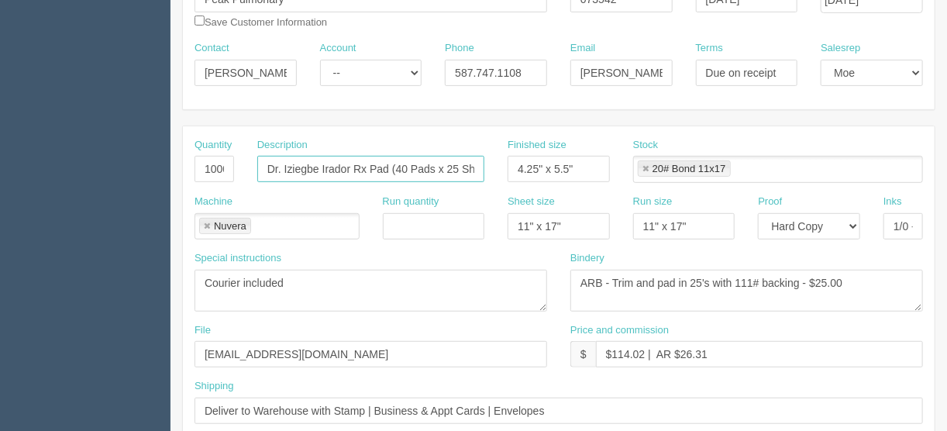
scroll to position [248, 0]
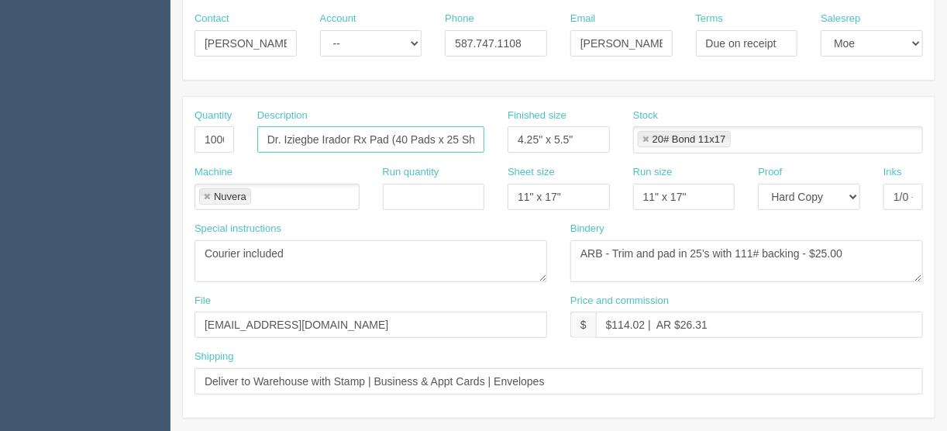
type input "Dr. Iziegbe Irador Rx Pad (40 Pads x 25 Sheets)"
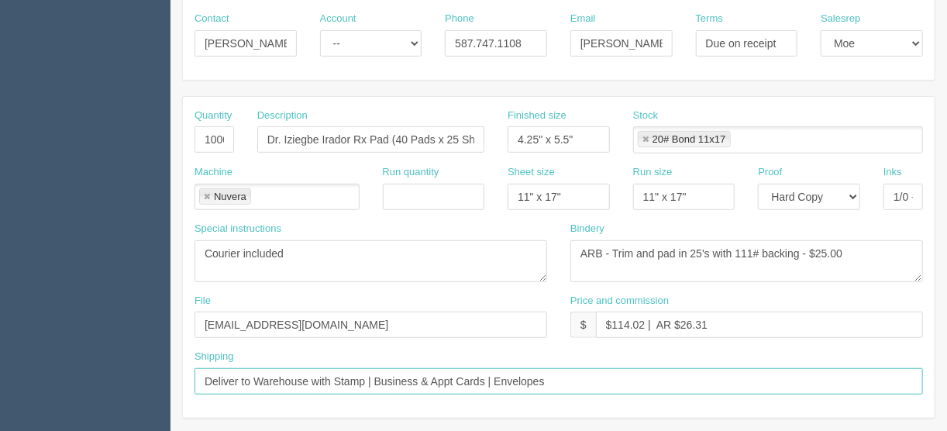
drag, startPoint x: 307, startPoint y: 377, endPoint x: 254, endPoint y: 373, distance: 52.8
click at [254, 373] on input "Deliver to Warehouse with Stamp | Business & Appt Cards | Envelopes" at bounding box center [558, 381] width 728 height 26
drag, startPoint x: 570, startPoint y: 370, endPoint x: 505, endPoint y: 378, distance: 65.6
click at [505, 378] on input "Deliver to the Hamptons with Stamp | Business & Appt Cards | Envelopes" at bounding box center [558, 381] width 728 height 26
click at [384, 375] on input "Deliver to the Hamptons with Stamp | Business & Appt Cards" at bounding box center [558, 381] width 728 height 26
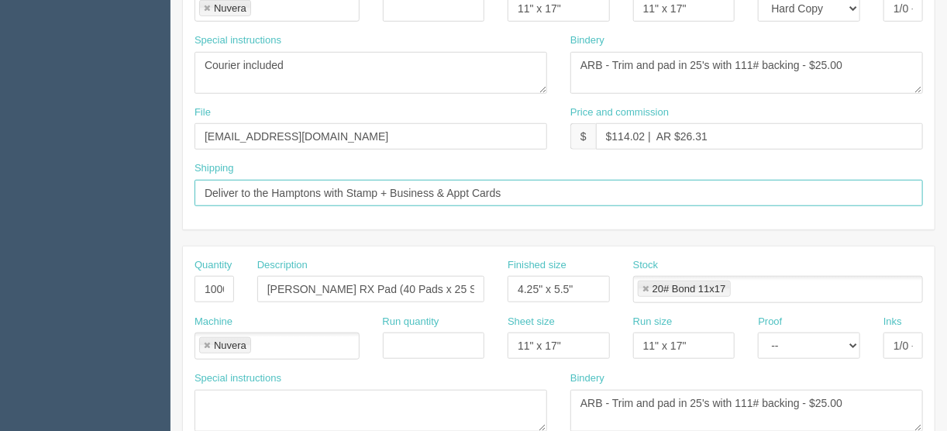
scroll to position [620, 0]
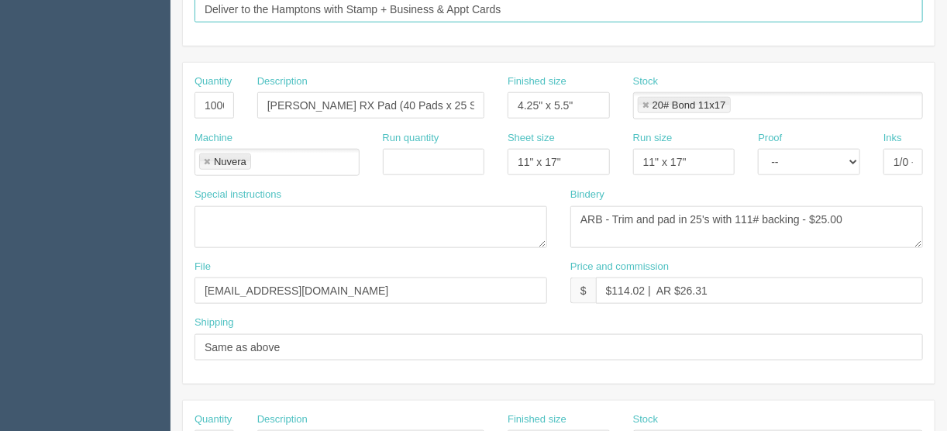
type input "Deliver to the Hamptons with Stamp + Business & Appt Cards"
drag, startPoint x: 201, startPoint y: 101, endPoint x: 264, endPoint y: 105, distance: 63.7
click at [278, 98] on div "Quantity 1000 Description Dr. Helen Dion RX Pad (40 Pads x 25 Sheets) Finished …" at bounding box center [559, 102] width 752 height 57
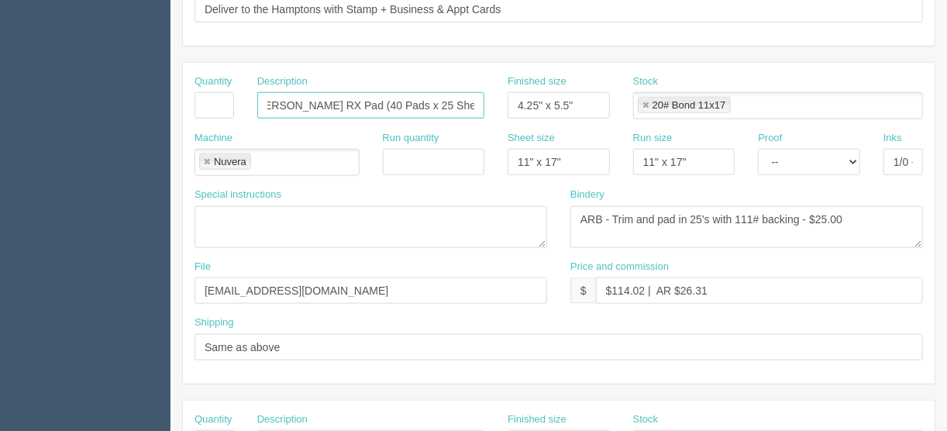
drag, startPoint x: 263, startPoint y: 102, endPoint x: 599, endPoint y: 93, distance: 336.4
click at [599, 93] on div "Quantity Description Dr. Helen Dion RX Pad (40 Pads x 25 Sheets) Finished size …" at bounding box center [559, 102] width 752 height 57
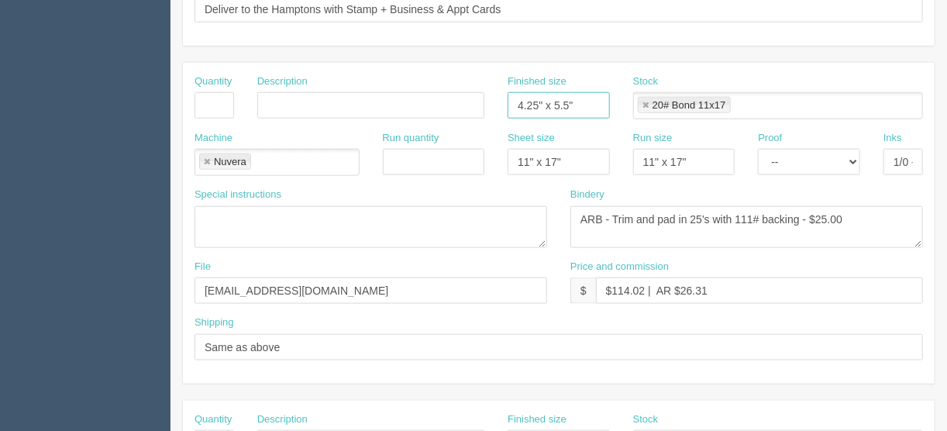
drag, startPoint x: 587, startPoint y: 96, endPoint x: 434, endPoint y: 119, distance: 154.4
click at [452, 96] on div "Quantity Description Finished size 4.25" x 5.5" Stock 20# Bond 11x17 20# Bond 1…" at bounding box center [559, 102] width 752 height 57
click at [208, 158] on link at bounding box center [206, 162] width 9 height 10
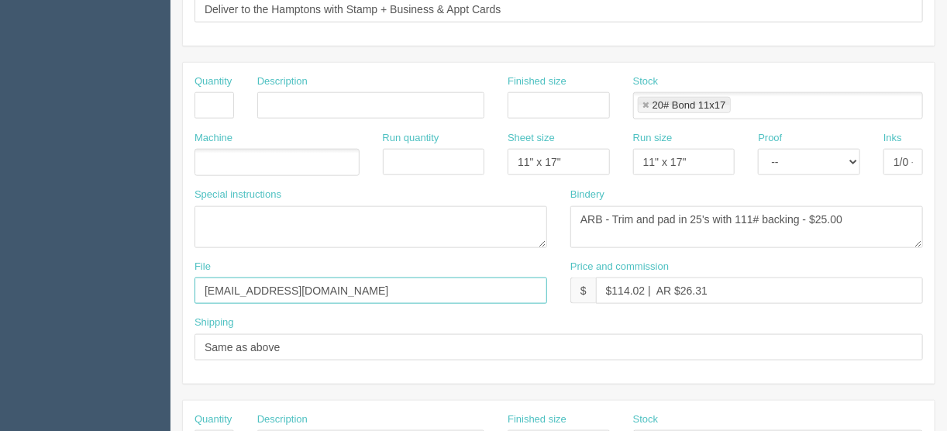
drag, startPoint x: 294, startPoint y: 284, endPoint x: 109, endPoint y: 291, distance: 184.6
click at [135, 293] on section "Dockets Estimates Customers" at bounding box center [473, 103] width 947 height 1368
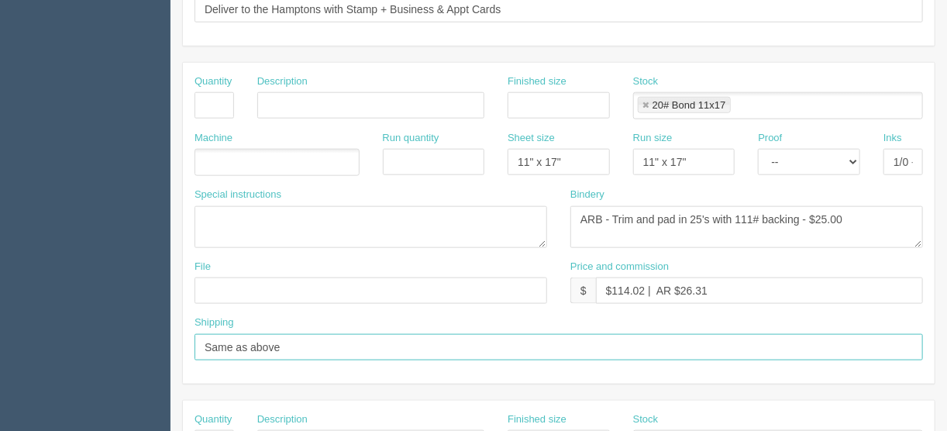
drag, startPoint x: 301, startPoint y: 344, endPoint x: 27, endPoint y: 347, distance: 273.5
click at [27, 347] on section "Dockets Estimates Customers" at bounding box center [473, 103] width 947 height 1368
drag, startPoint x: 723, startPoint y: 286, endPoint x: 430, endPoint y: 295, distance: 293.0
click at [392, 294] on div "File Price and commission $ $114.02 | AR $26.31" at bounding box center [559, 288] width 752 height 57
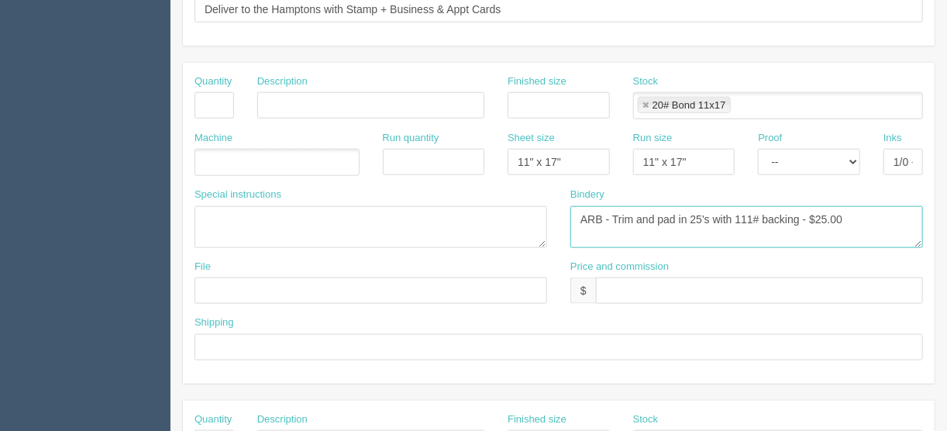
drag, startPoint x: 574, startPoint y: 215, endPoint x: 896, endPoint y: 210, distance: 321.6
click at [946, 219] on html "PrintPing France Edit account ( france@allrush.ca ) Logout Dockets Estimates" at bounding box center [473, 83] width 947 height 1407
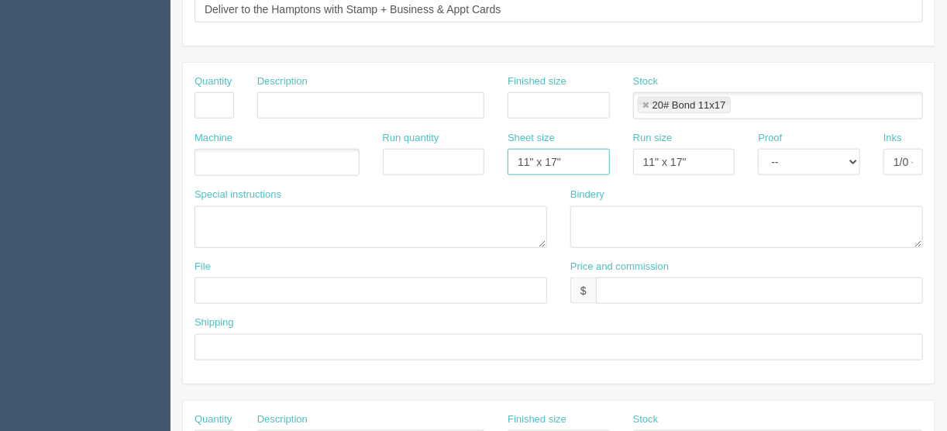
drag, startPoint x: 566, startPoint y: 156, endPoint x: 471, endPoint y: 153, distance: 94.6
click at [471, 153] on div "Machine Run quantity Sheet size 11" x 17" Run size 11" x 17" Proof -- Email Har…" at bounding box center [559, 159] width 752 height 57
drag, startPoint x: 705, startPoint y: 158, endPoint x: 567, endPoint y: 160, distance: 137.9
click at [567, 160] on div "Machine Run quantity Sheet size Run size 11" x 17" Proof -- Email Hard Copy Ink…" at bounding box center [559, 159] width 752 height 57
click at [645, 101] on link at bounding box center [645, 106] width 9 height 10
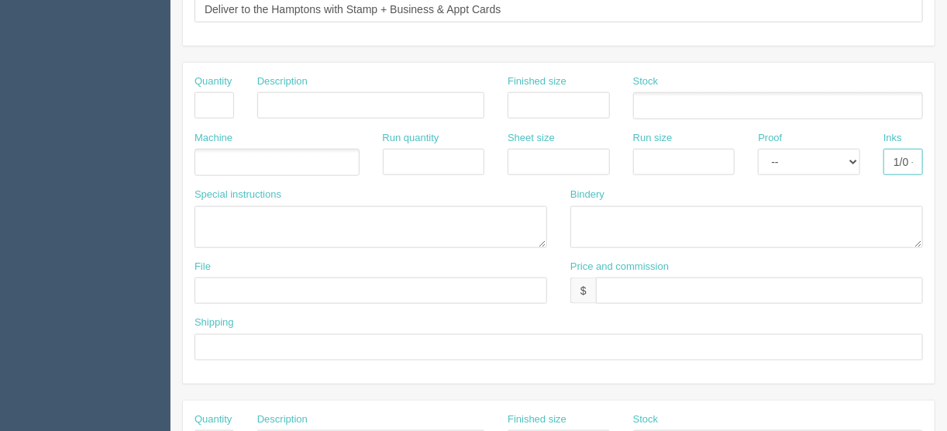
scroll to position [0, 31]
drag, startPoint x: 886, startPoint y: 159, endPoint x: 988, endPoint y: 153, distance: 101.6
click at [946, 153] on html "PrintPing France Edit account ( france@allrush.ca ) Logout Dockets Estimates" at bounding box center [473, 83] width 947 height 1407
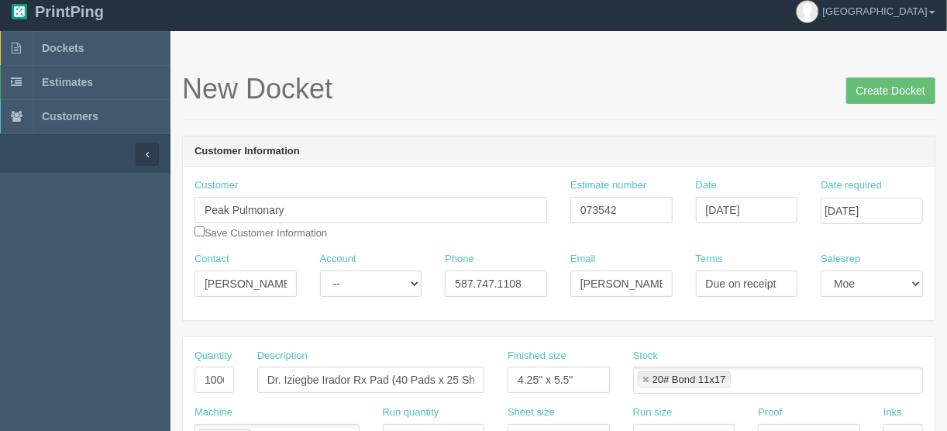
scroll to position [0, 0]
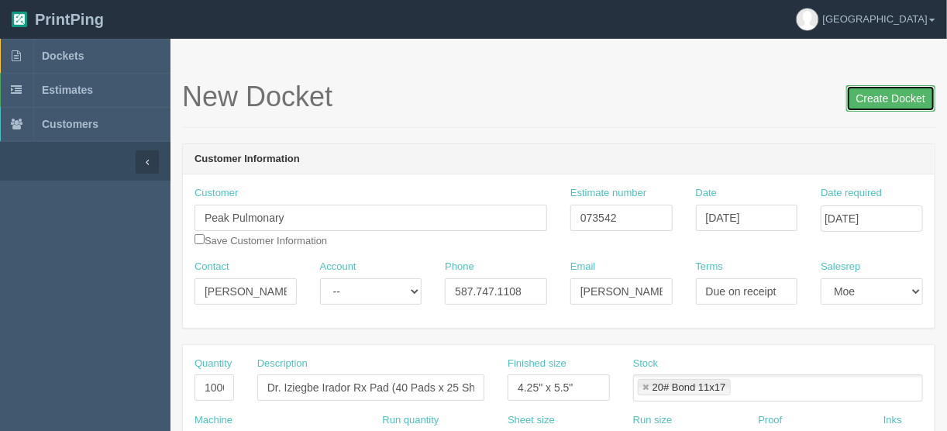
click at [886, 95] on input "Create Docket" at bounding box center [890, 98] width 89 height 26
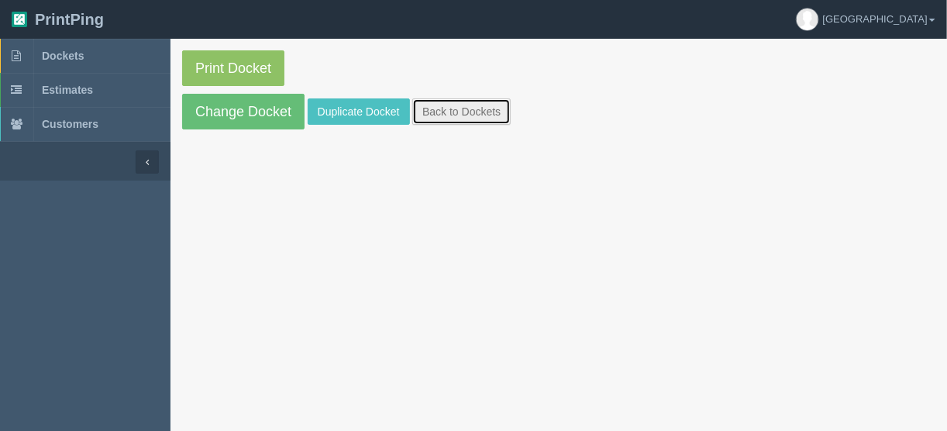
click at [463, 107] on link "Back to Dockets" at bounding box center [461, 111] width 98 height 26
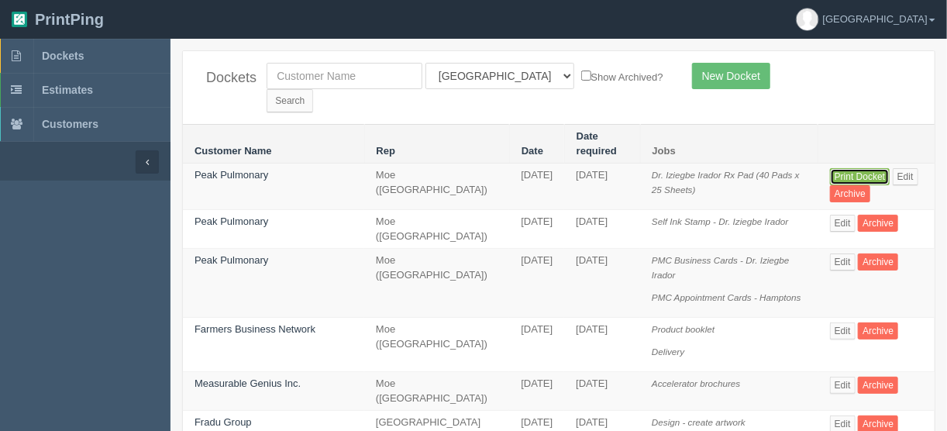
click at [865, 168] on link "Print Docket" at bounding box center [860, 176] width 60 height 17
click at [59, 52] on span "Dockets" at bounding box center [63, 56] width 42 height 12
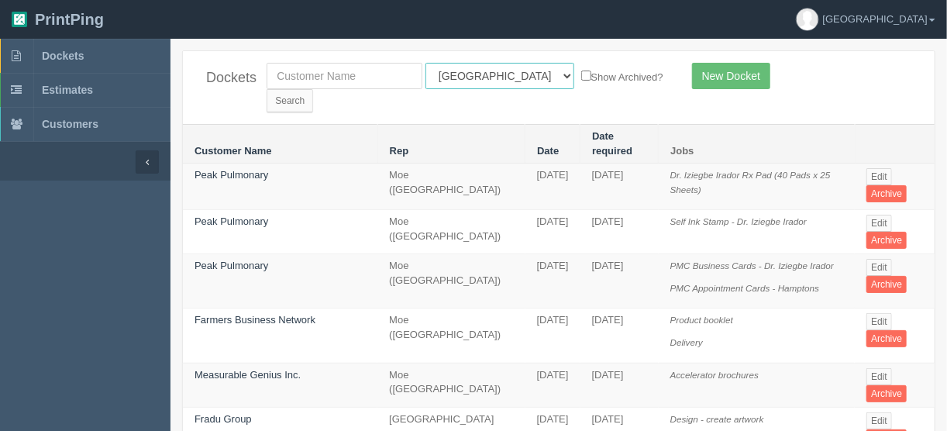
click at [493, 77] on select "All Users Ali Ali Test 1 Aly Amy Ankit Arif Brandon Dan France Greg Jim Mark Ma…" at bounding box center [499, 76] width 149 height 26
select select
click at [425, 63] on select "All Users Ali Ali Test 1 Aly Amy Ankit Arif Brandon Dan France Greg Jim Mark Ma…" at bounding box center [499, 76] width 149 height 26
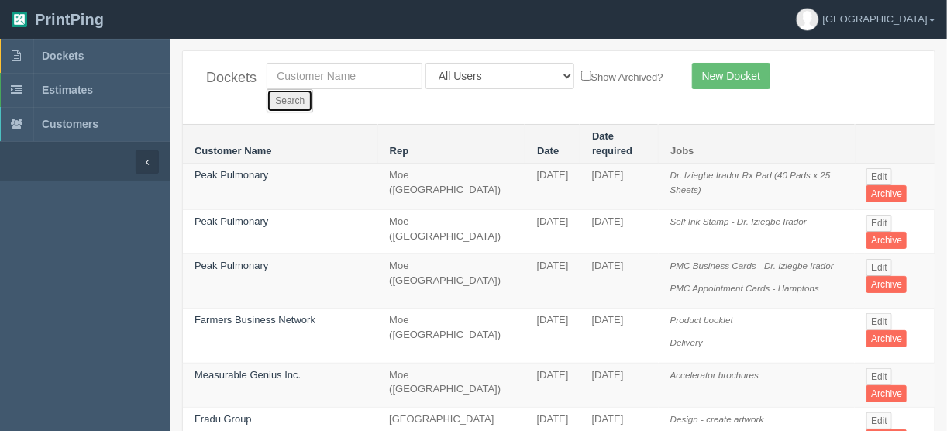
click at [313, 89] on input "Search" at bounding box center [290, 100] width 46 height 23
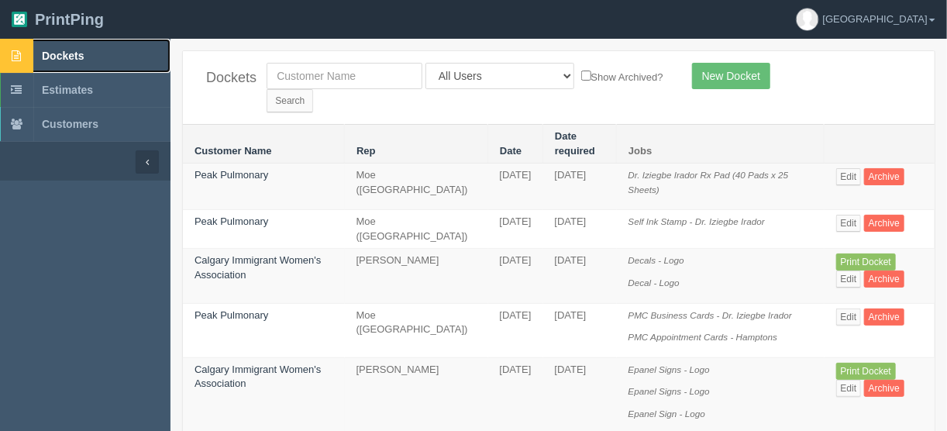
click at [58, 56] on span "Dockets" at bounding box center [63, 56] width 42 height 12
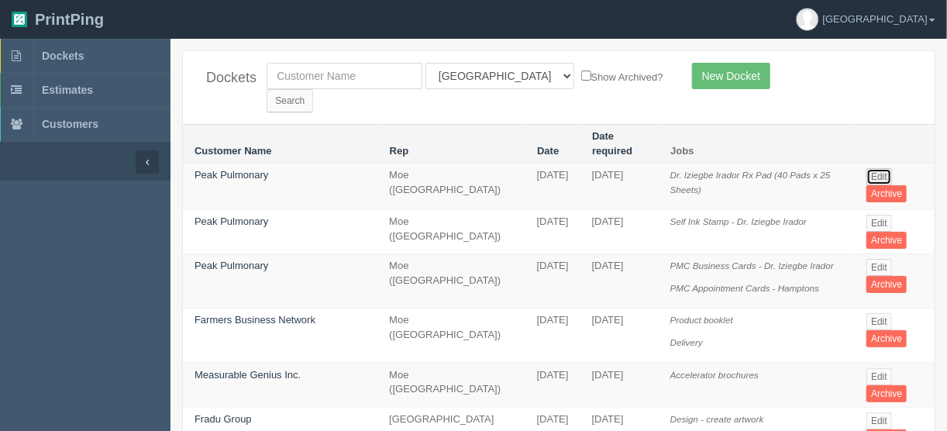
click at [874, 168] on link "Edit" at bounding box center [879, 176] width 26 height 17
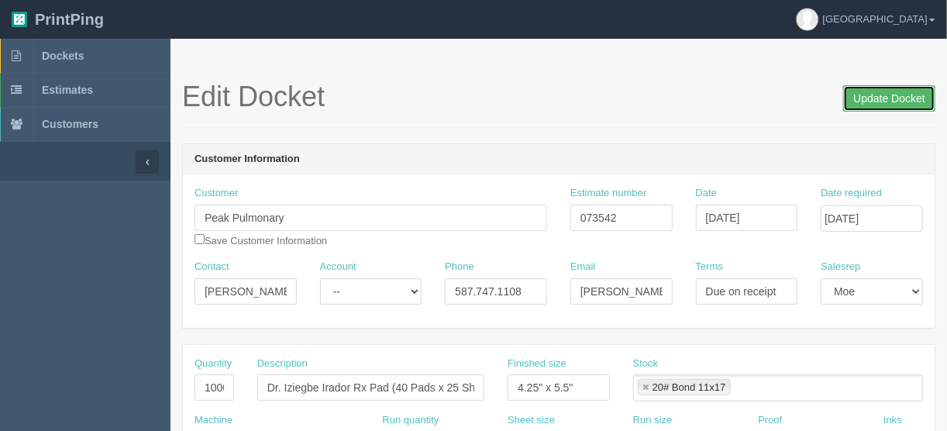
click at [882, 95] on input "Update Docket" at bounding box center [889, 98] width 92 height 26
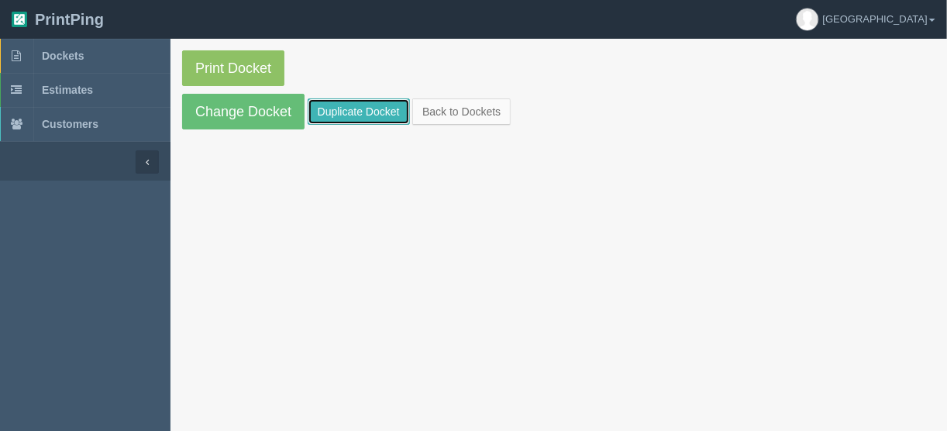
drag, startPoint x: 371, startPoint y: 102, endPoint x: 449, endPoint y: 136, distance: 84.3
click at [370, 103] on link "Duplicate Docket" at bounding box center [359, 111] width 102 height 26
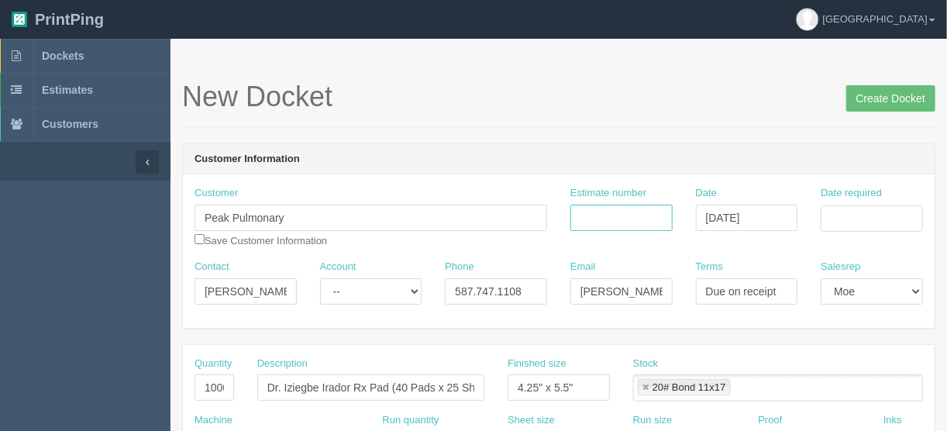
drag, startPoint x: 617, startPoint y: 211, endPoint x: 597, endPoint y: 213, distance: 19.5
click at [615, 211] on input "Estimate number" at bounding box center [621, 218] width 102 height 26
type input "073542"
click at [869, 208] on input "Date required" at bounding box center [871, 218] width 102 height 26
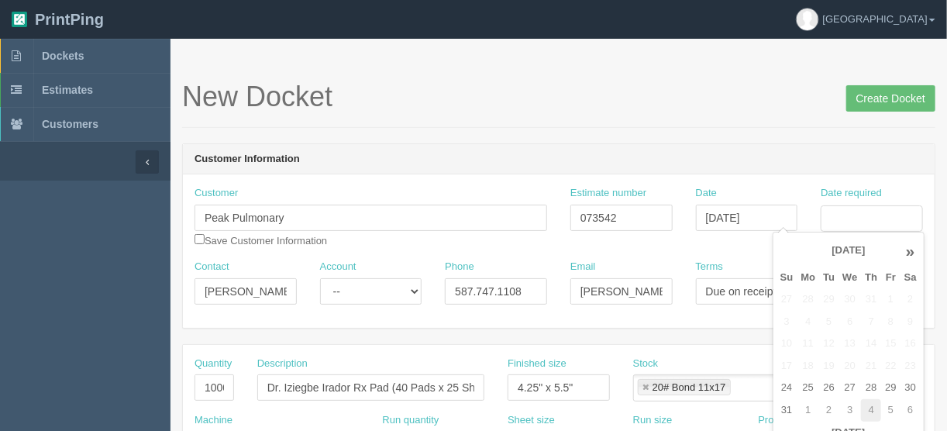
click at [866, 406] on td "4" at bounding box center [871, 410] width 20 height 22
type input "September 4, 2025"
click at [573, 104] on h1 "New Docket Create Docket" at bounding box center [558, 96] width 753 height 31
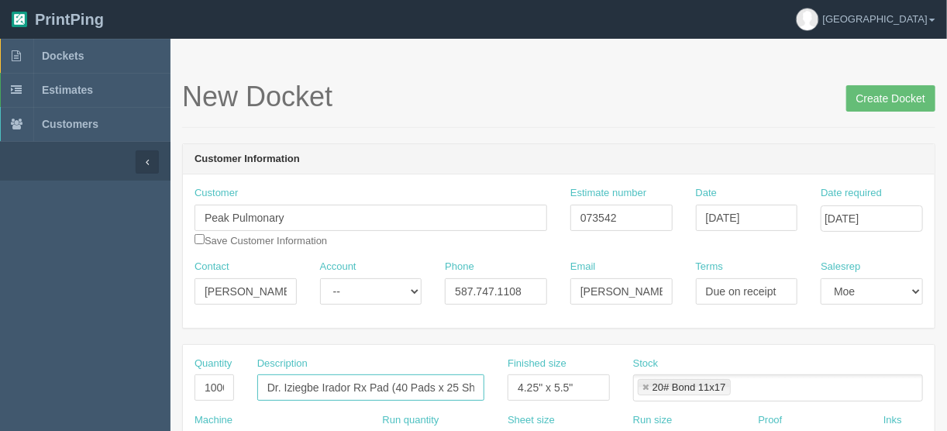
drag, startPoint x: 349, startPoint y: 382, endPoint x: 284, endPoint y: 384, distance: 65.9
click at [284, 384] on input "Dr. Iziegbe Irador Rx Pad (40 Pads x 25 Sheets)" at bounding box center [370, 387] width 227 height 26
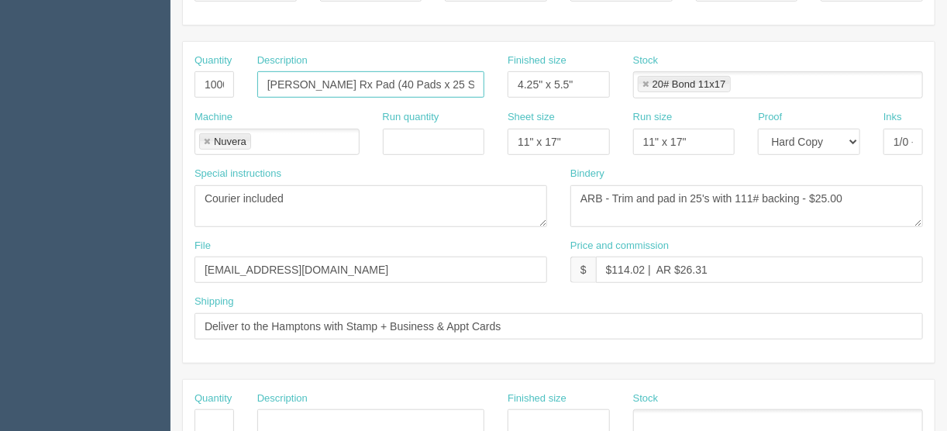
scroll to position [310, 0]
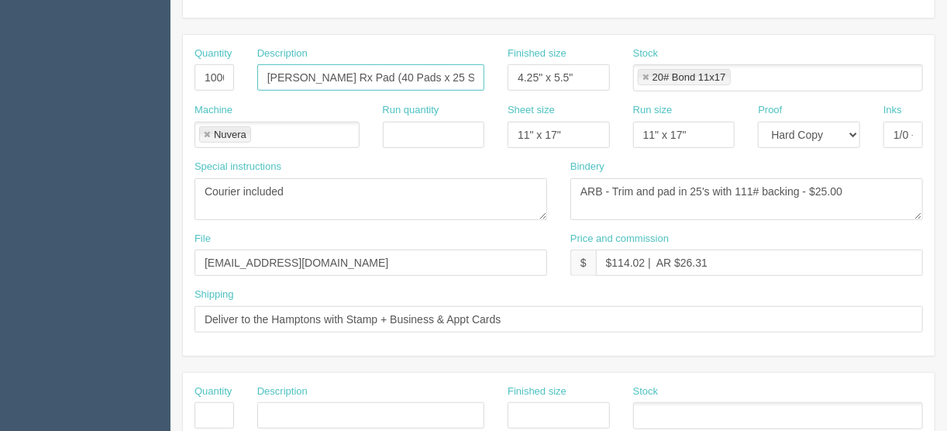
type input "Dr. Stuart Wiber Rx Pad (40 Pads x 25 Sheets)"
drag, startPoint x: 507, startPoint y: 315, endPoint x: 381, endPoint y: 313, distance: 125.5
click at [381, 313] on input "Deliver to the Hamptons with Stamp + Business & Appt Cards" at bounding box center [558, 319] width 728 height 26
click at [444, 311] on input "Deliver to the Hamptons with Stamp + Business & Appt Cards" at bounding box center [558, 319] width 728 height 26
drag, startPoint x: 443, startPoint y: 315, endPoint x: 345, endPoint y: 314, distance: 98.4
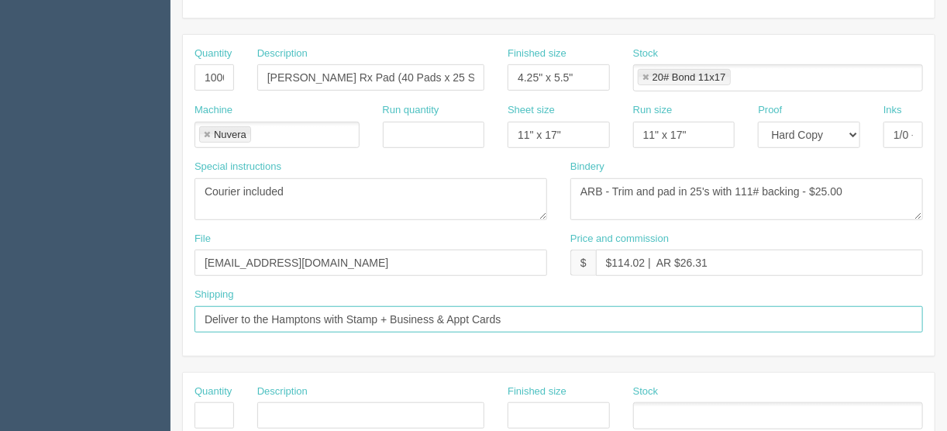
click at [345, 314] on input "Deliver to the Hamptons with Stamp + Business & Appt Cards" at bounding box center [558, 319] width 728 height 26
drag, startPoint x: 320, startPoint y: 313, endPoint x: 252, endPoint y: 315, distance: 68.2
click at [252, 315] on input "Deliver to the Hamptons with Appt Cards" at bounding box center [558, 319] width 728 height 26
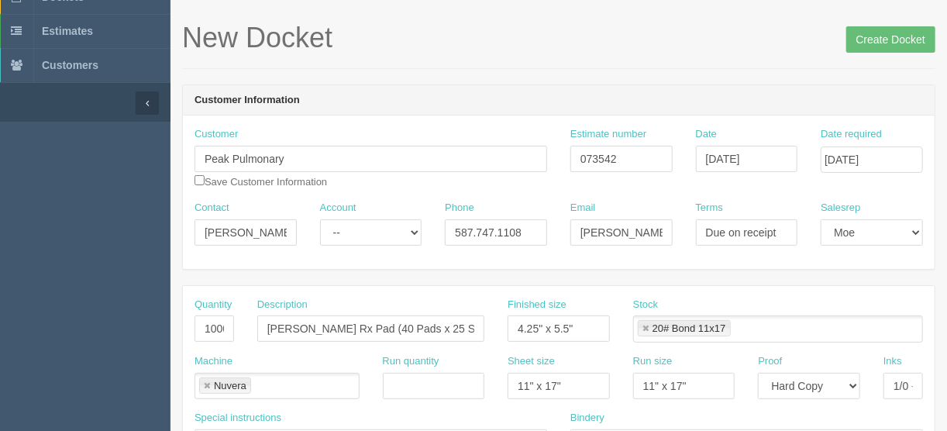
scroll to position [38, 0]
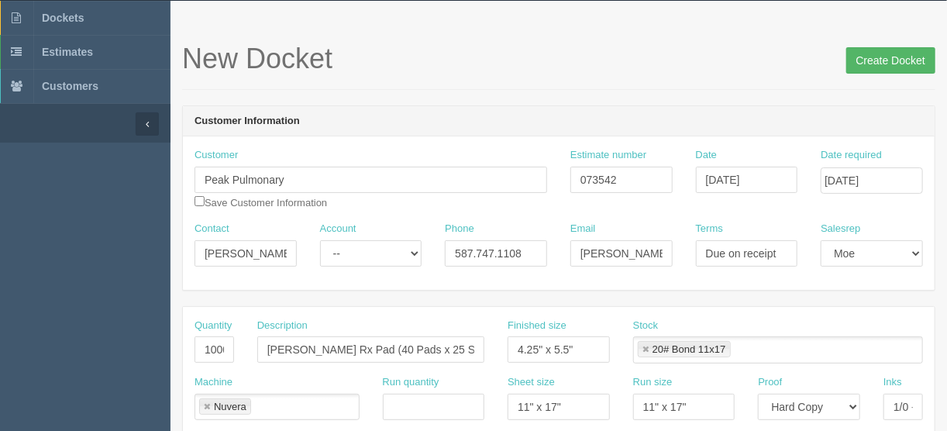
type input "Deliver to Montgomery with Appt Cards"
click at [876, 59] on input "Create Docket" at bounding box center [890, 60] width 89 height 26
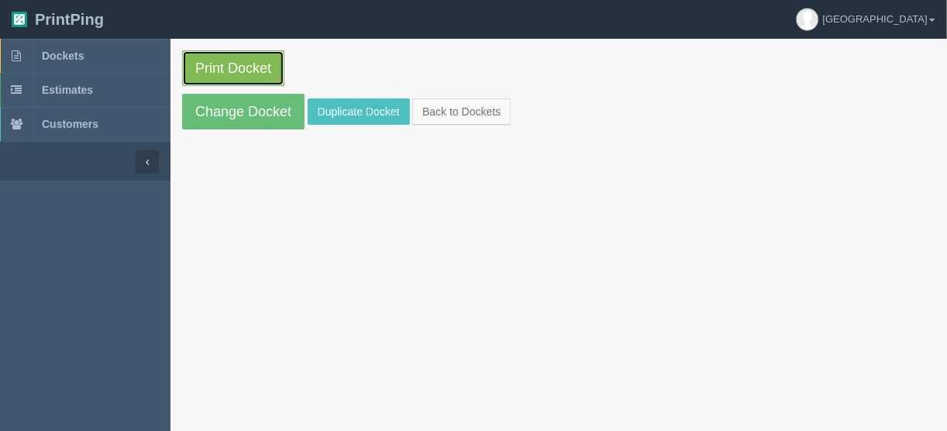
click at [222, 67] on link "Print Docket" at bounding box center [233, 68] width 102 height 36
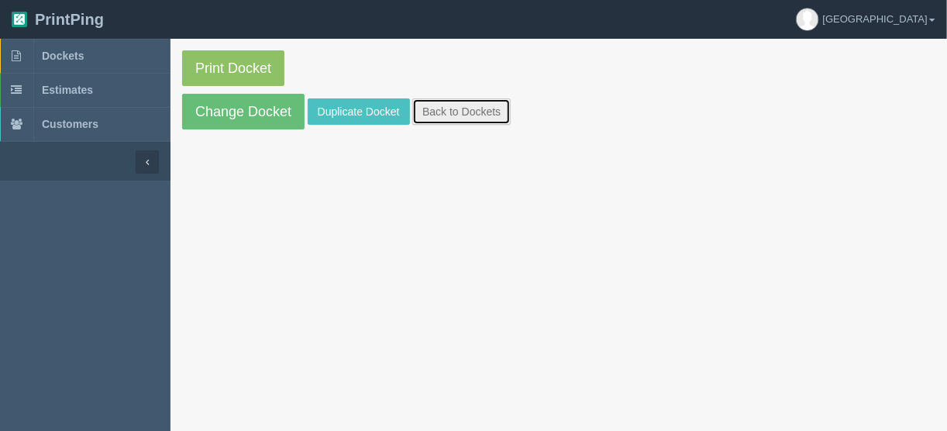
click at [443, 112] on link "Back to Dockets" at bounding box center [461, 111] width 98 height 26
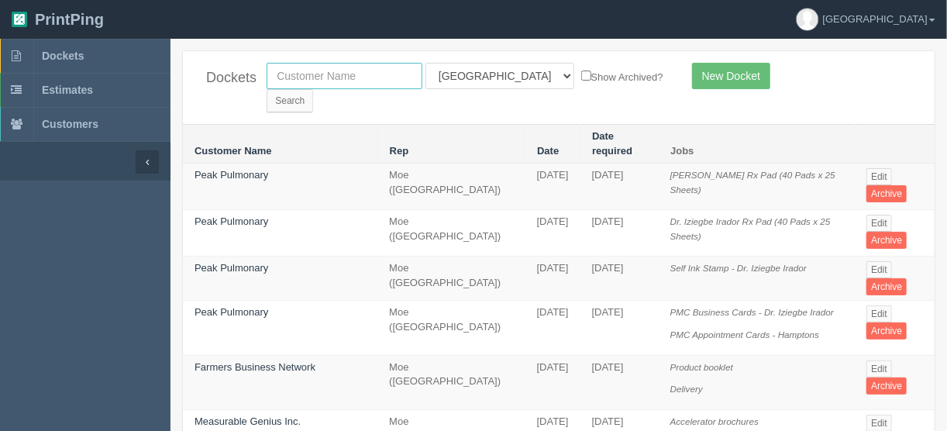
click at [311, 77] on input "text" at bounding box center [345, 76] width 156 height 26
type input "peak p"
click at [491, 75] on select "All Users Ali Ali Test 1 Aly Amy Ankit Arif Brandon Dan France Greg Jim Mark Ma…" at bounding box center [499, 76] width 149 height 26
select select
click at [425, 63] on select "All Users Ali Ali Test 1 Aly Amy Ankit Arif Brandon Dan France Greg Jim Mark Ma…" at bounding box center [499, 76] width 149 height 26
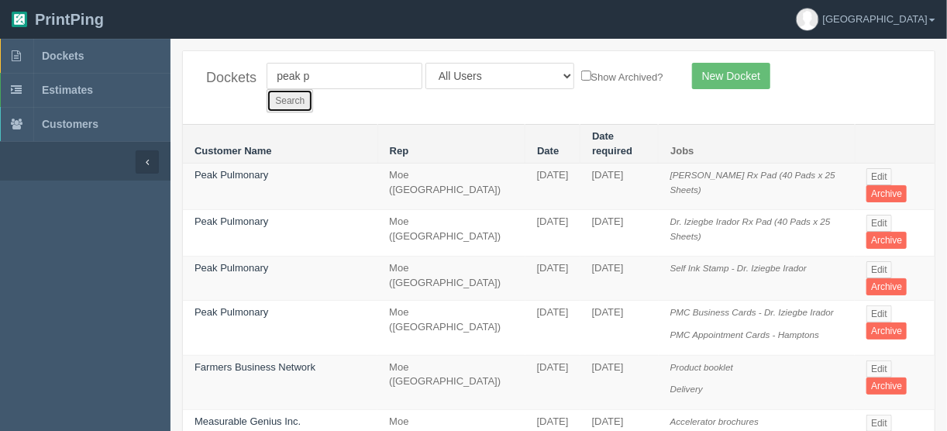
click at [313, 89] on input "Search" at bounding box center [290, 100] width 46 height 23
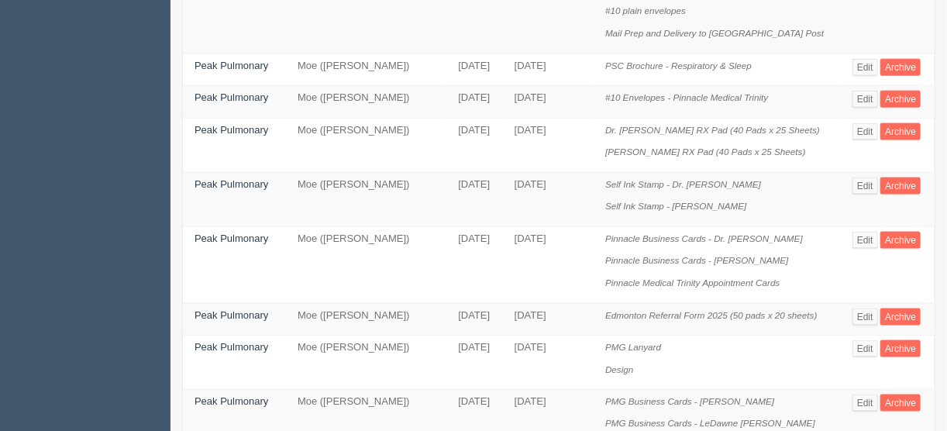
scroll to position [806, 0]
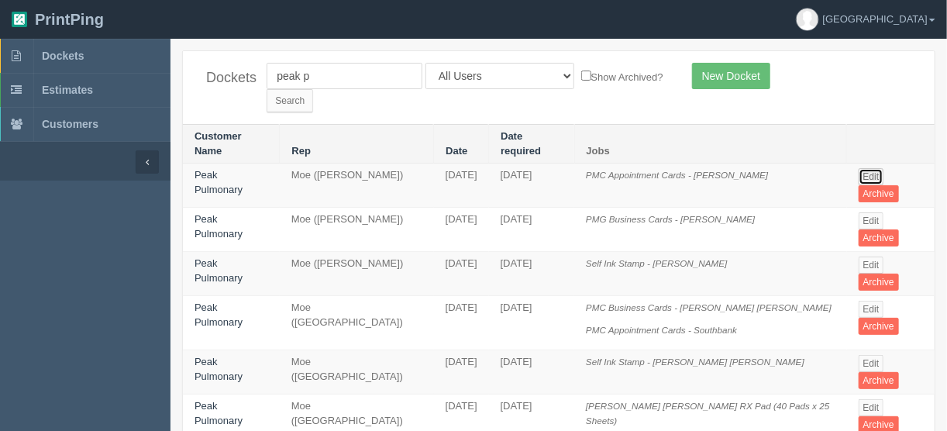
click at [869, 168] on link "Edit" at bounding box center [871, 176] width 26 height 17
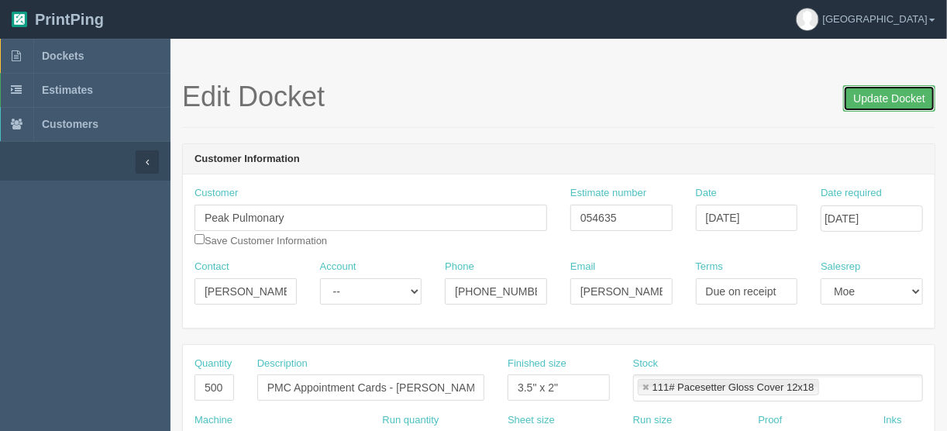
click at [876, 98] on input "Update Docket" at bounding box center [889, 98] width 92 height 26
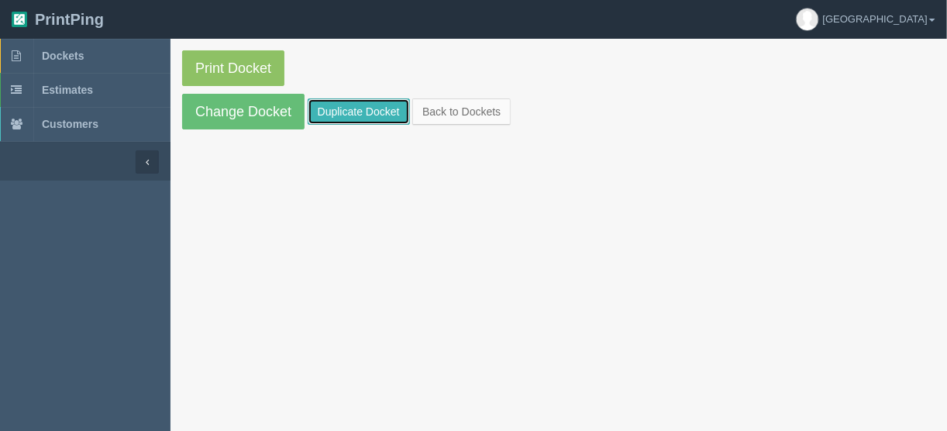
click at [345, 100] on link "Duplicate Docket" at bounding box center [359, 111] width 102 height 26
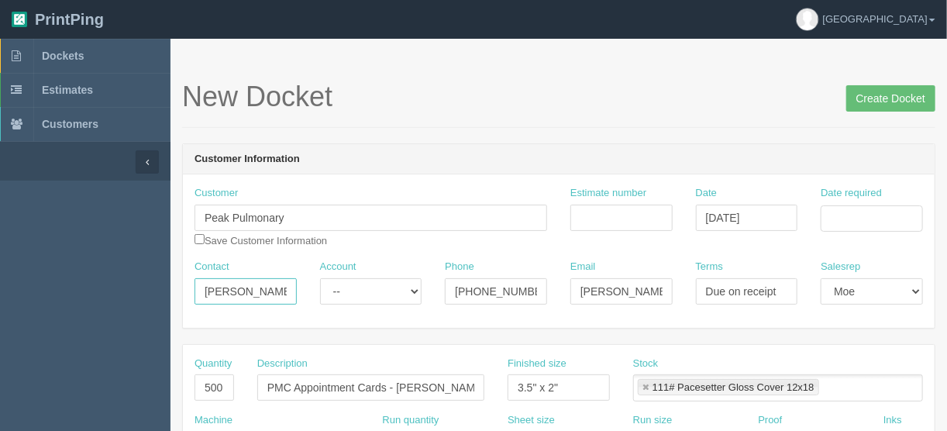
scroll to position [0, 4]
drag, startPoint x: 194, startPoint y: 291, endPoint x: 397, endPoint y: 287, distance: 203.0
click at [397, 288] on div "Contact [PERSON_NAME] Account -- Existing Client Allrush Client Rep Client Phon…" at bounding box center [559, 288] width 752 height 57
paste input "[PERSON_NAME] <[PERSON_NAME][EMAIL_ADDRESS][PERSON_NAME][DOMAIN_NAME]>"
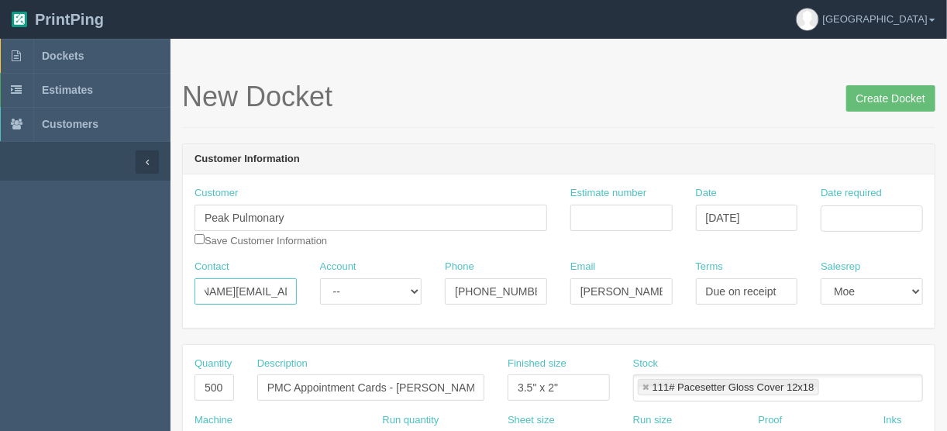
drag, startPoint x: 231, startPoint y: 286, endPoint x: 319, endPoint y: 288, distance: 88.4
click at [319, 288] on div "Contact [PERSON_NAME] <[PERSON_NAME][EMAIL_ADDRESS][PERSON_NAME][DOMAIN_NAME] A…" at bounding box center [559, 288] width 752 height 57
type input "[PERSON_NAME] <"
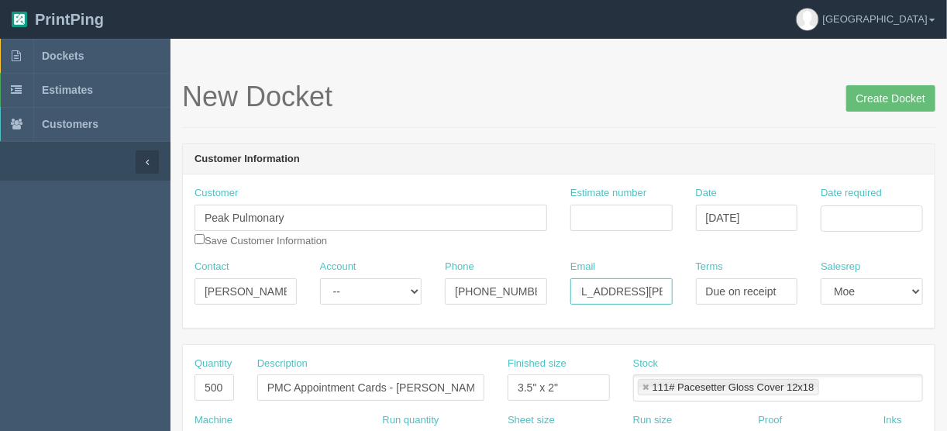
drag, startPoint x: 576, startPoint y: 281, endPoint x: 731, endPoint y: 285, distance: 154.2
click at [731, 286] on div "Contact [PERSON_NAME] < Account -- Existing Client Allrush Client Rep Client Ph…" at bounding box center [559, 288] width 752 height 57
paste input "[PERSON_NAME].[PERSON_NAME]"
type input "[PERSON_NAME][EMAIL_ADDRESS][PERSON_NAME][DOMAIN_NAME]"
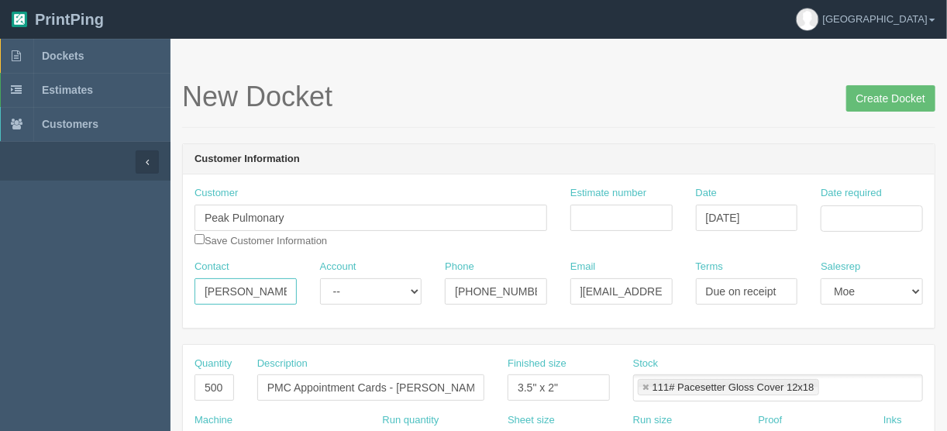
click at [275, 284] on input "Tanya Taylor <" at bounding box center [245, 291] width 102 height 26
type input "Tanya Taylor"
click at [369, 156] on header "Customer Information" at bounding box center [559, 159] width 752 height 31
click at [621, 210] on input "Estimate number" at bounding box center [621, 218] width 102 height 26
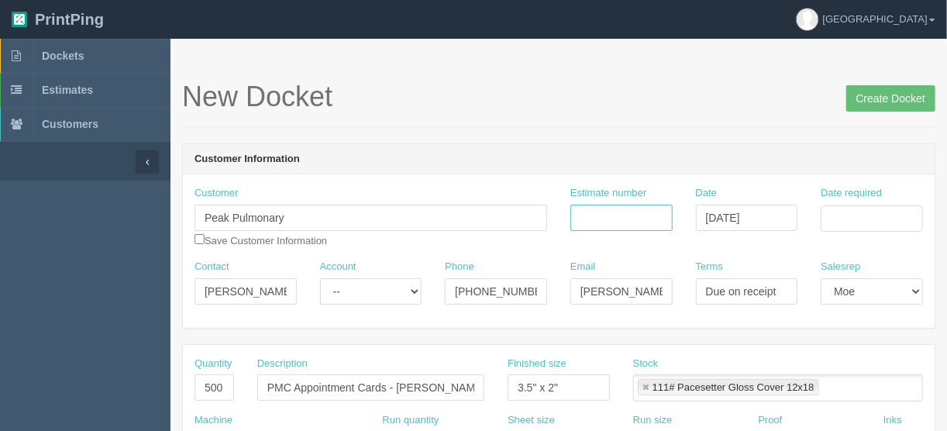
drag, startPoint x: 587, startPoint y: 218, endPoint x: 653, endPoint y: 214, distance: 66.0
click at [587, 218] on input "Estimate number" at bounding box center [621, 218] width 102 height 26
type input "054635"
click at [845, 215] on input "Date required" at bounding box center [871, 218] width 102 height 26
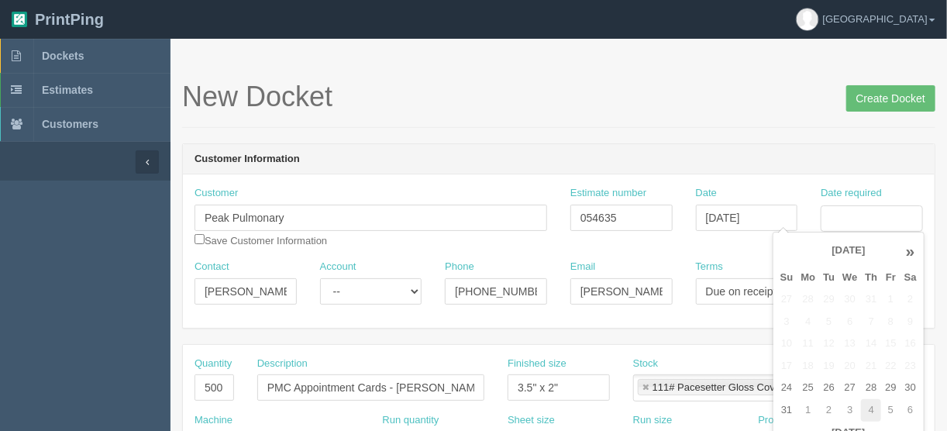
click at [867, 404] on td "4" at bounding box center [871, 410] width 20 height 22
type input "September 4, 2025"
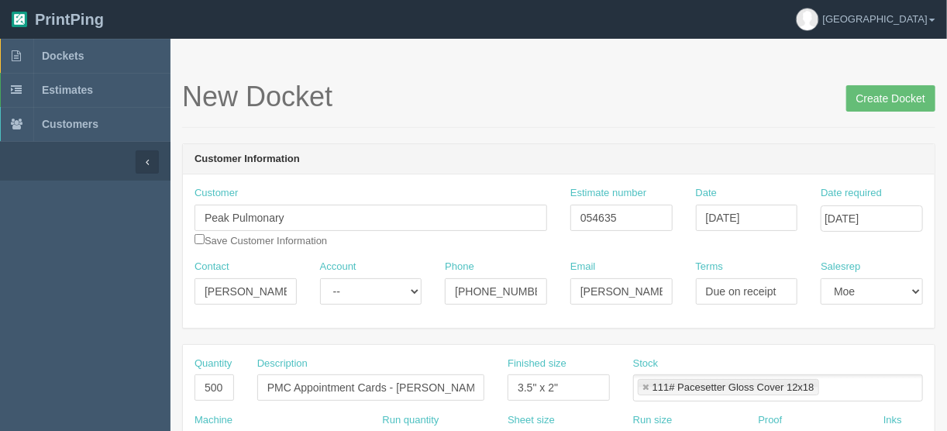
drag, startPoint x: 675, startPoint y: 160, endPoint x: 675, endPoint y: 151, distance: 9.3
click at [675, 159] on header "Customer Information" at bounding box center [559, 159] width 752 height 31
drag, startPoint x: 450, startPoint y: 381, endPoint x: 397, endPoint y: 384, distance: 52.7
click at [397, 384] on input "PMC Appointment Cards - Walden" at bounding box center [370, 387] width 227 height 26
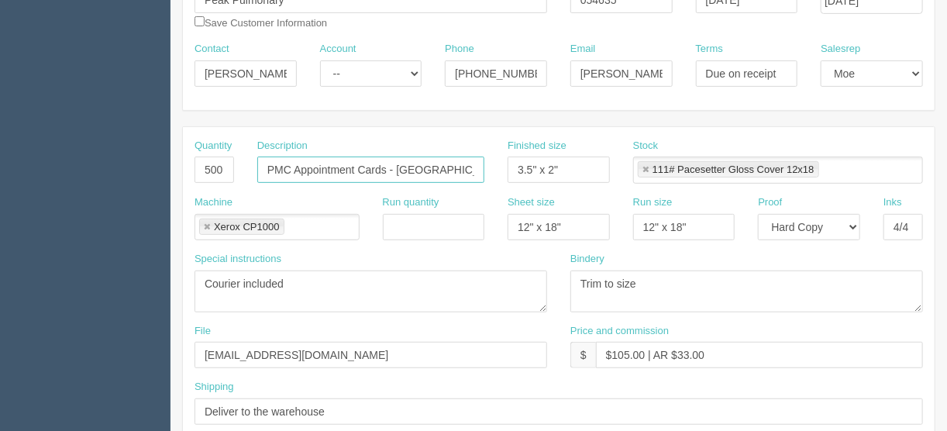
scroll to position [372, 0]
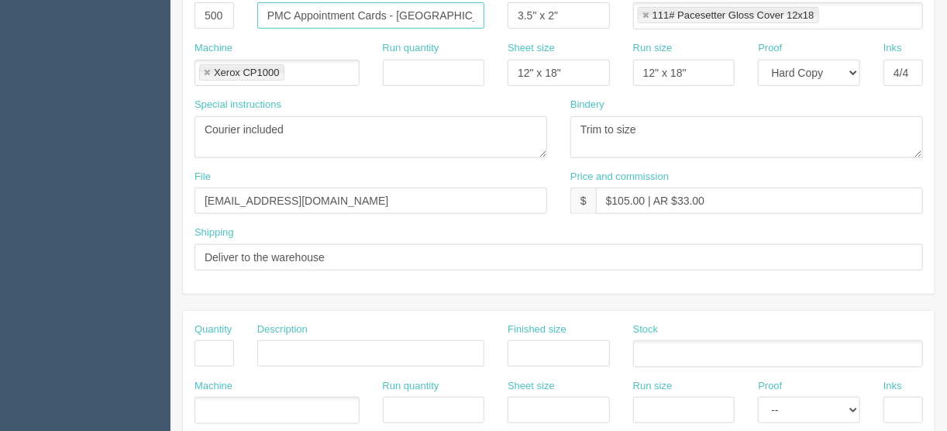
type input "PMC Appointment Cards - Montgomery"
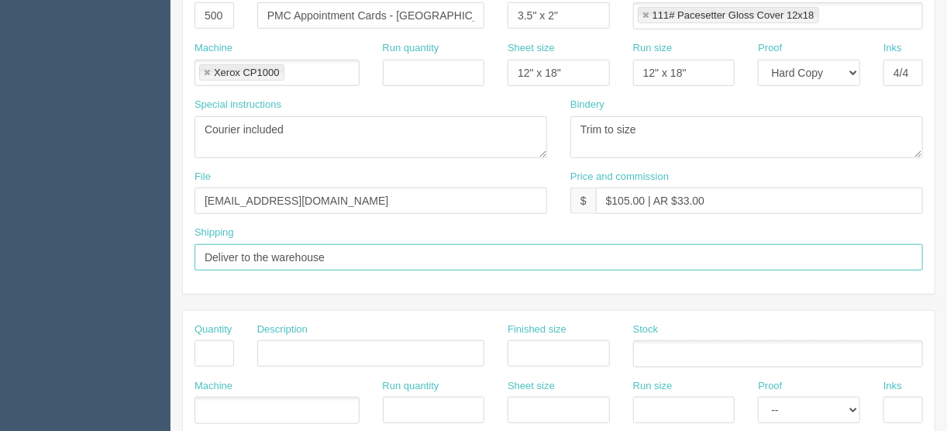
drag, startPoint x: 358, startPoint y: 251, endPoint x: 253, endPoint y: 253, distance: 104.6
click at [253, 253] on input "Deliver to the warehouse" at bounding box center [558, 257] width 728 height 26
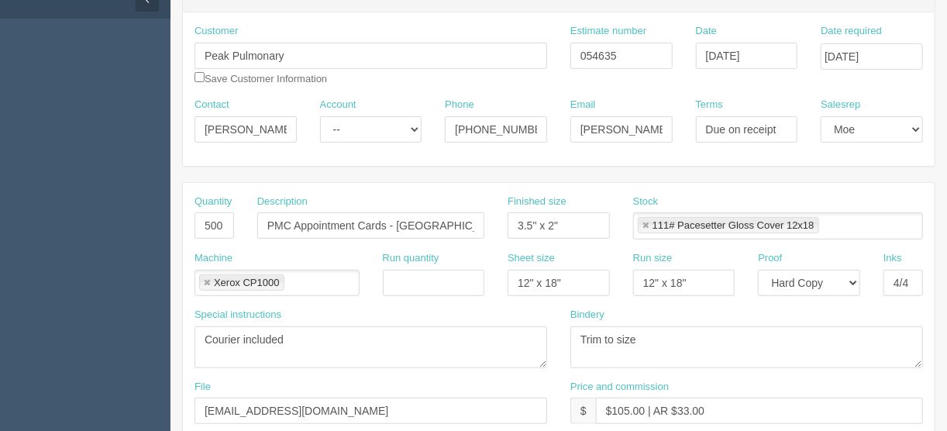
scroll to position [38, 0]
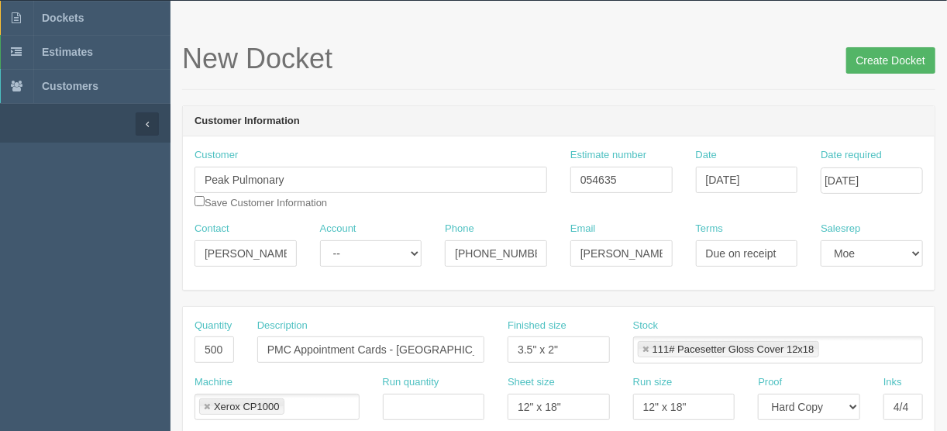
type input "Deliver to Montgomery with Rx pads"
click at [886, 59] on input "Create Docket" at bounding box center [890, 60] width 89 height 26
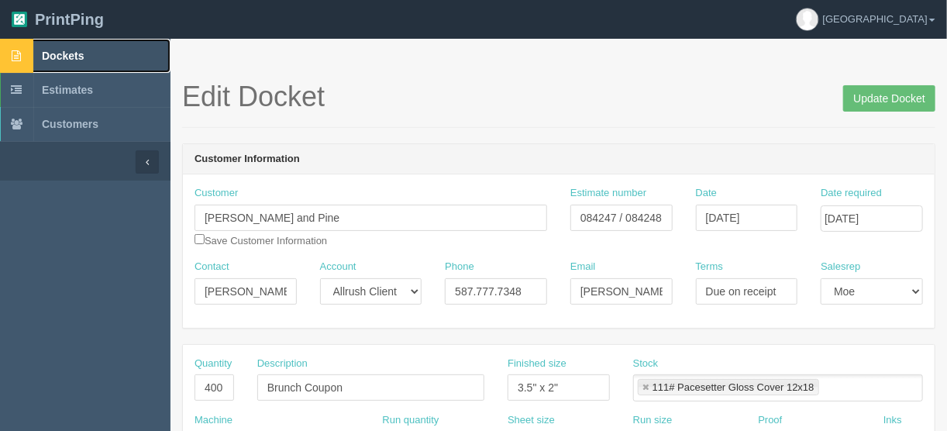
click at [70, 47] on link "Dockets" at bounding box center [85, 56] width 170 height 34
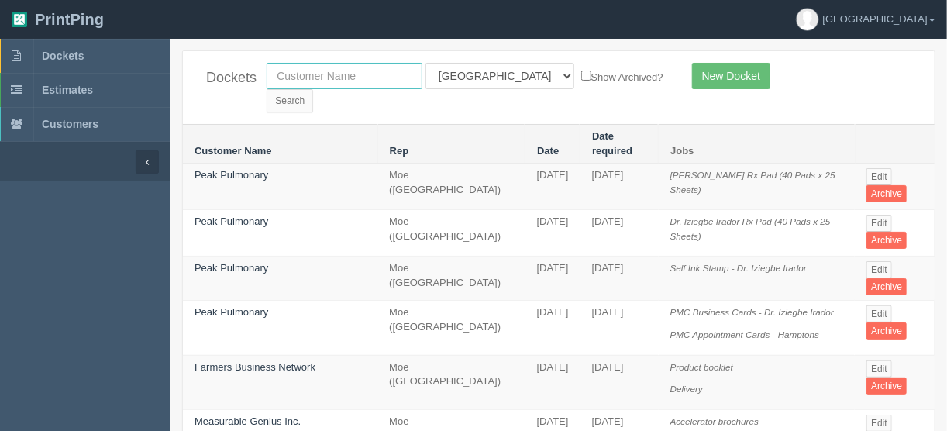
click at [307, 79] on input "text" at bounding box center [345, 76] width 156 height 26
click at [240, 169] on link "Peak Pulmonary" at bounding box center [231, 175] width 74 height 12
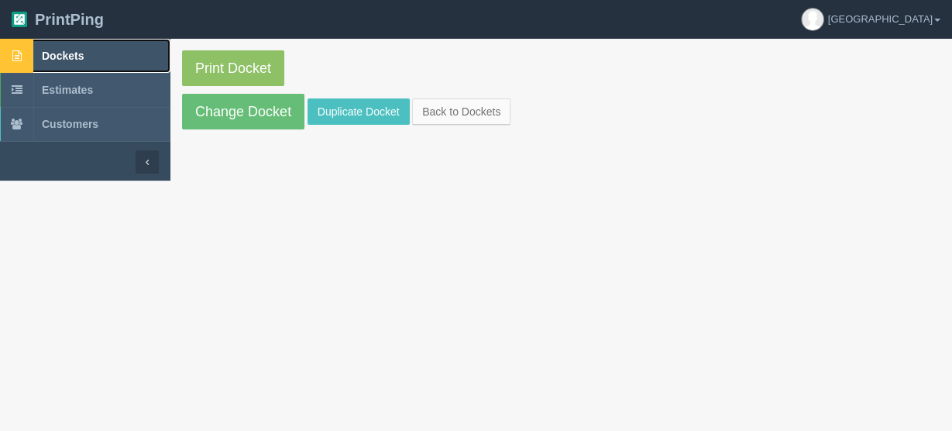
click at [53, 53] on span "Dockets" at bounding box center [63, 56] width 42 height 12
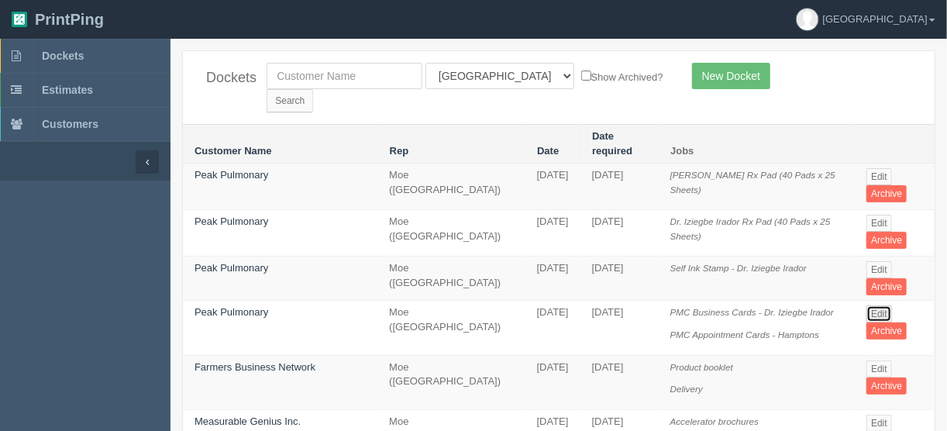
click at [876, 305] on link "Edit" at bounding box center [879, 313] width 26 height 17
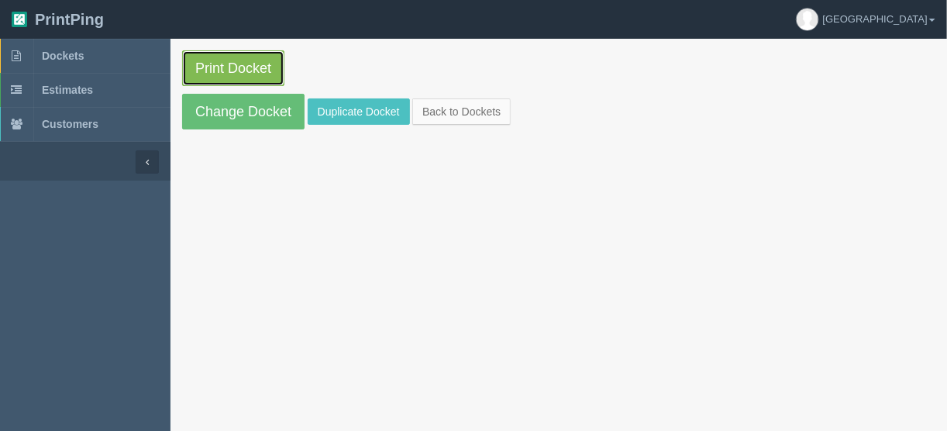
click at [226, 67] on link "Print Docket" at bounding box center [233, 68] width 102 height 36
